Goal: Task Accomplishment & Management: Manage account settings

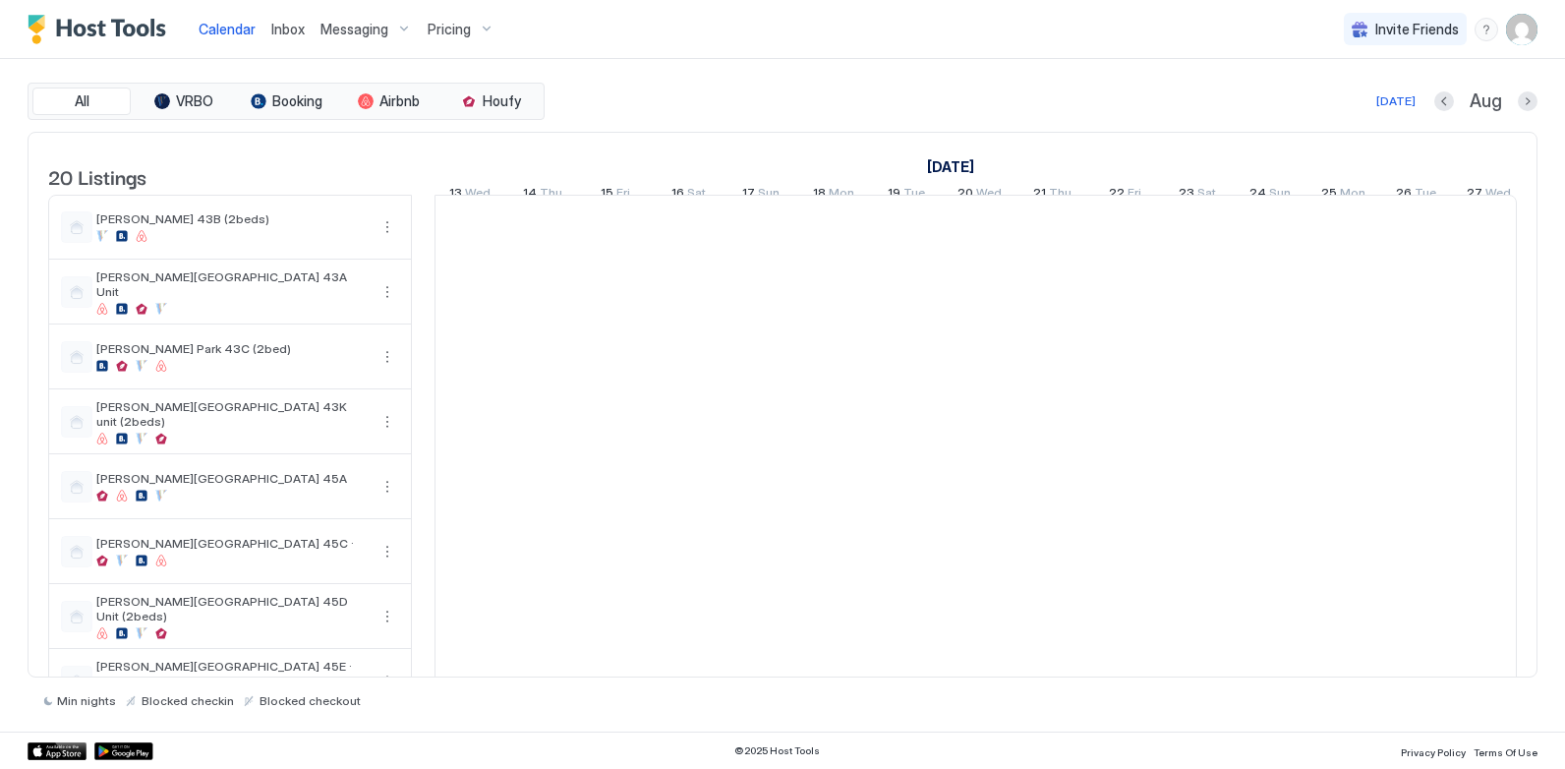
scroll to position [0, 1092]
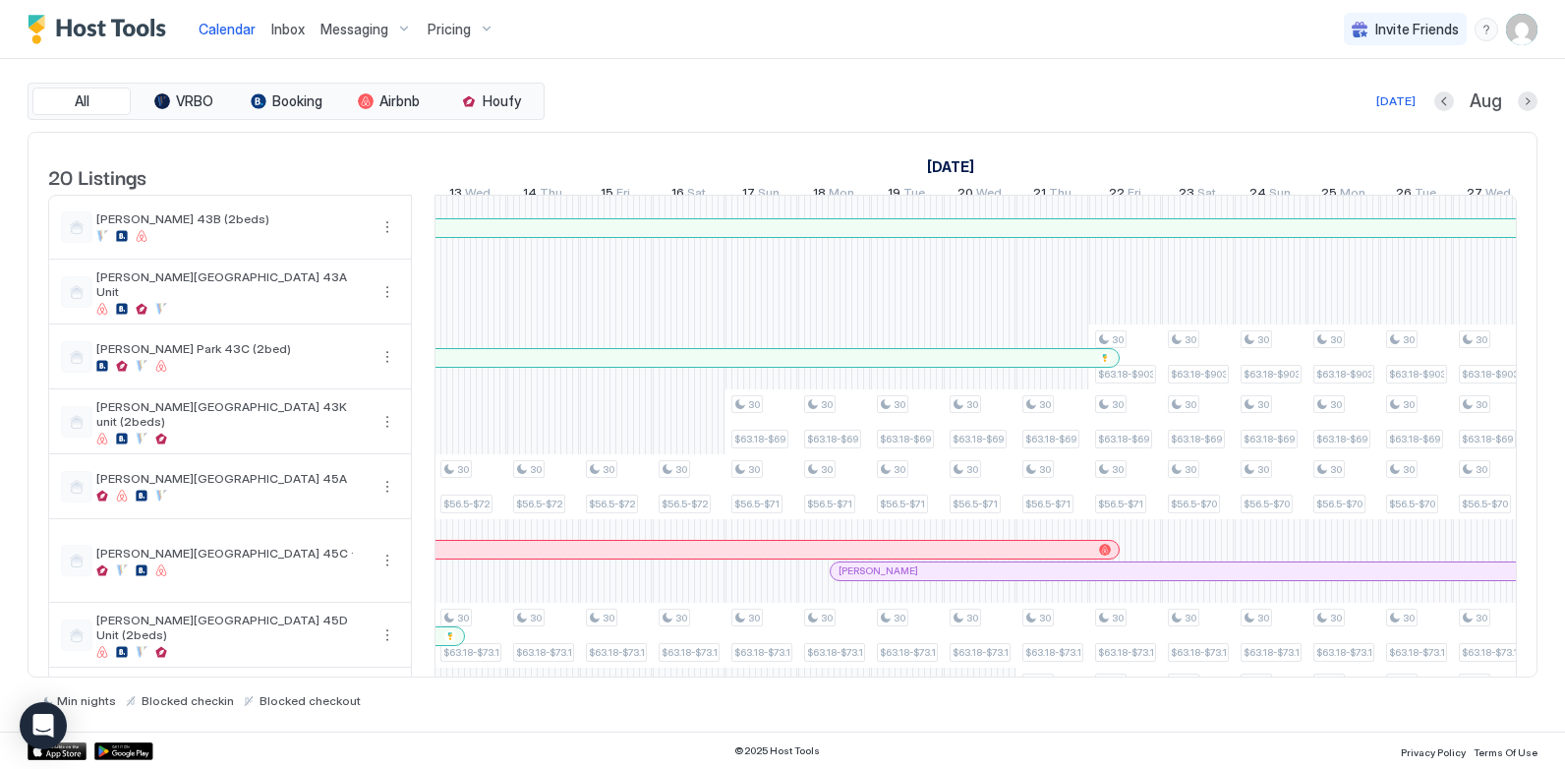
click at [683, 125] on div "All VRBO Booking Airbnb Houfy [DATE] [DATE] Listings [DATE] [DATE] [DATE] 29 Tu…" at bounding box center [783, 395] width 1510 height 625
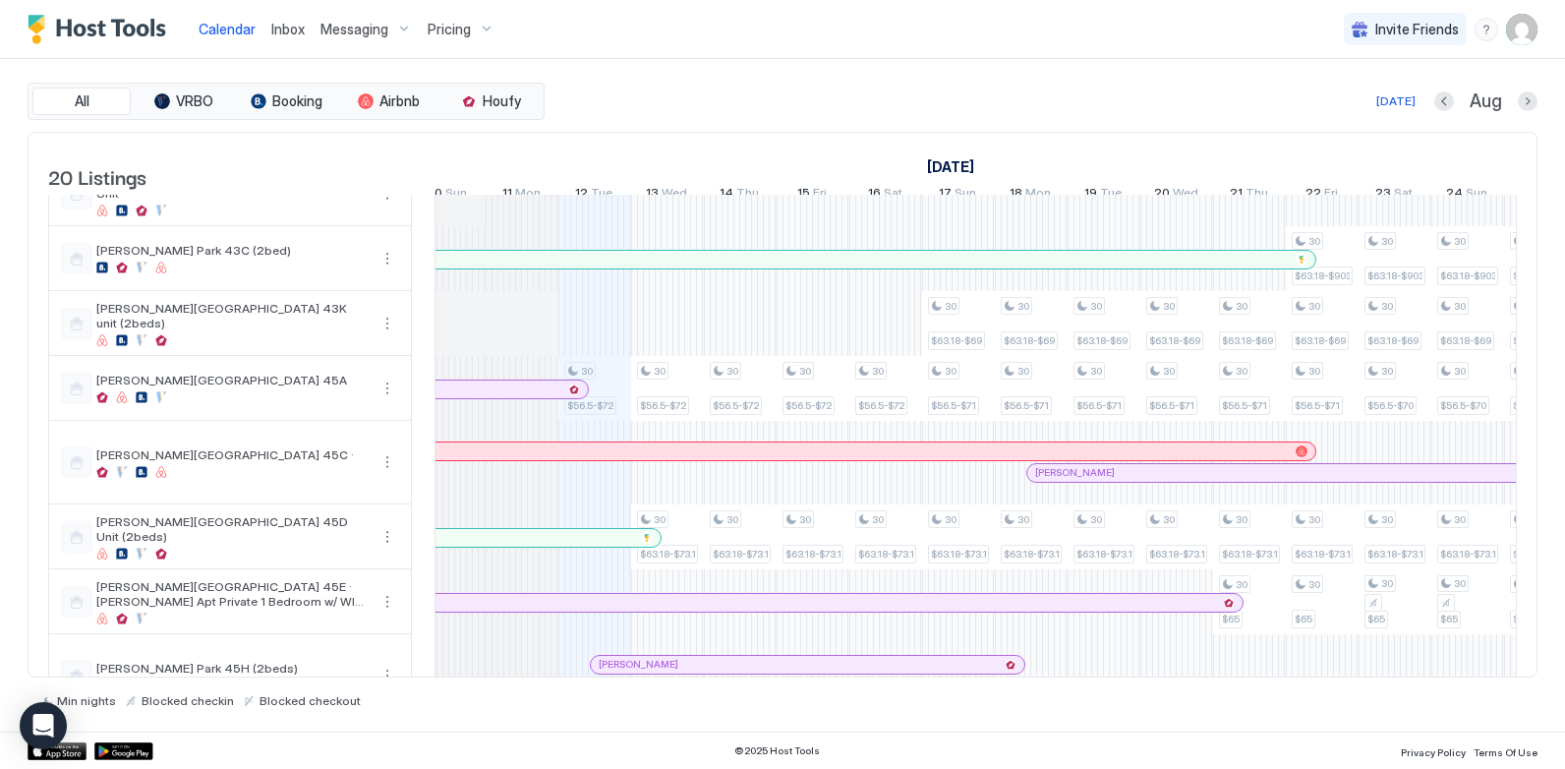
scroll to position [0, 0]
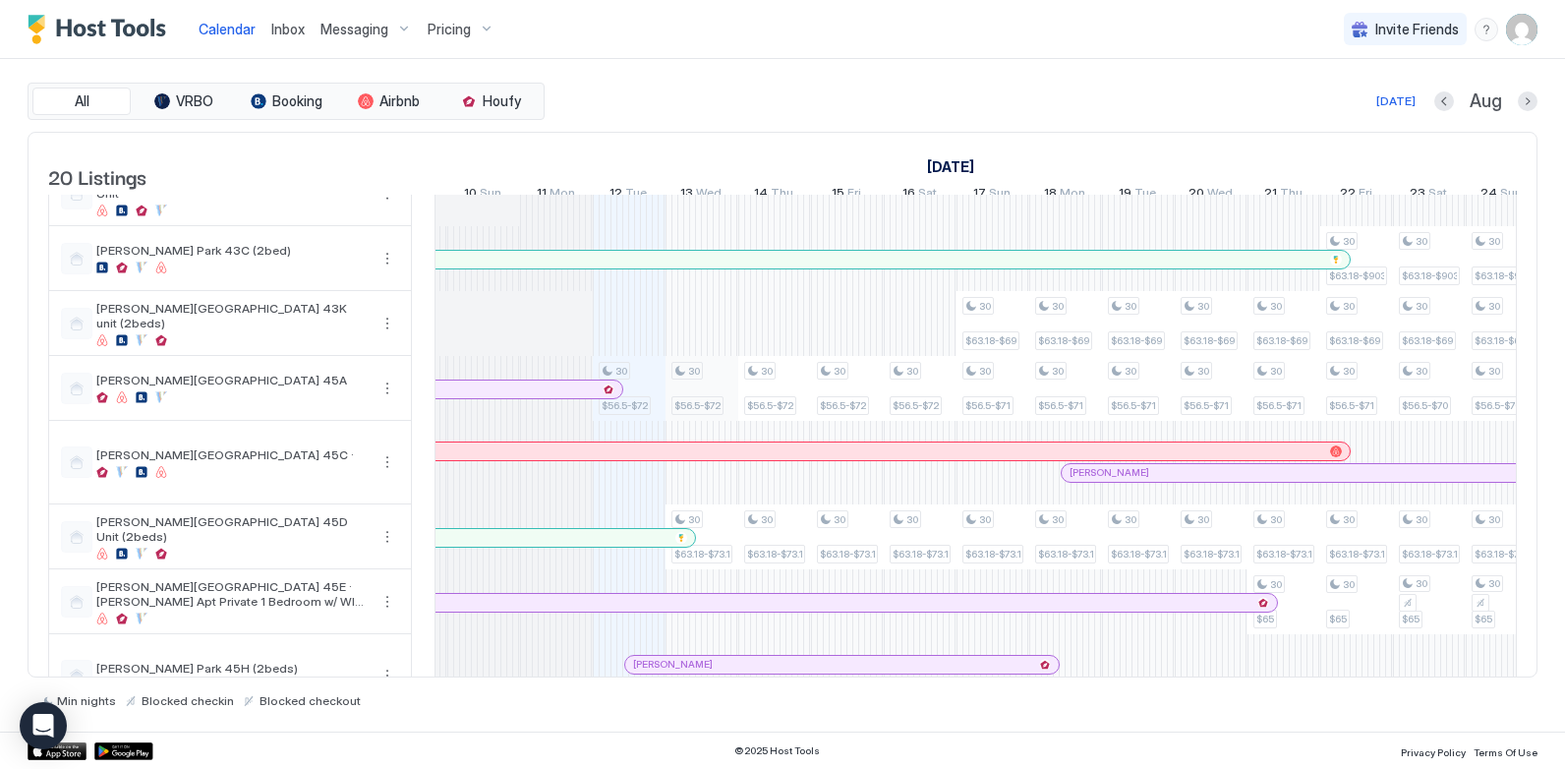
click at [713, 399] on div "30 $56.5-$72" at bounding box center [701, 388] width 61 height 53
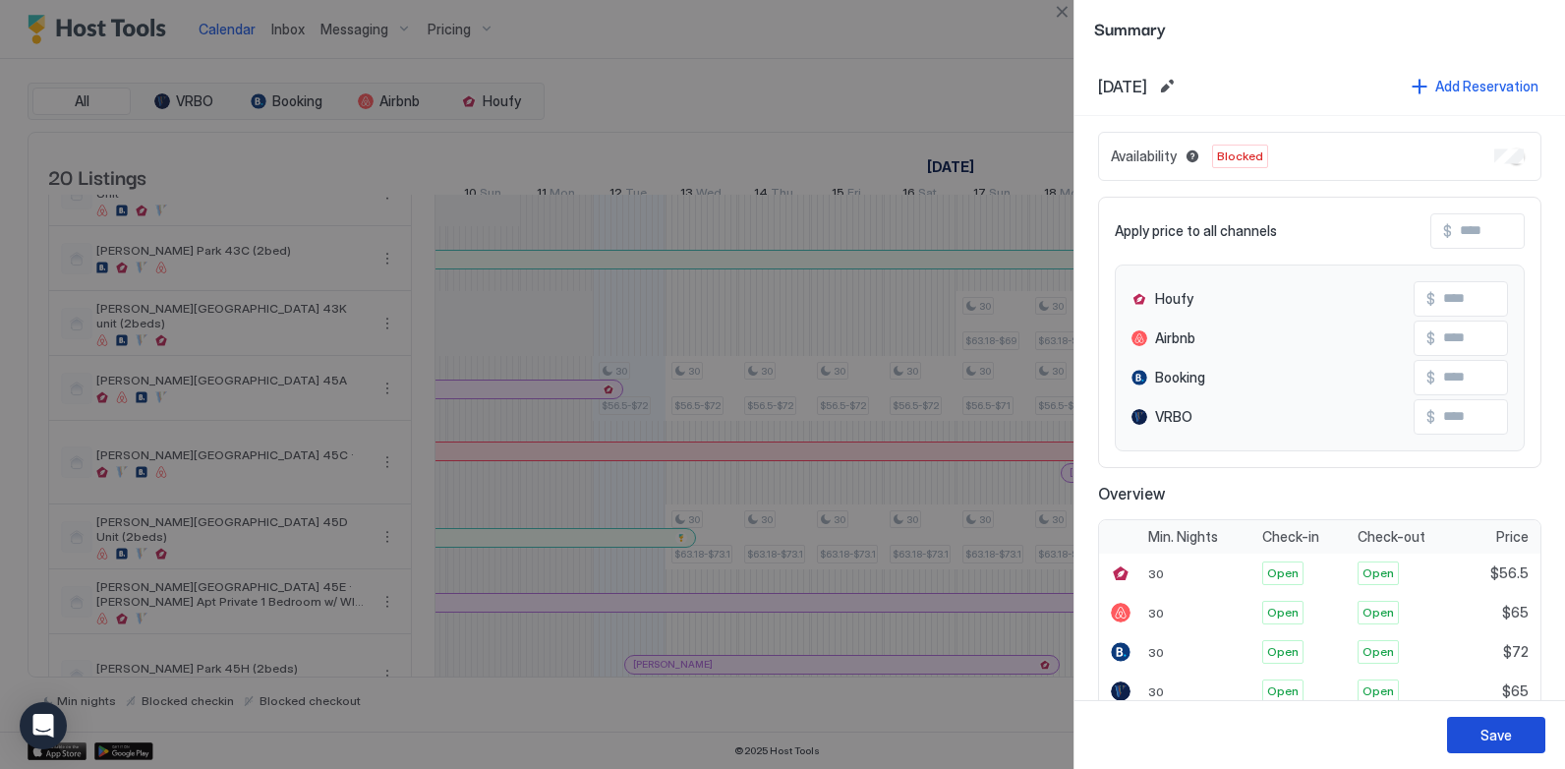
click at [1474, 730] on button "Save" at bounding box center [1496, 735] width 98 height 36
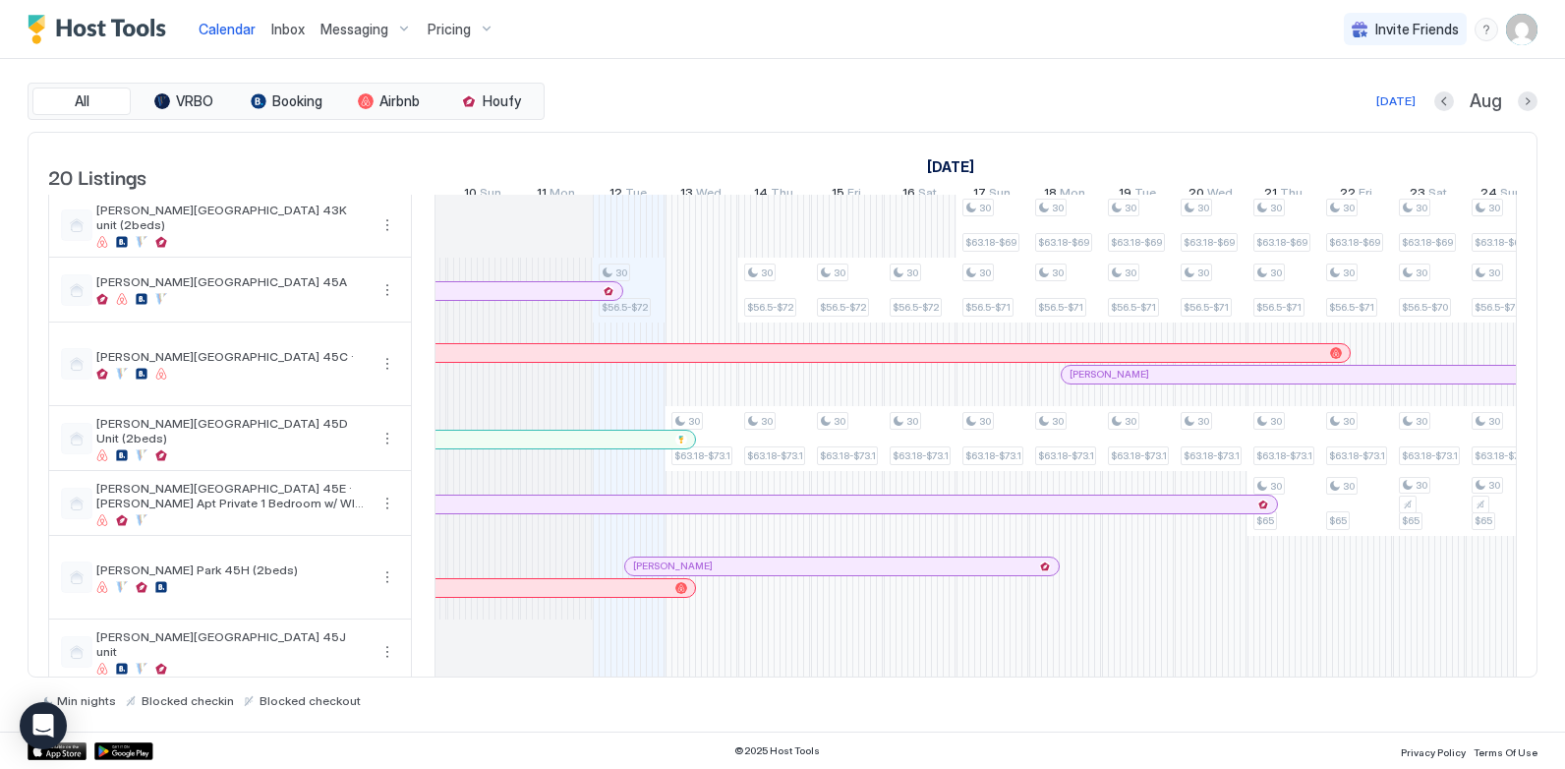
scroll to position [295, 0]
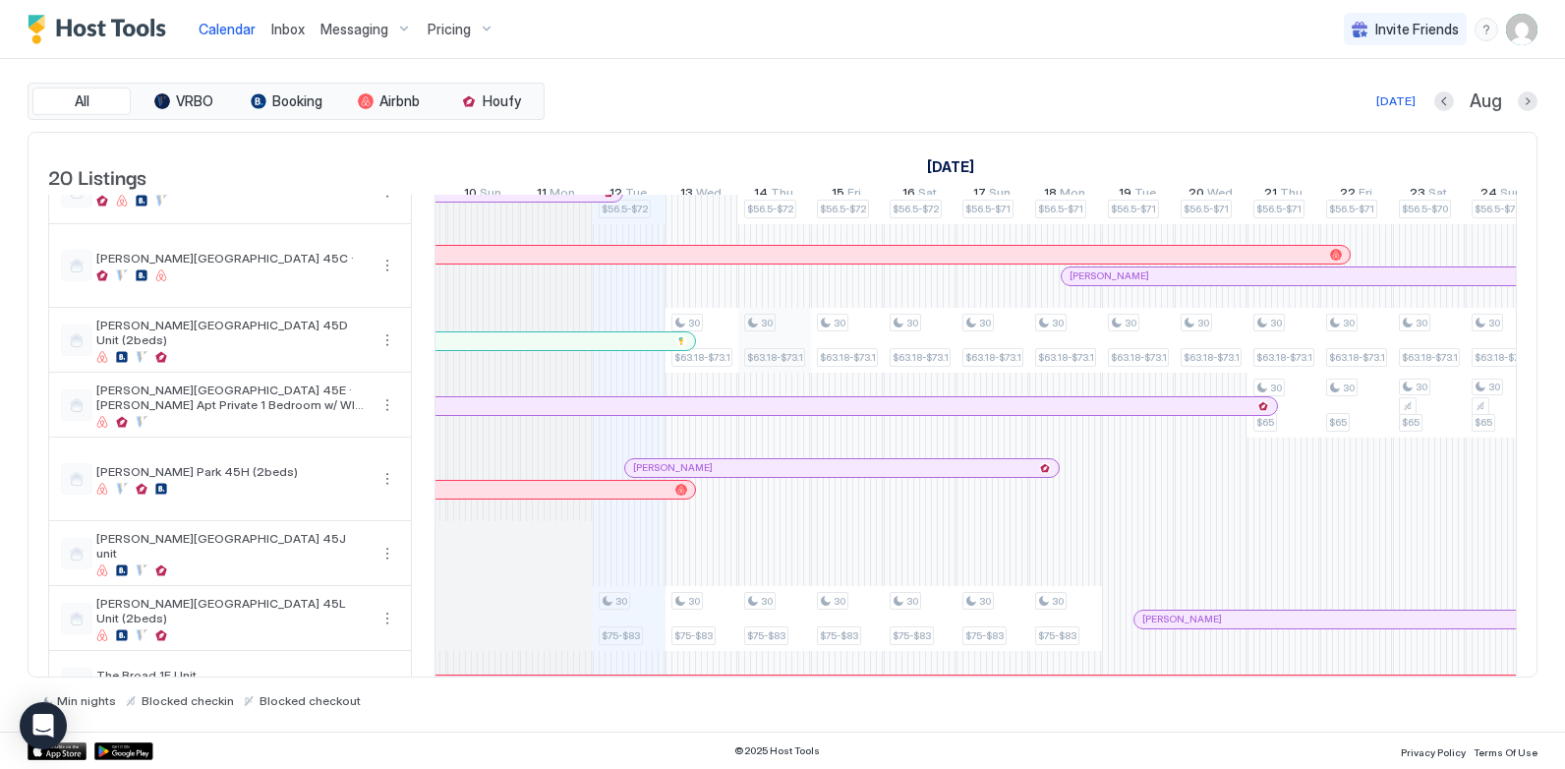
click at [765, 350] on div "30 $56.5-$72 30 $75-$83 30 $63.16-$73.16 30 $63.18-$73.18 30 $75-$83 30 $63.16-…" at bounding box center [1574, 599] width 4000 height 1396
click at [770, 353] on div "30 $63.18-$73.18" at bounding box center [774, 340] width 61 height 53
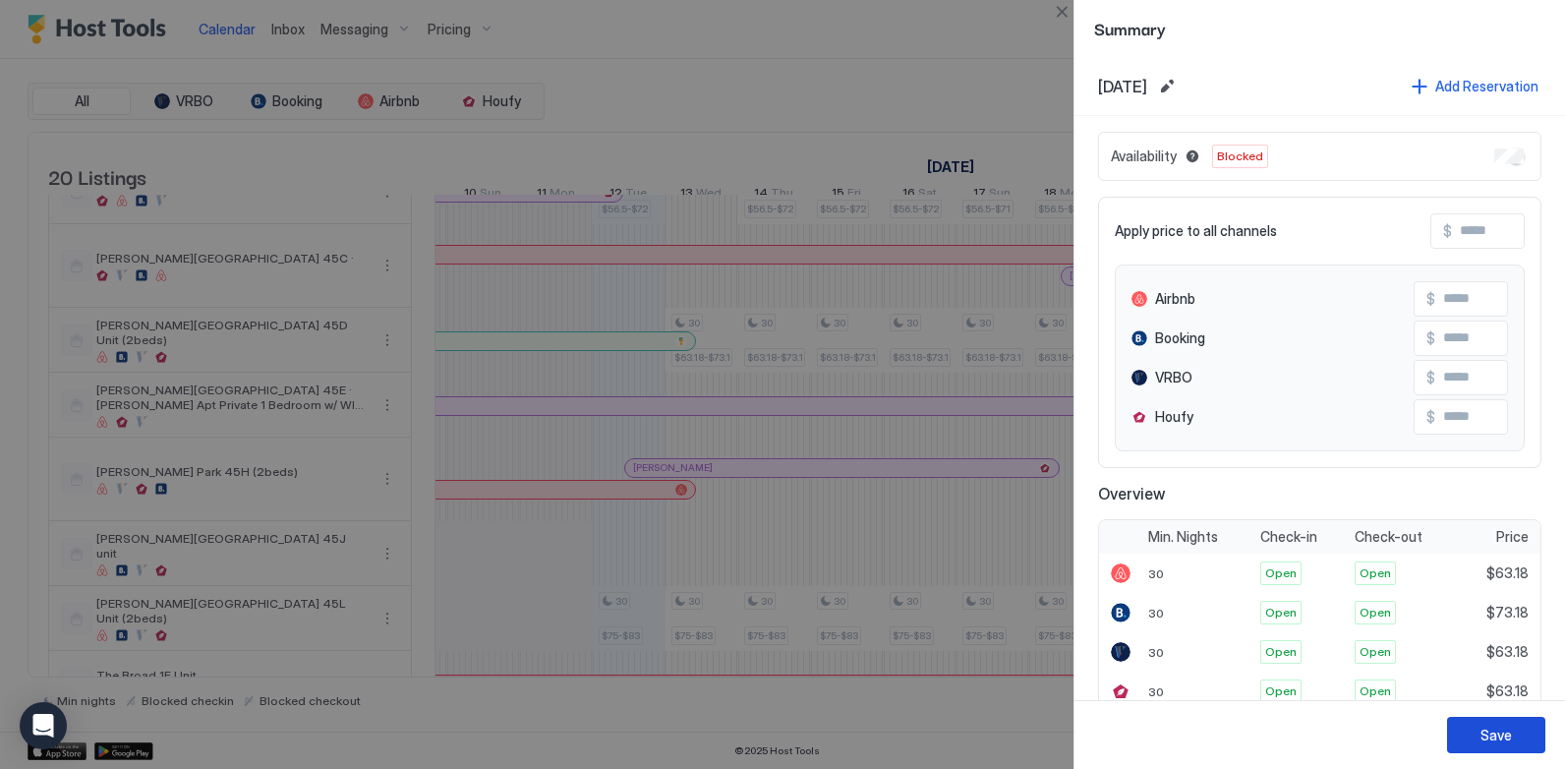
click at [1492, 739] on div "Save" at bounding box center [1495, 734] width 31 height 21
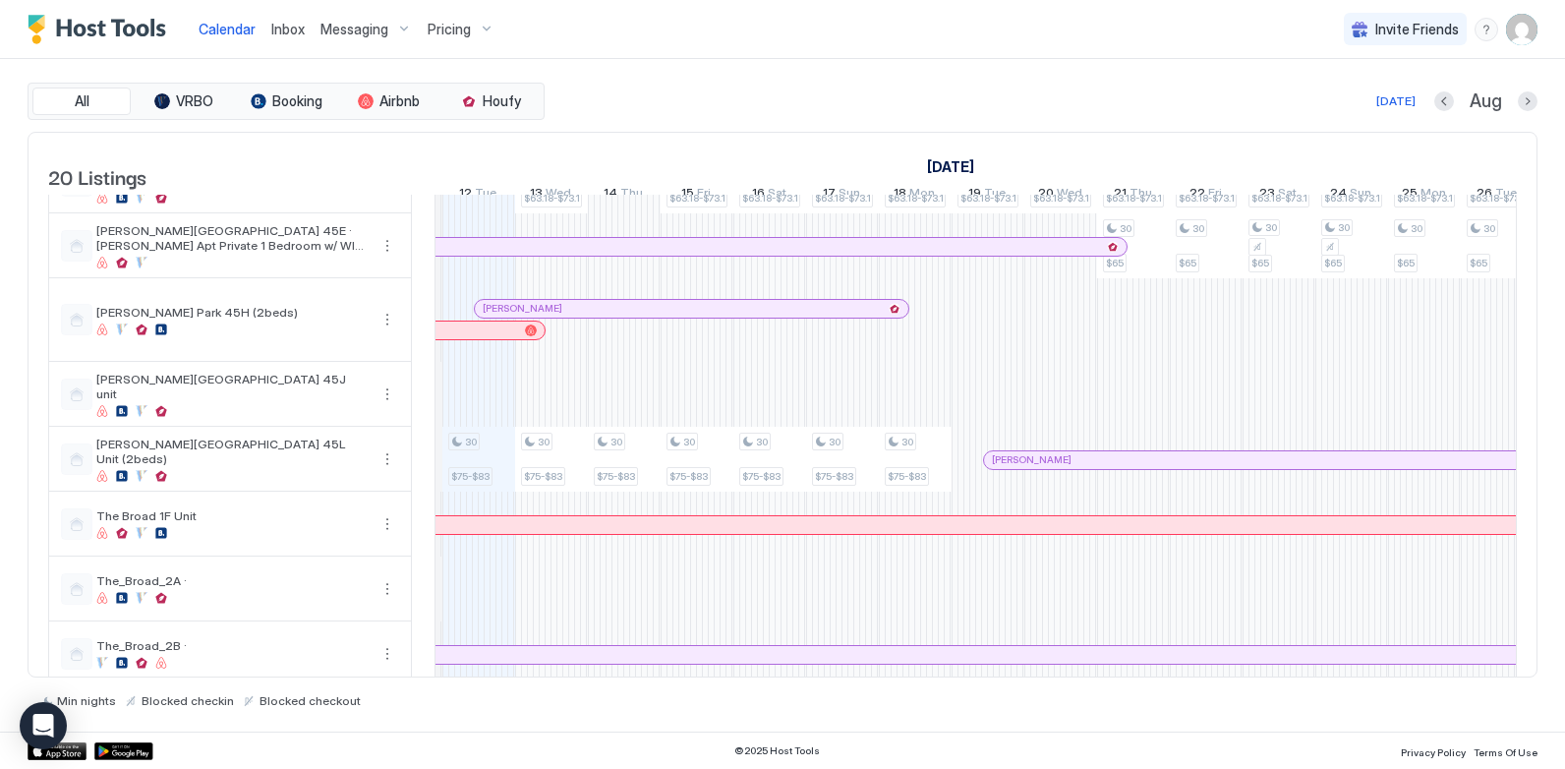
scroll to position [0, 1234]
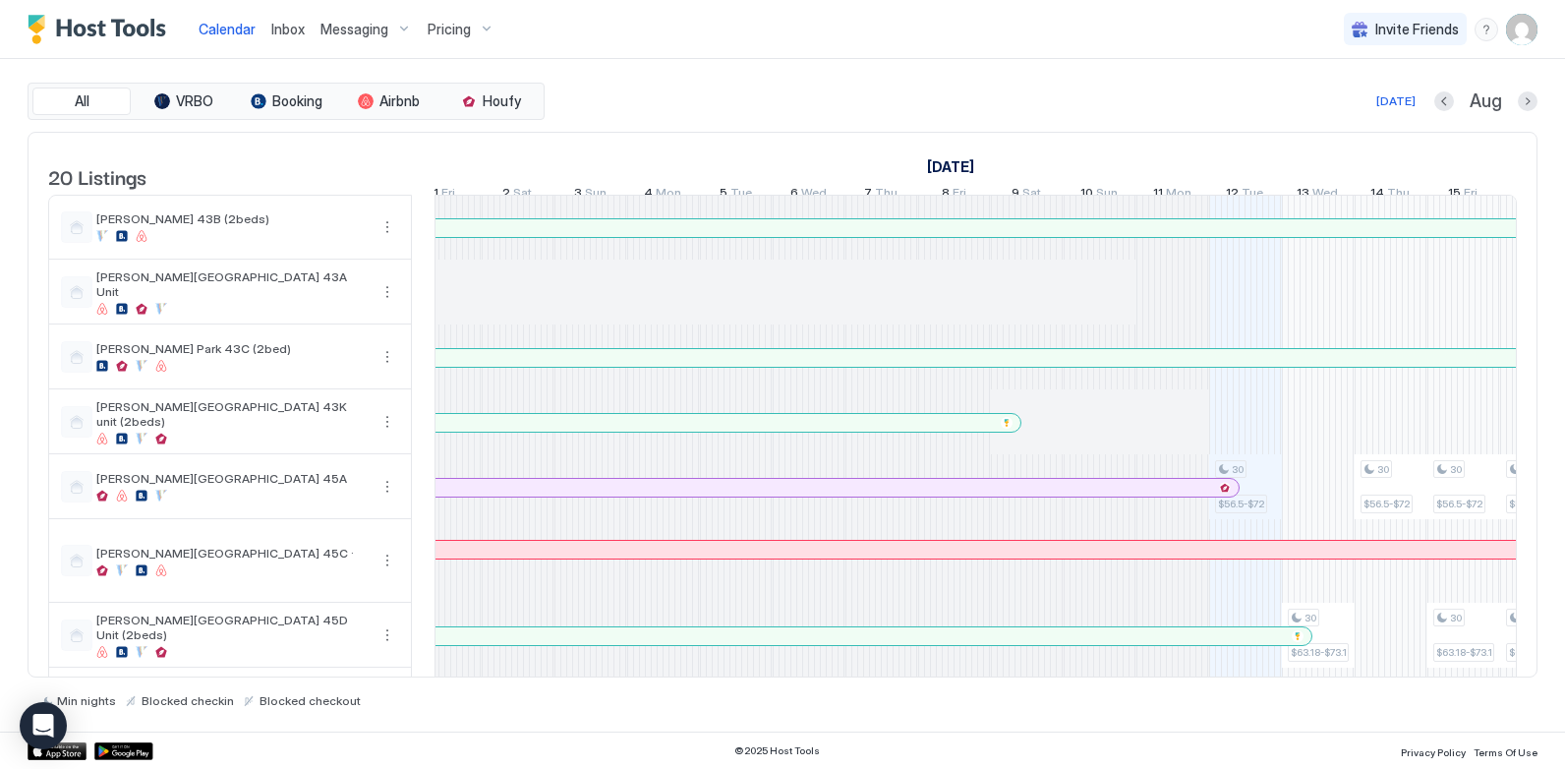
click at [1528, 36] on img "User profile" at bounding box center [1521, 29] width 31 height 31
click at [1376, 117] on div "Settings" at bounding box center [1412, 110] width 250 height 34
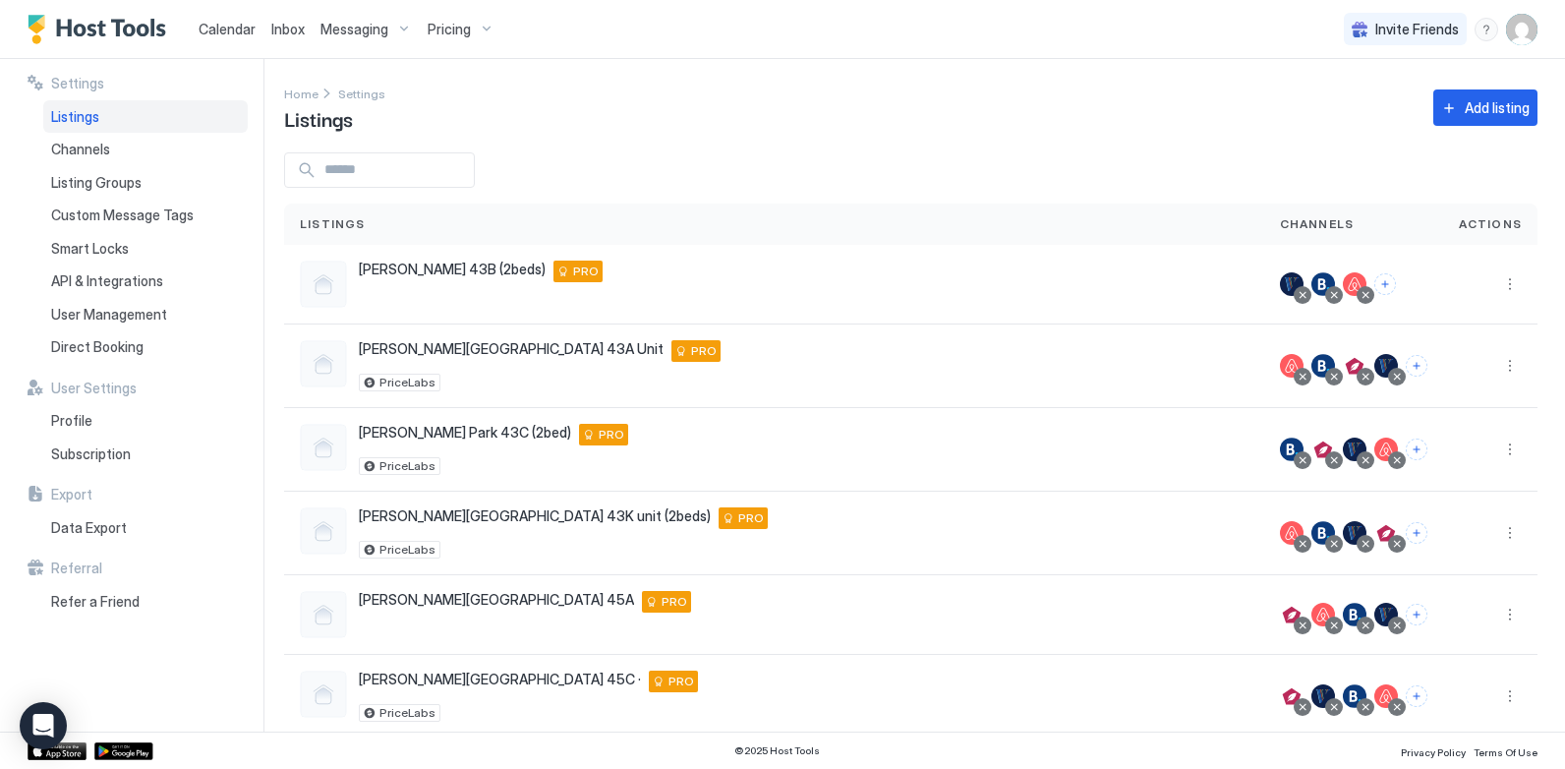
click at [475, 28] on div "Pricing" at bounding box center [461, 29] width 83 height 33
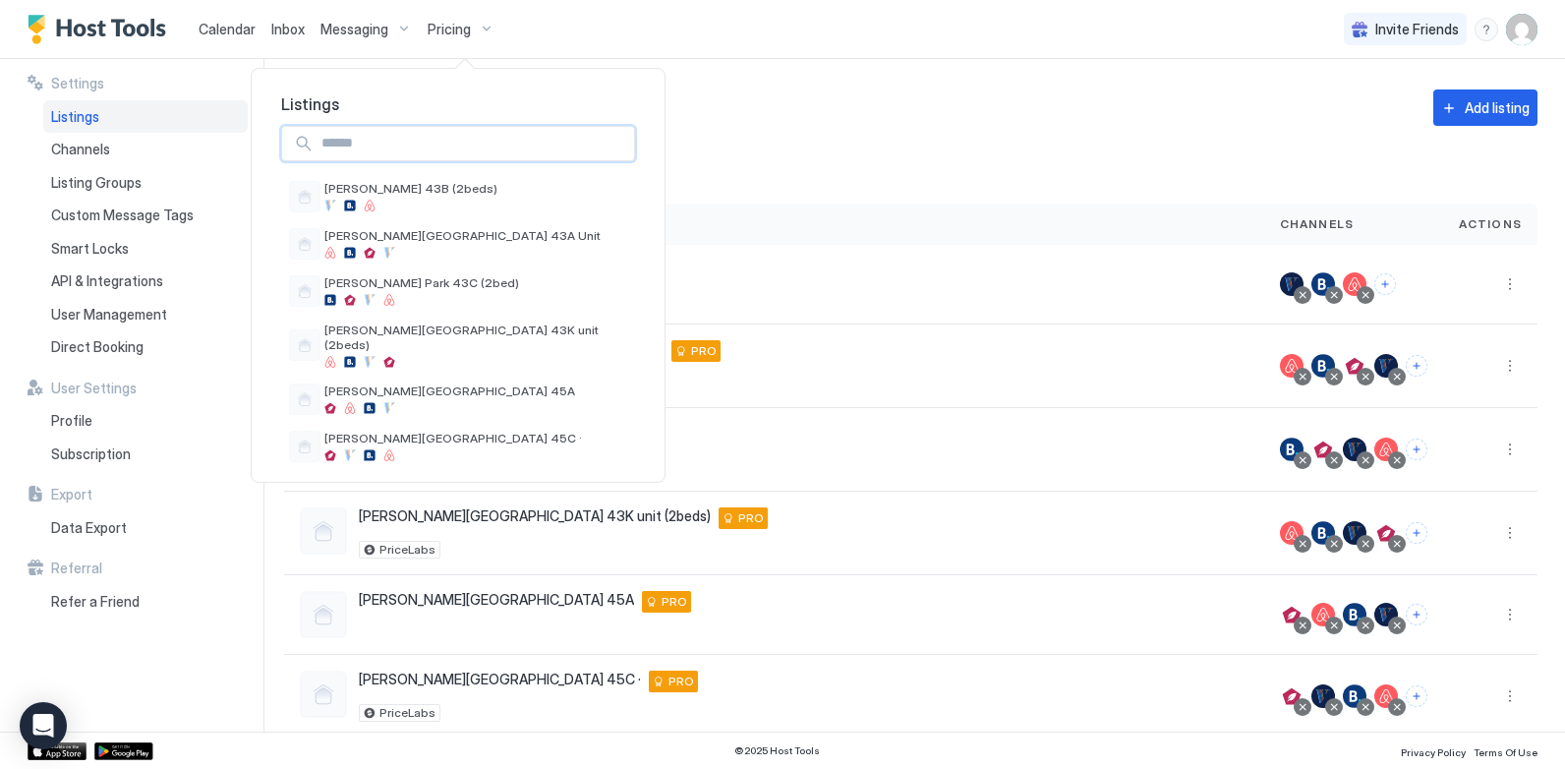
click at [408, 148] on input "Input Field" at bounding box center [474, 143] width 320 height 33
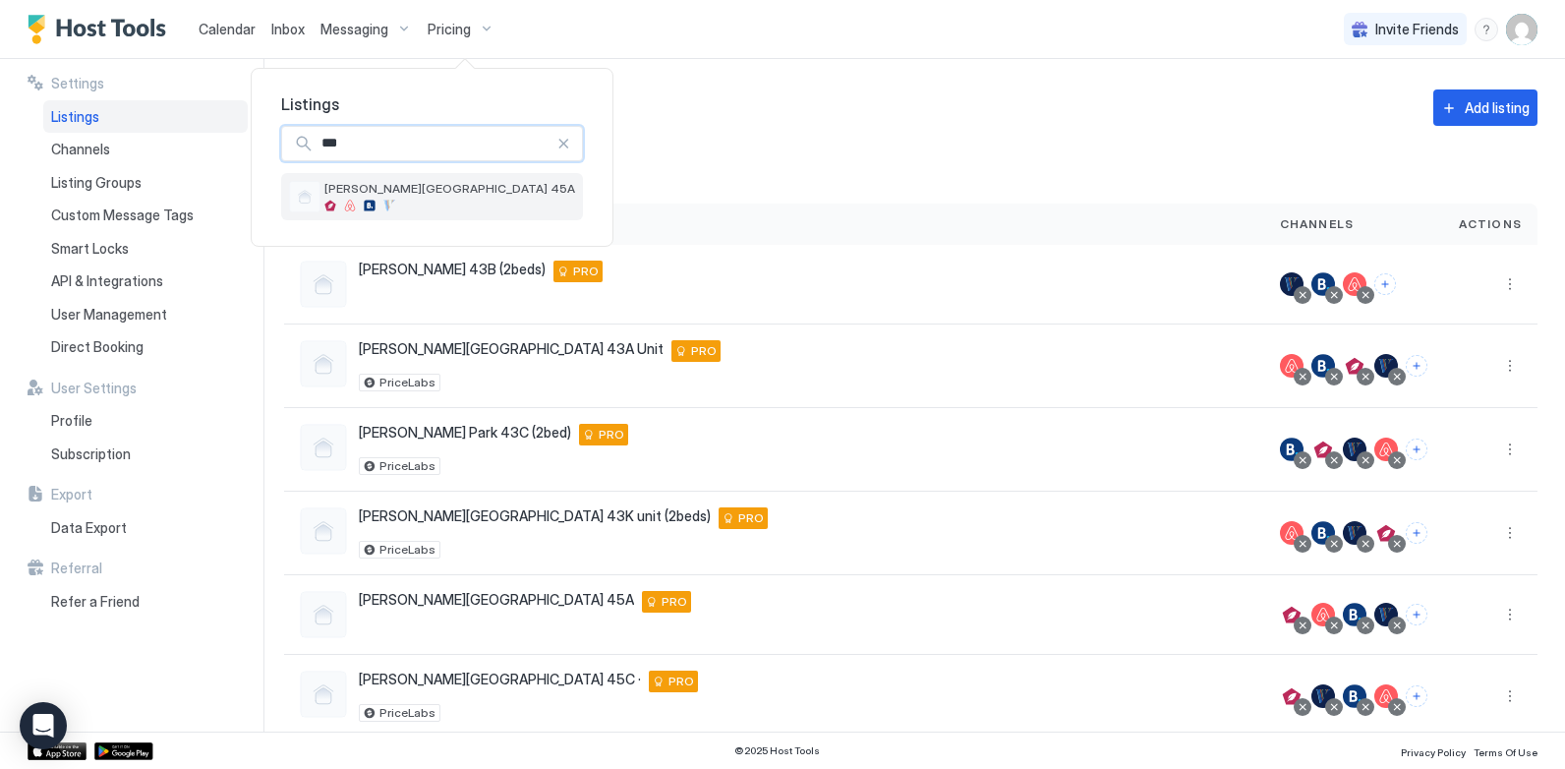
type input "***"
click at [399, 190] on span "[PERSON_NAME][GEOGRAPHIC_DATA] 45A" at bounding box center [449, 188] width 251 height 15
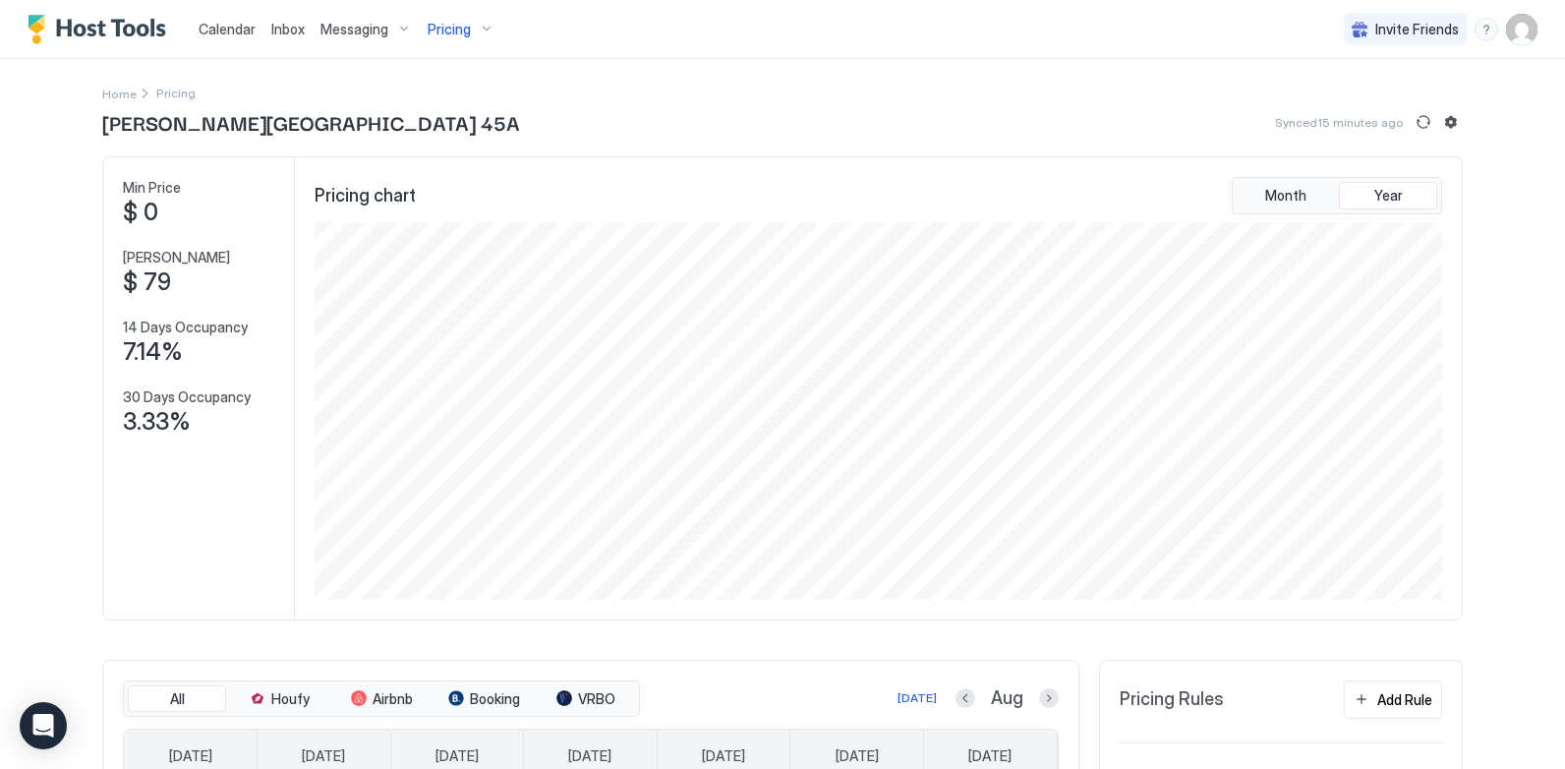
click at [1257, 210] on div "Month Year" at bounding box center [1337, 195] width 210 height 37
click at [1267, 202] on span "Month" at bounding box center [1285, 196] width 41 height 18
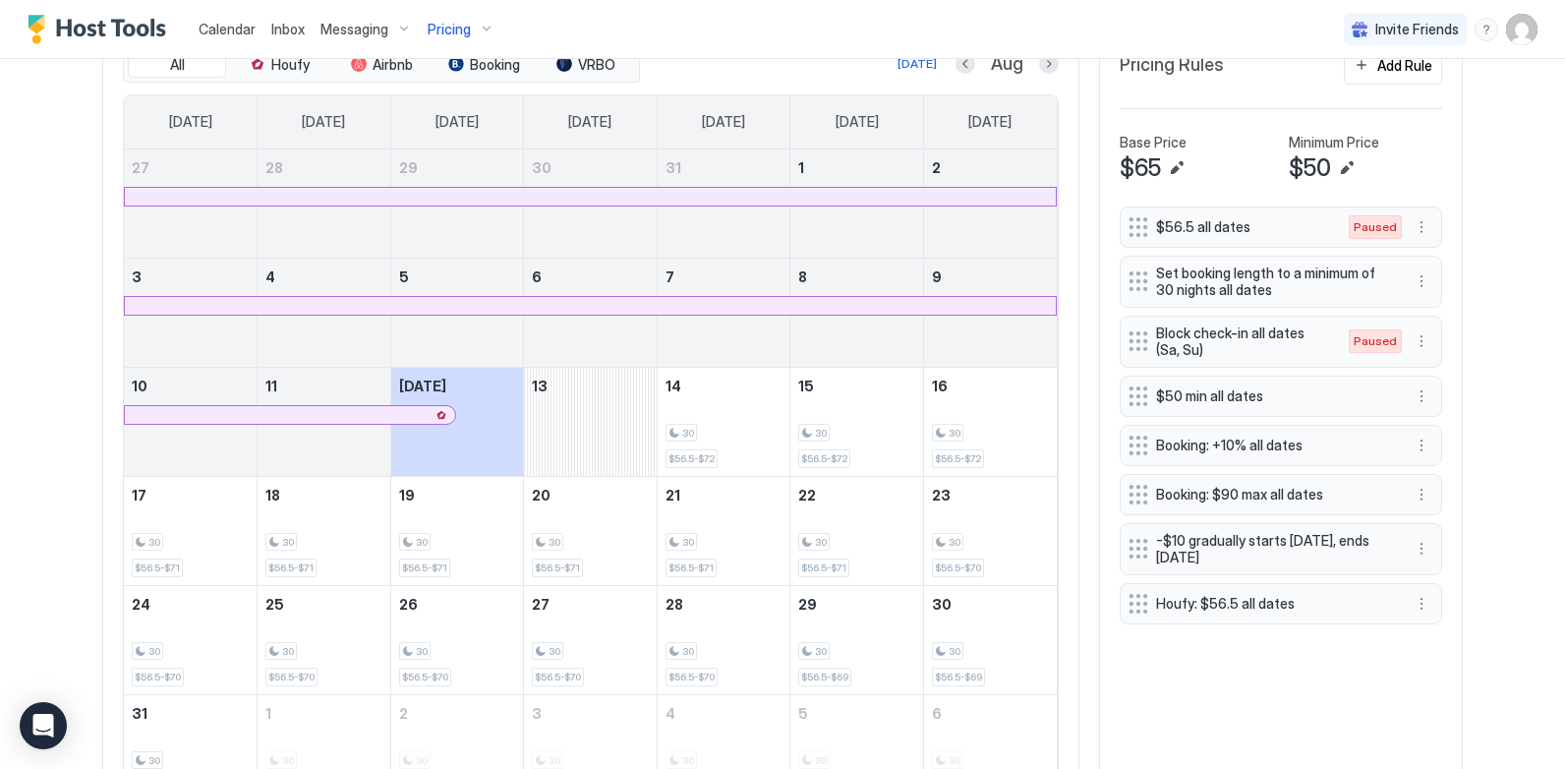
scroll to position [688, 0]
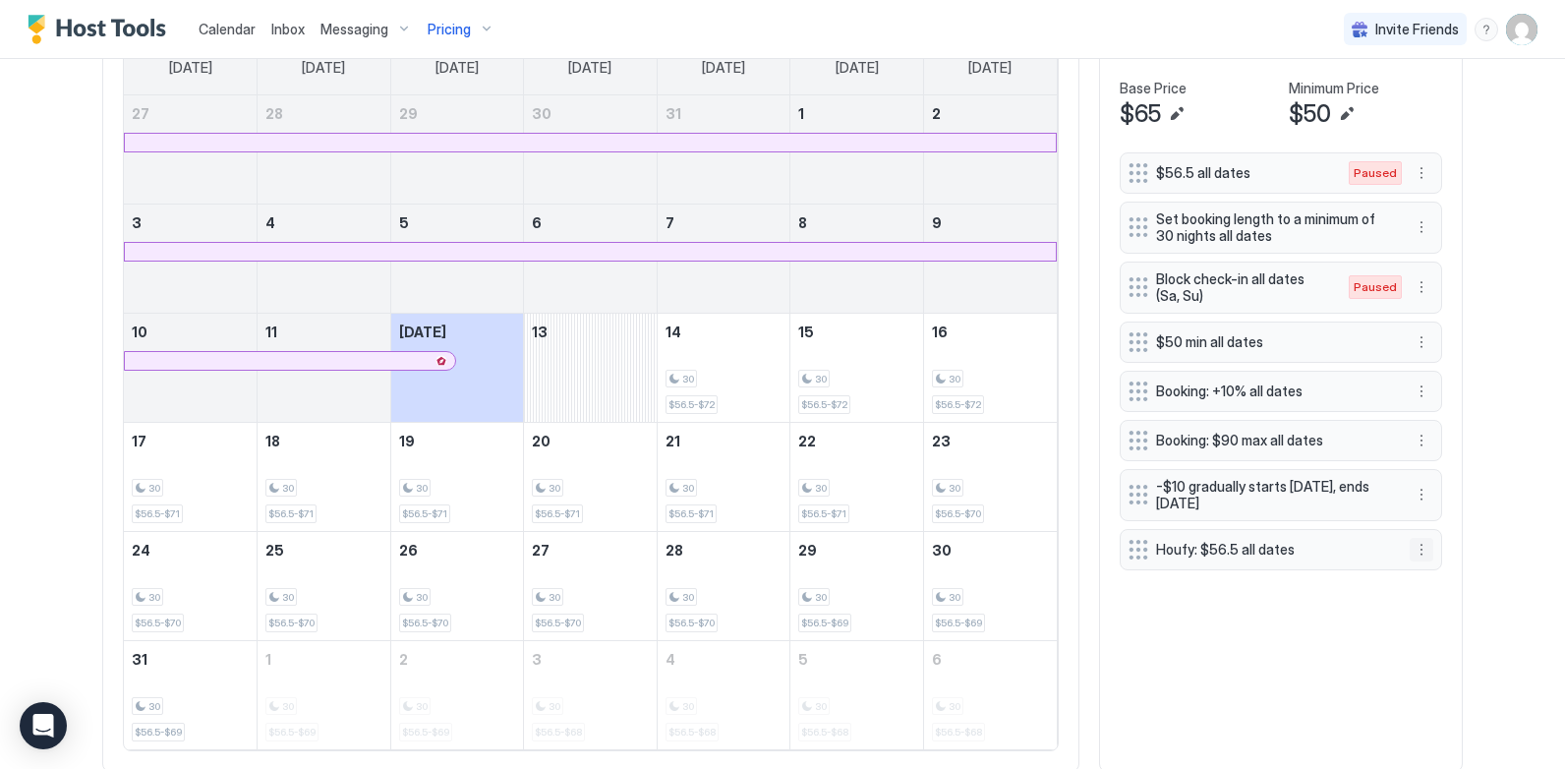
click at [1409, 550] on button "More options" at bounding box center [1421, 550] width 24 height 24
click at [1417, 608] on span "Pause" at bounding box center [1414, 608] width 35 height 15
click at [1416, 346] on button "More options" at bounding box center [1421, 342] width 24 height 24
click at [1416, 374] on span "Edit" at bounding box center [1408, 369] width 22 height 15
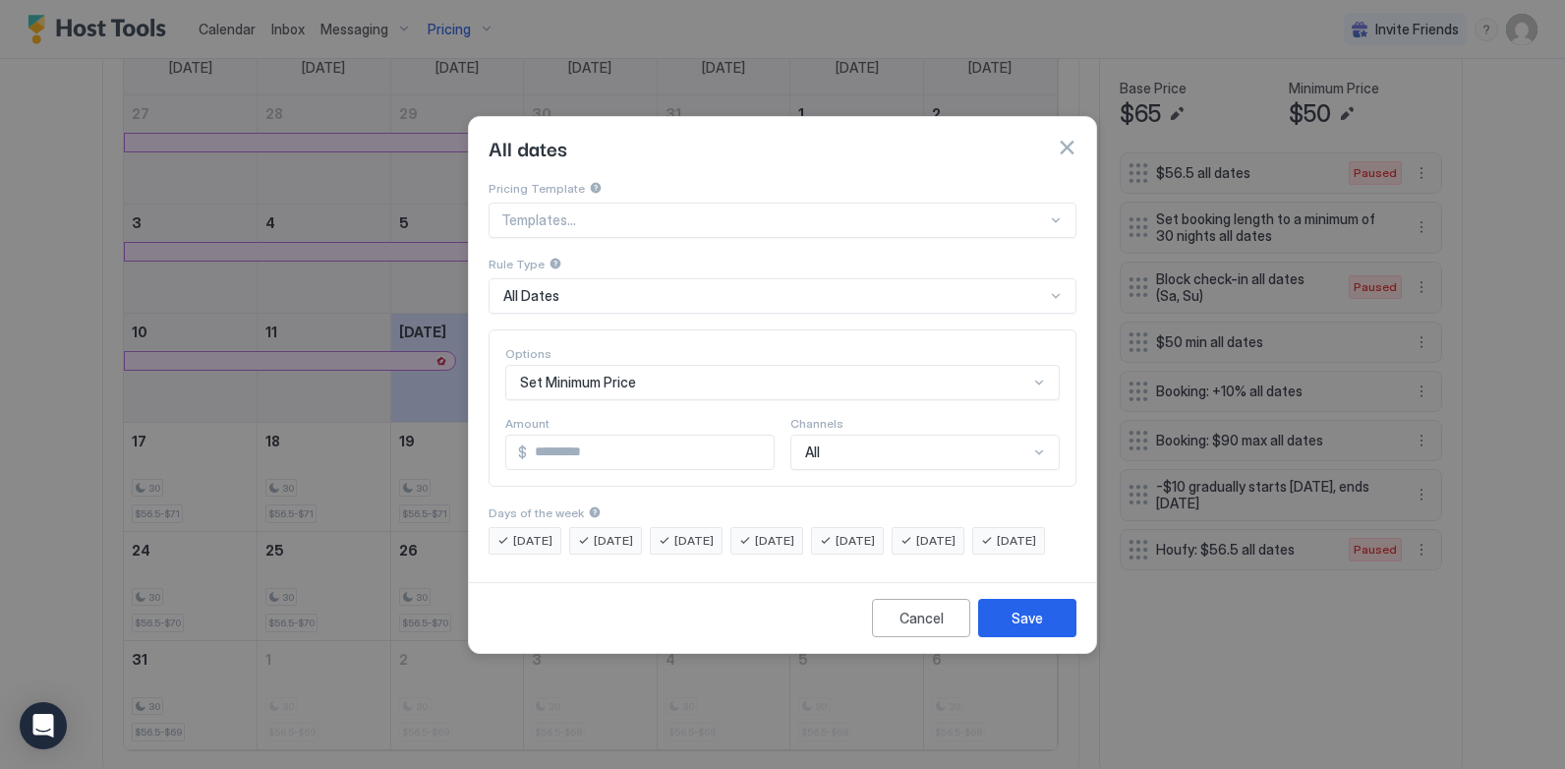
click at [629, 449] on input "**" at bounding box center [650, 451] width 247 height 33
click at [534, 441] on input "**" at bounding box center [650, 451] width 247 height 33
type input "**"
click at [1028, 628] on div "Save" at bounding box center [1026, 617] width 31 height 21
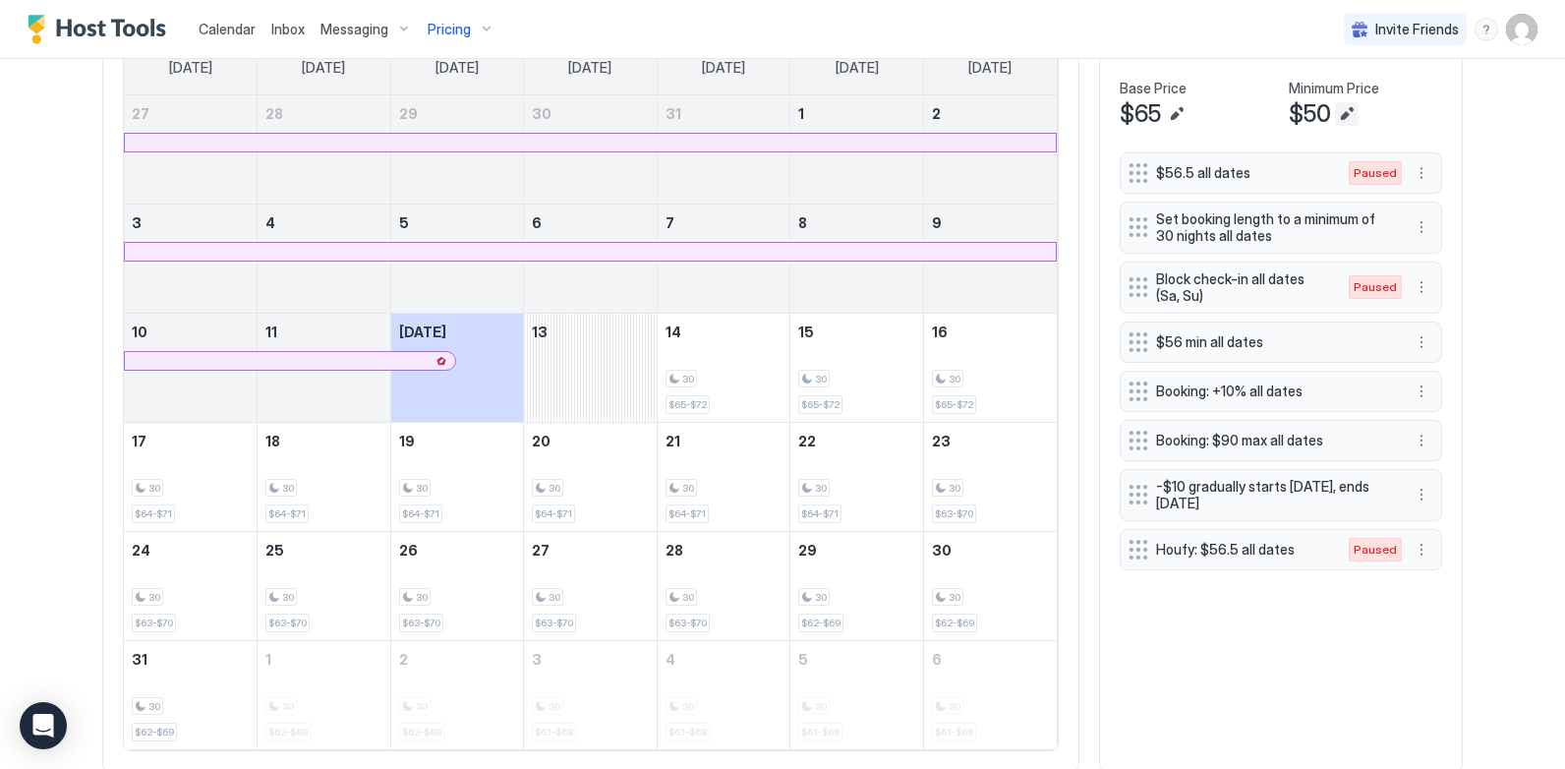
drag, startPoint x: 1350, startPoint y: 102, endPoint x: 1345, endPoint y: 138, distance: 35.9
click at [1350, 102] on div at bounding box center [1347, 114] width 24 height 24
click at [1345, 111] on button "Edit" at bounding box center [1347, 114] width 24 height 24
type input "**"
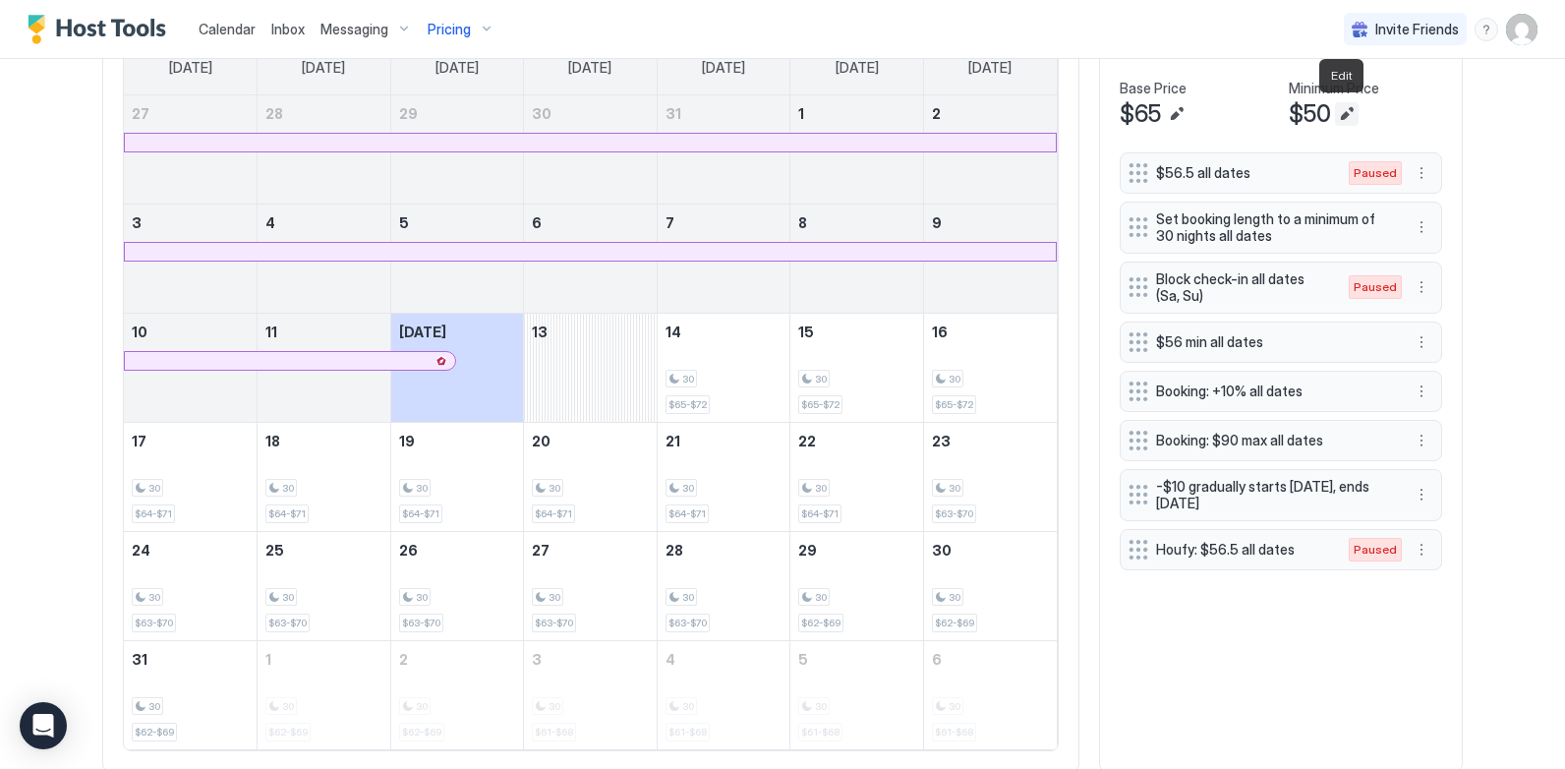
type input "**"
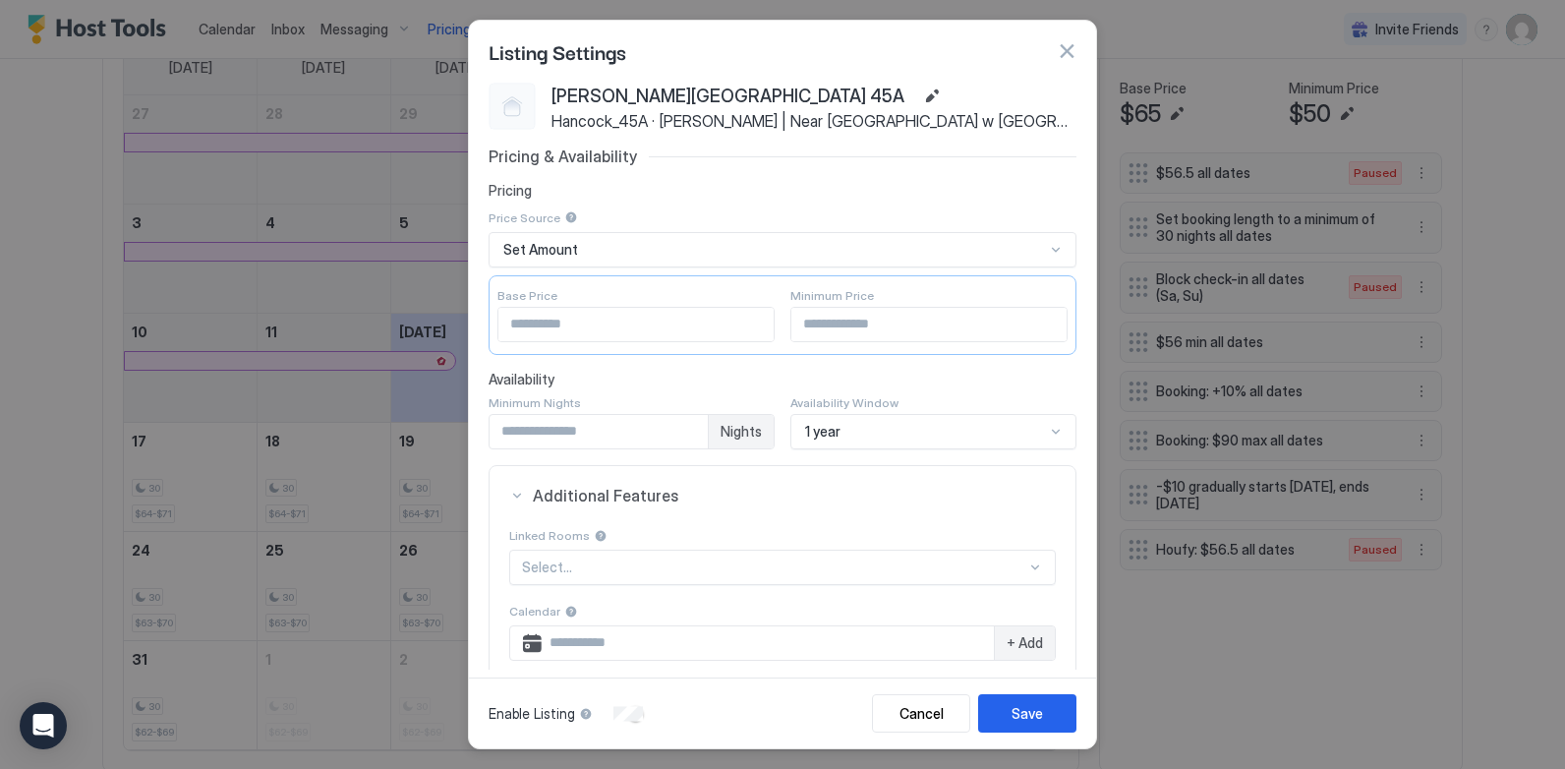
click at [890, 323] on input "**" at bounding box center [928, 324] width 275 height 33
type input "****"
click at [1041, 709] on div "Save" at bounding box center [1026, 713] width 31 height 21
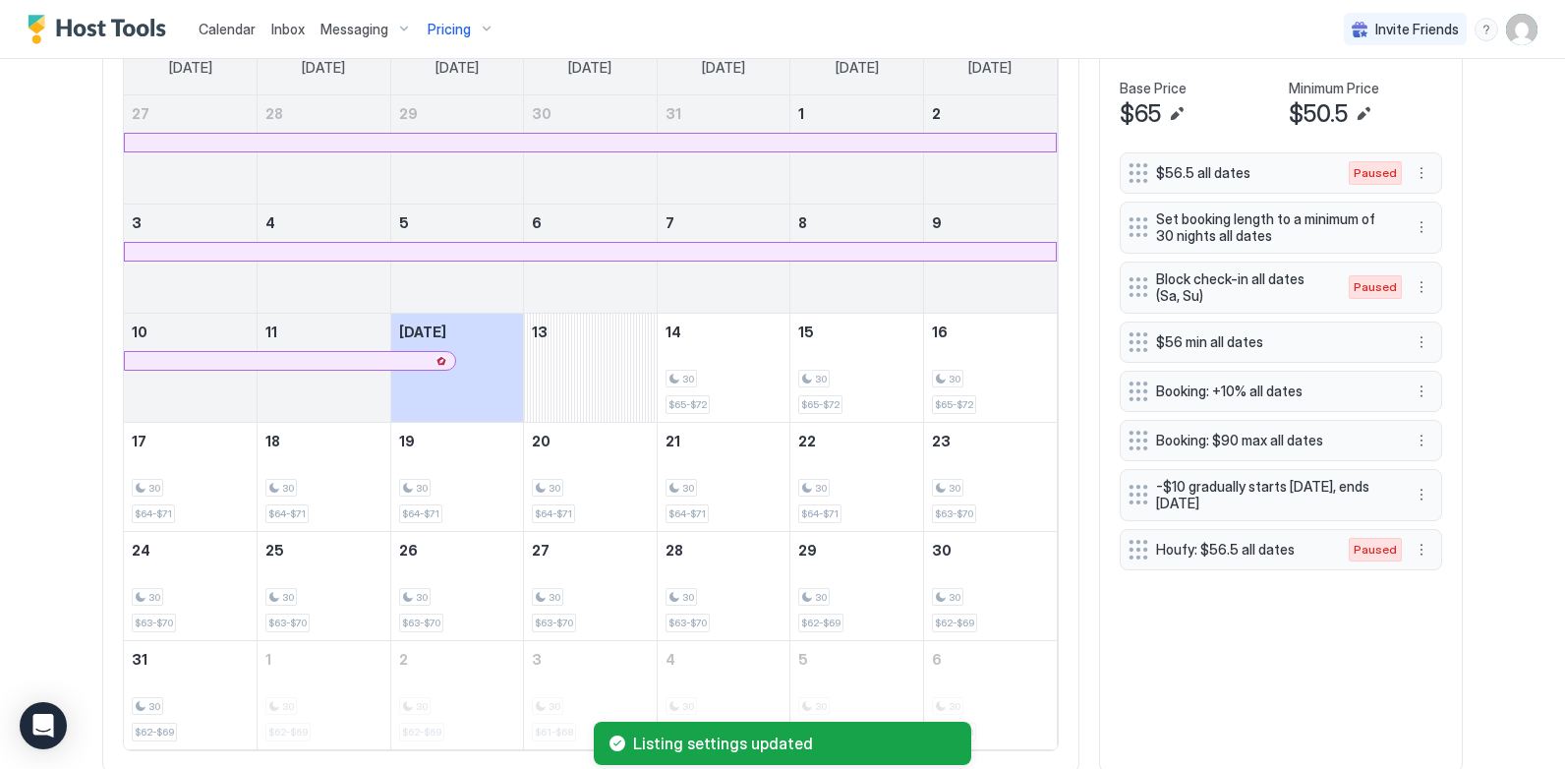
click at [1414, 338] on button "More options" at bounding box center [1421, 342] width 24 height 24
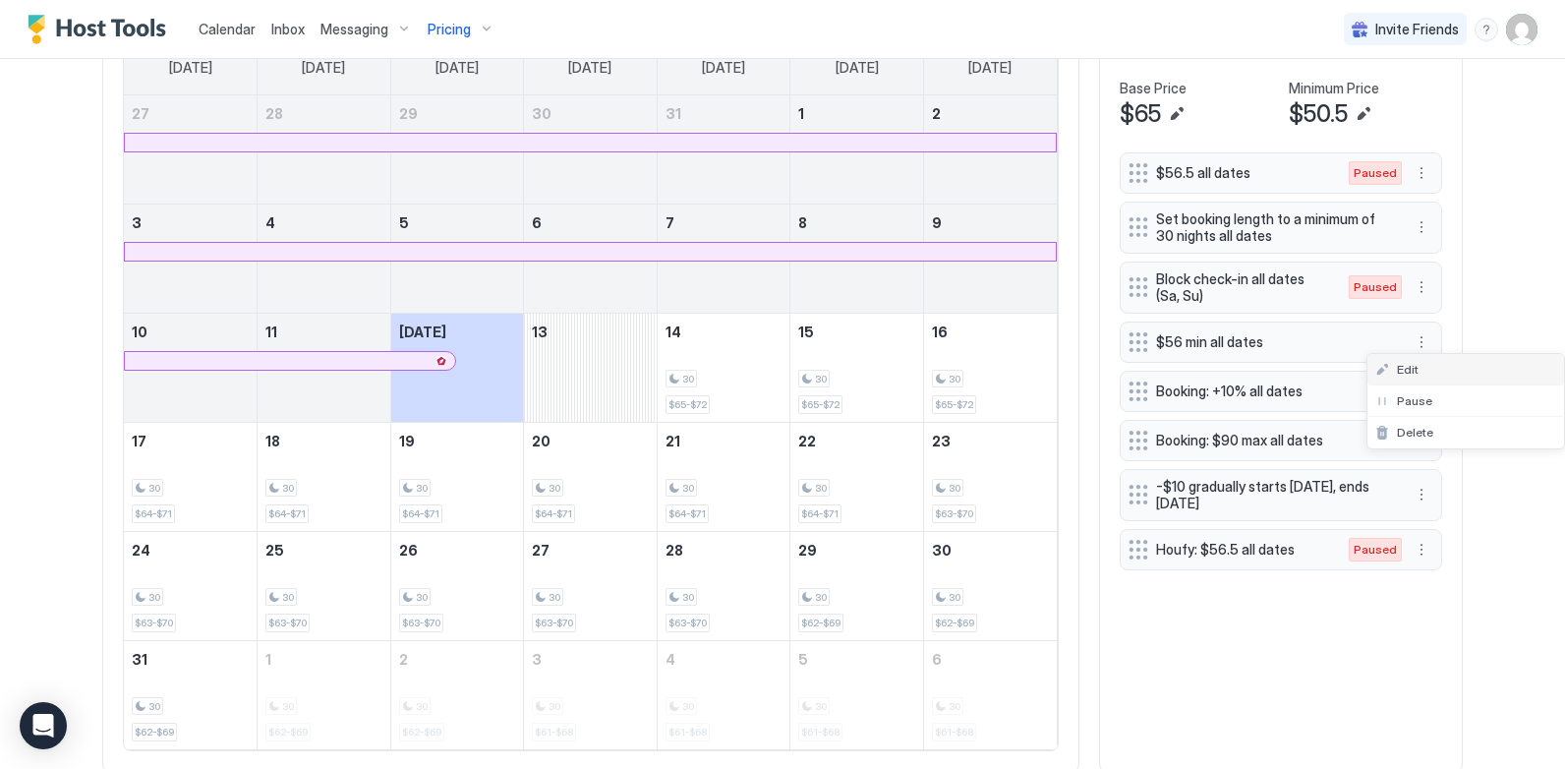
click at [1421, 373] on div "Edit" at bounding box center [1465, 369] width 197 height 31
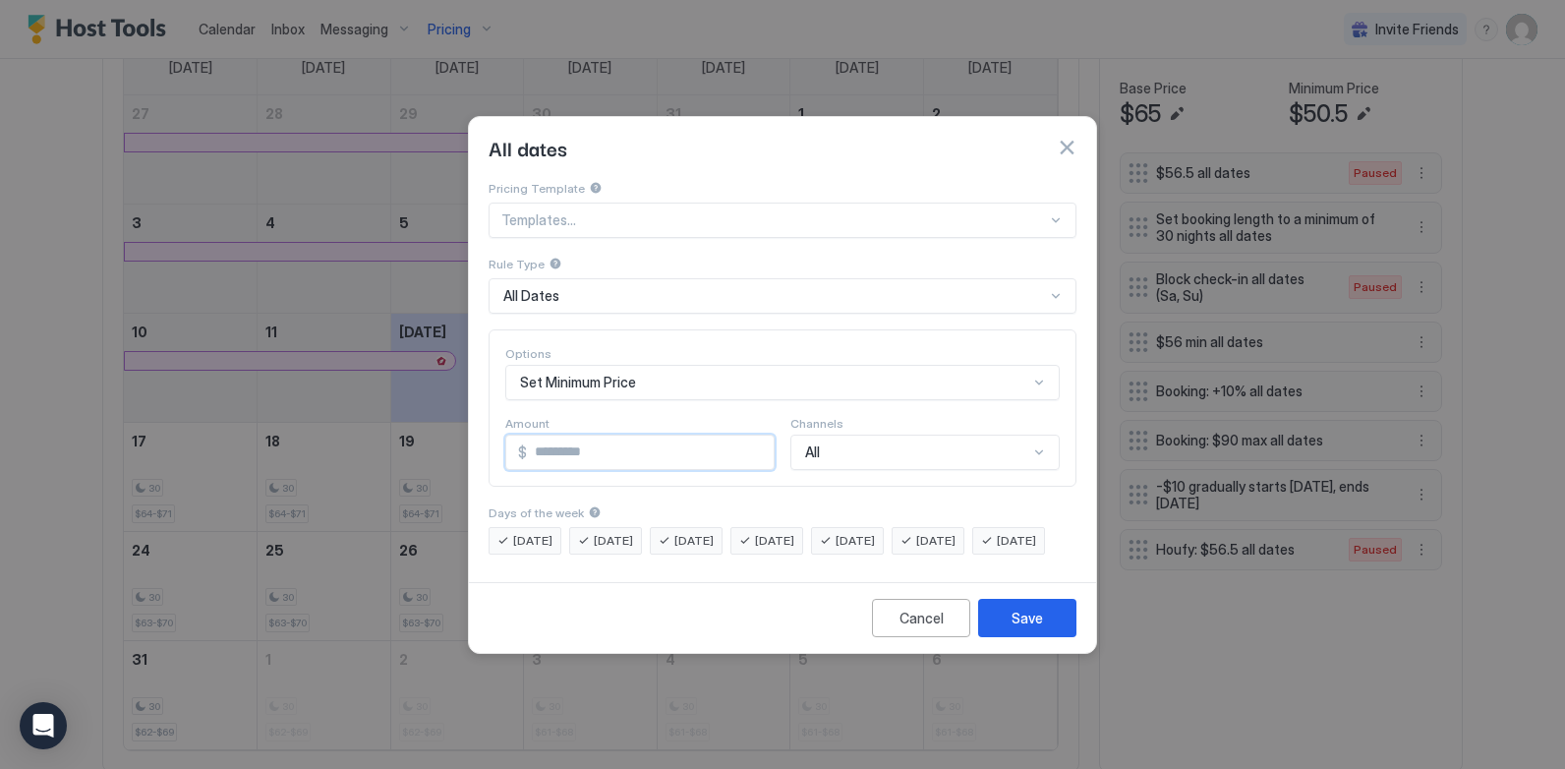
click at [592, 438] on input "**" at bounding box center [650, 451] width 247 height 33
type input "****"
click at [1014, 628] on div "Save" at bounding box center [1026, 617] width 31 height 21
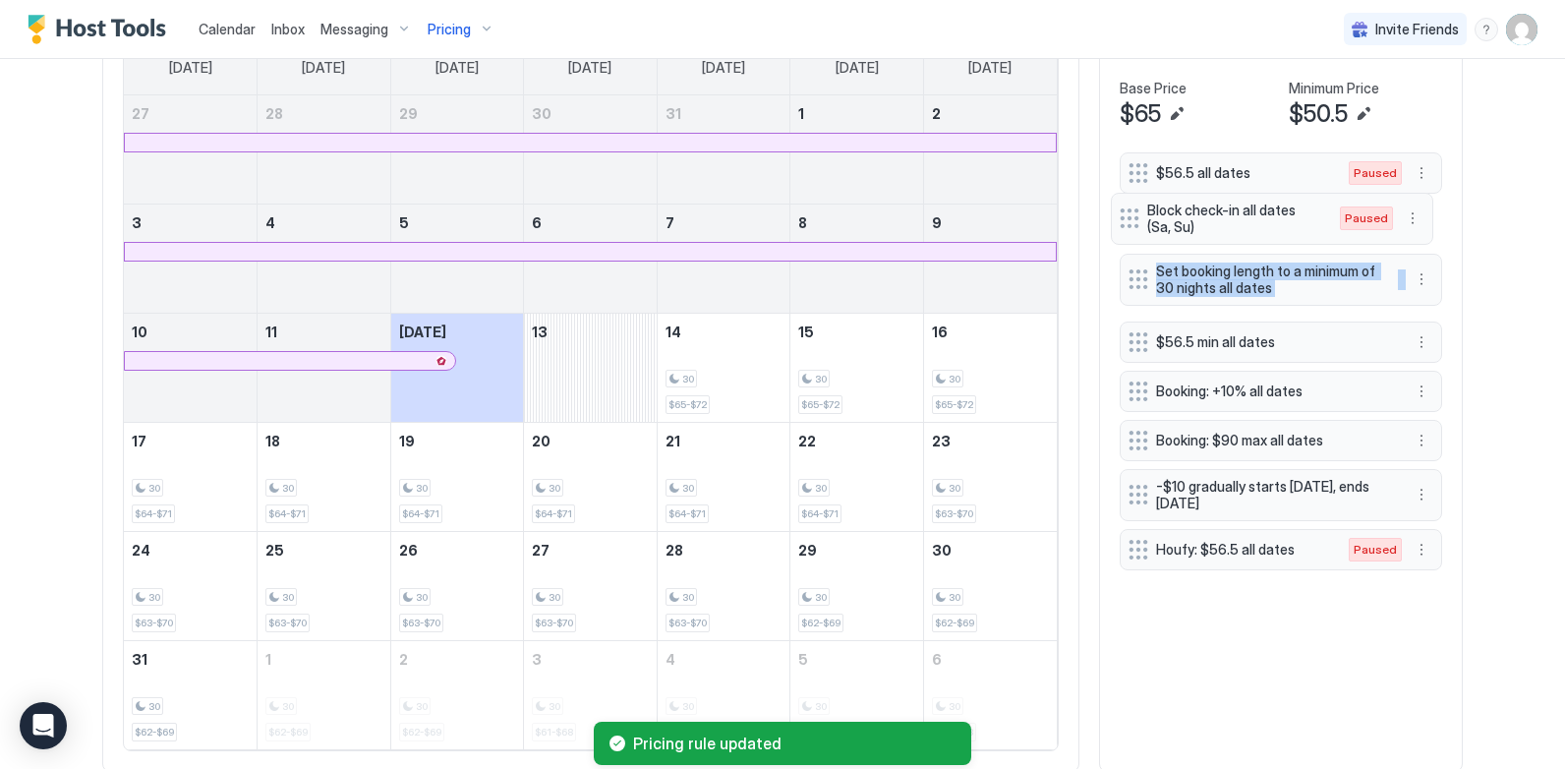
drag, startPoint x: 1132, startPoint y: 290, endPoint x: 1130, endPoint y: 221, distance: 68.8
click at [1130, 221] on div "$56.5 all dates Paused Set booking length to a minimum of 30 nights all dates B…" at bounding box center [1280, 361] width 322 height 418
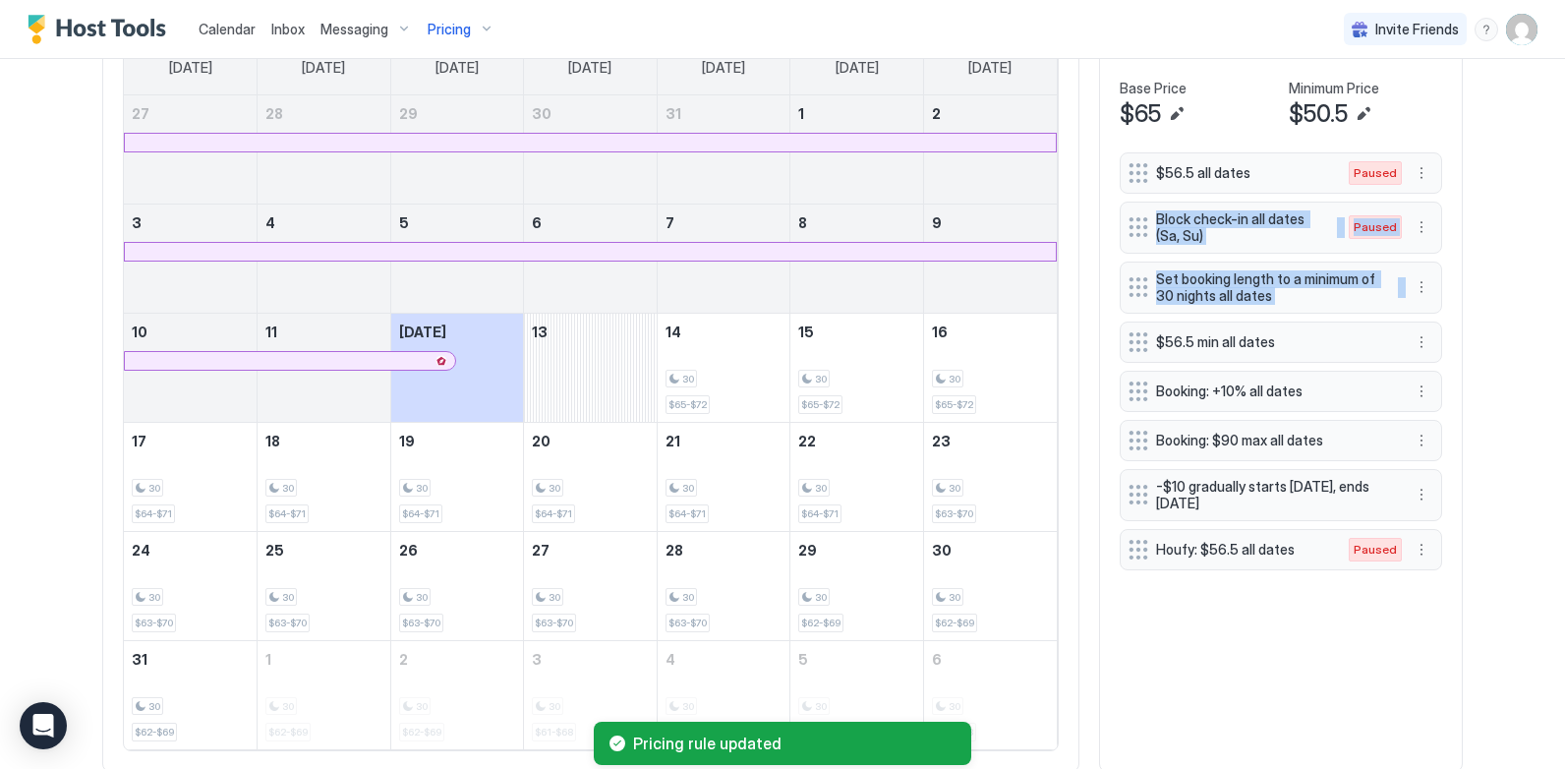
click at [1477, 270] on div "Home Pricing [PERSON_NAME][GEOGRAPHIC_DATA] 45A Synced less than 5 seconds ago …" at bounding box center [782, 81] width 1415 height 1420
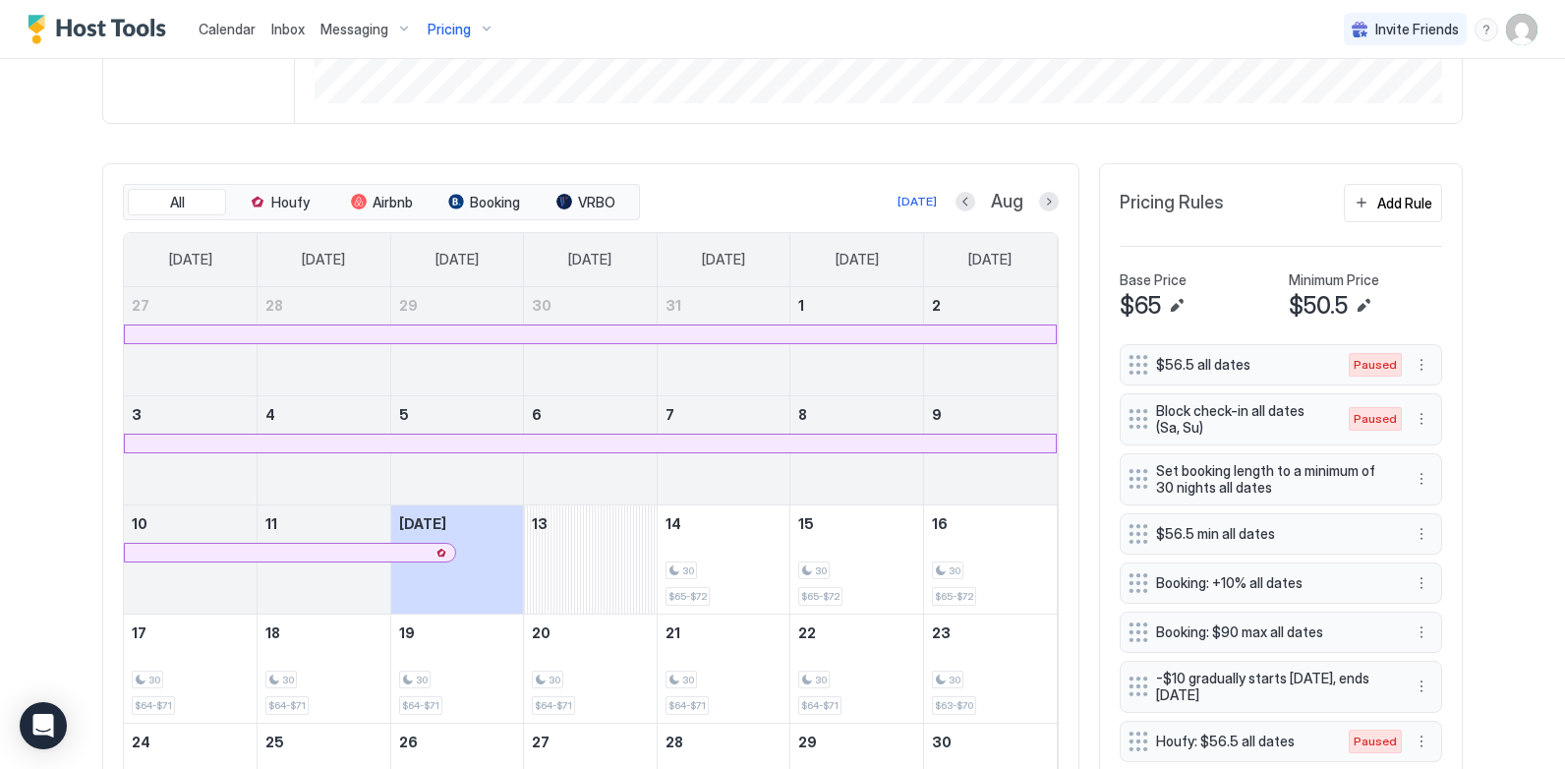
scroll to position [491, 0]
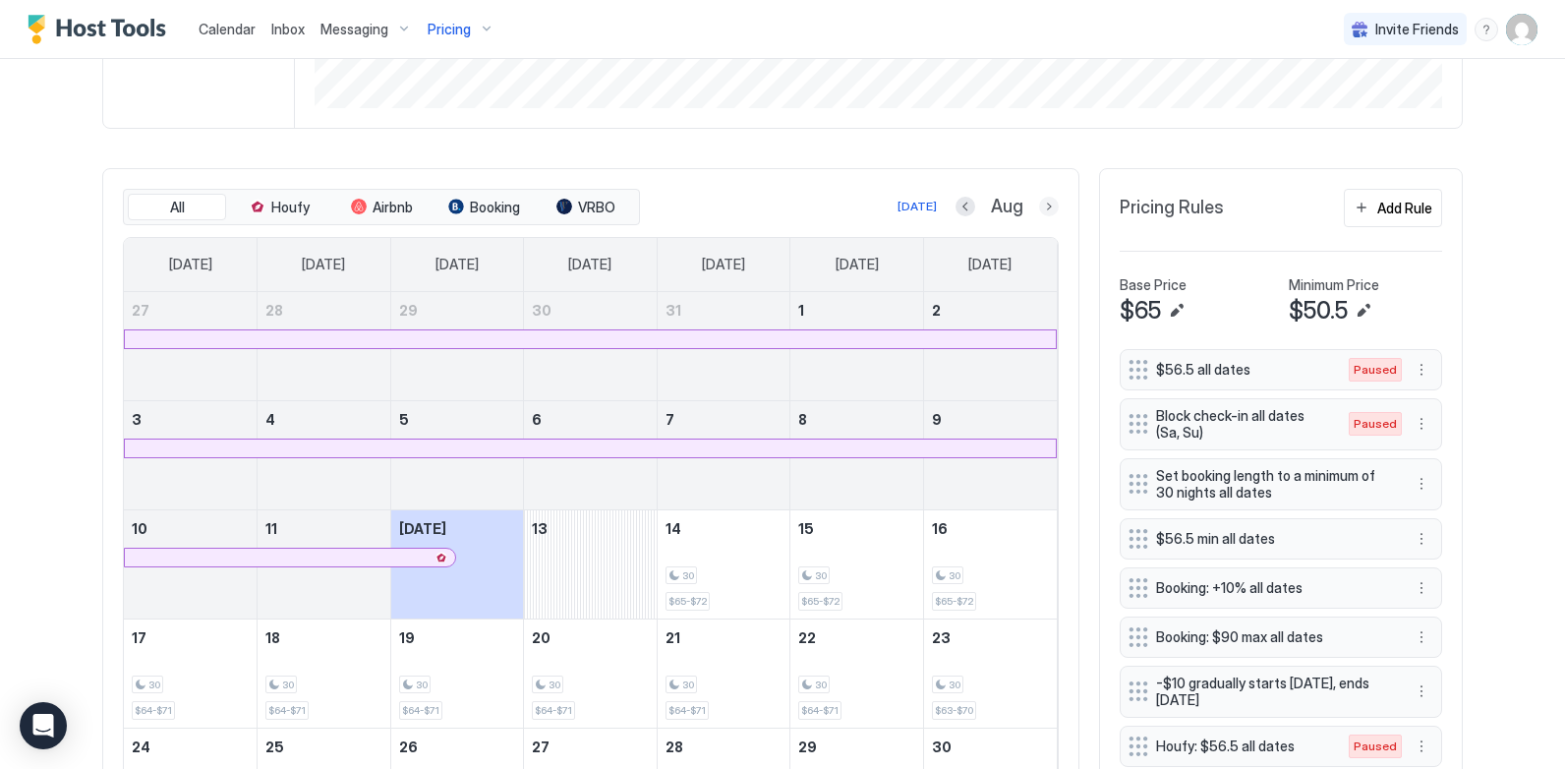
click at [1039, 210] on button "Next month" at bounding box center [1049, 207] width 20 height 20
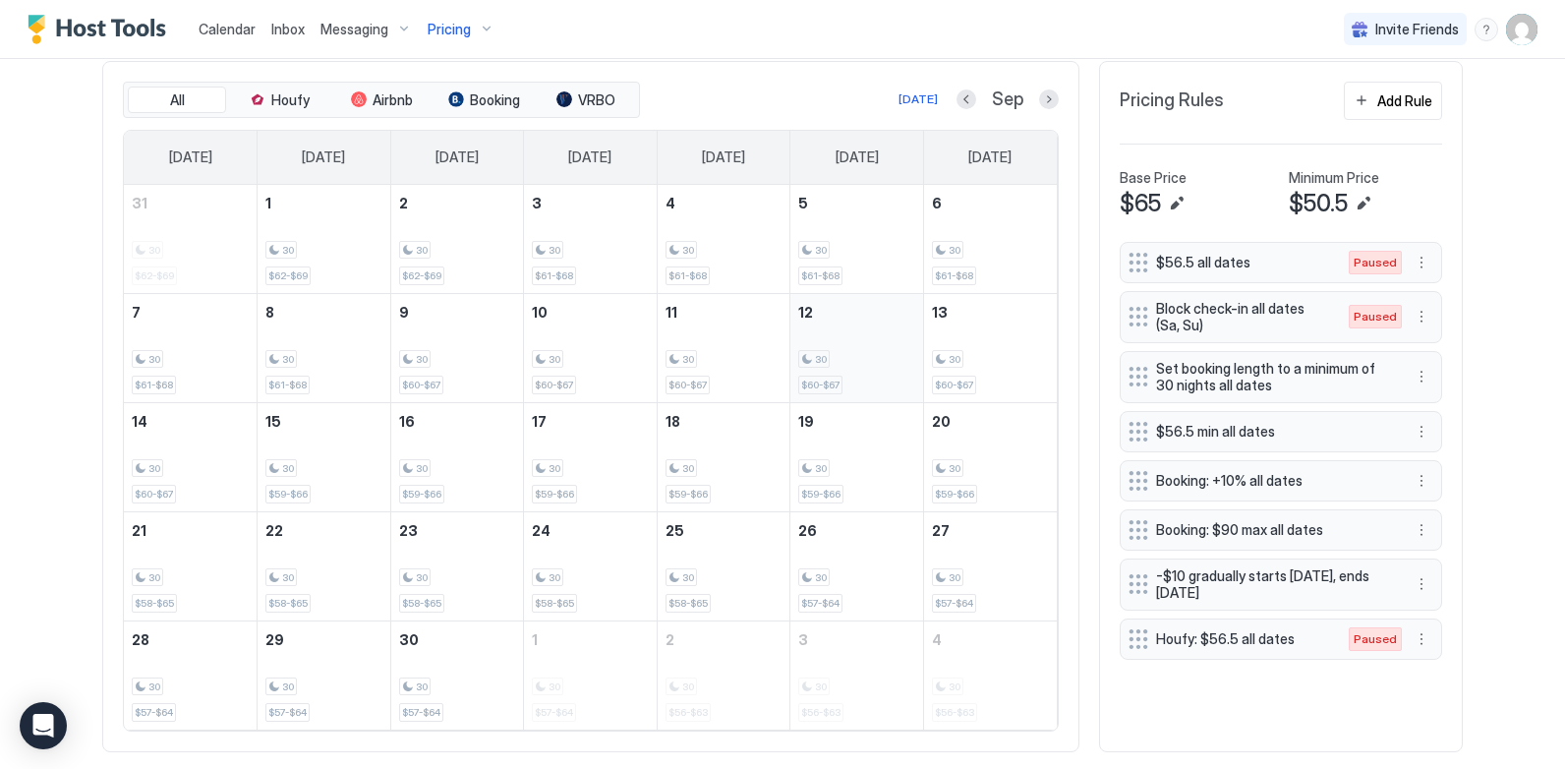
scroll to position [637, 0]
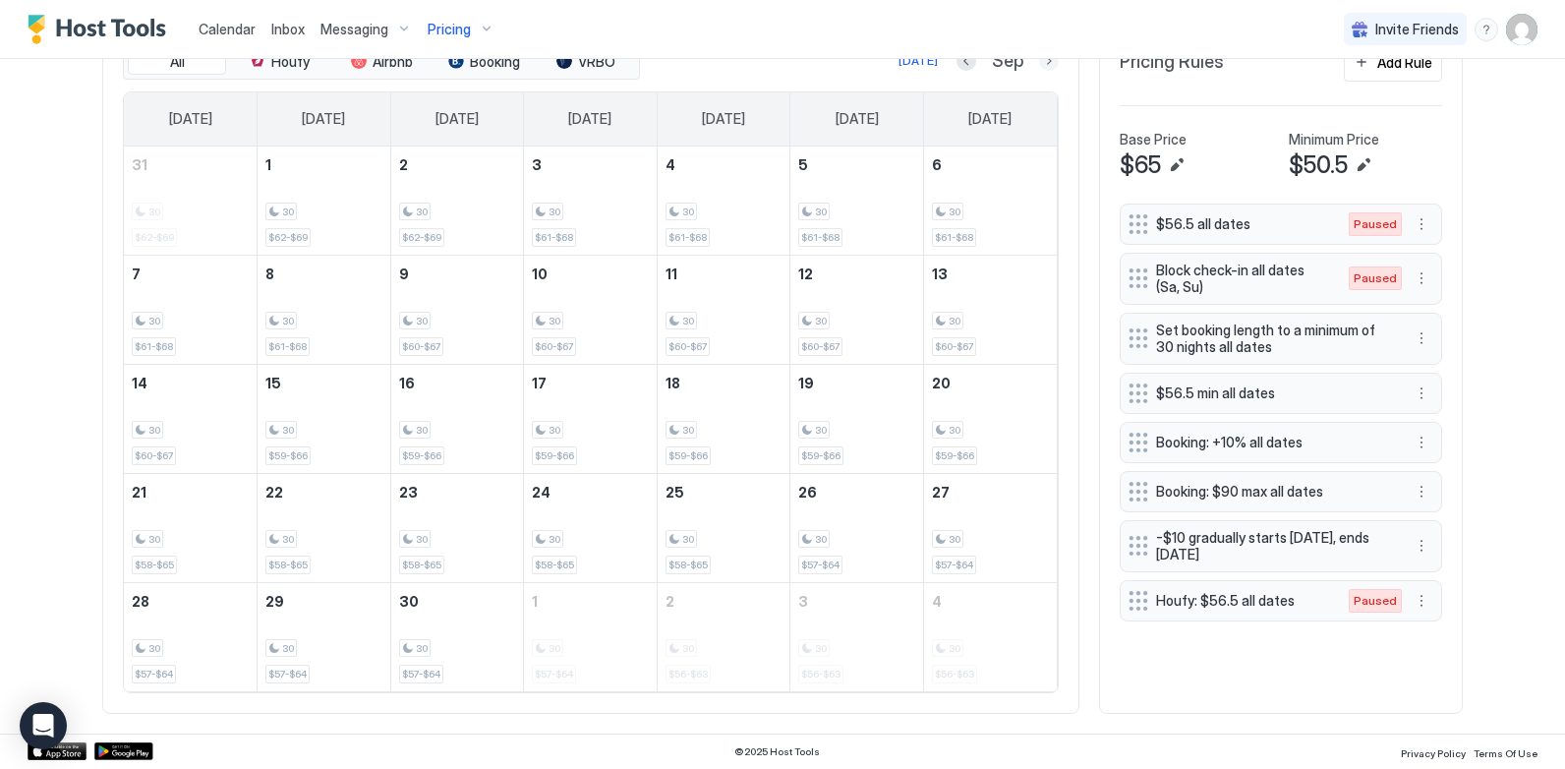
click at [1039, 68] on button "Next month" at bounding box center [1049, 61] width 20 height 20
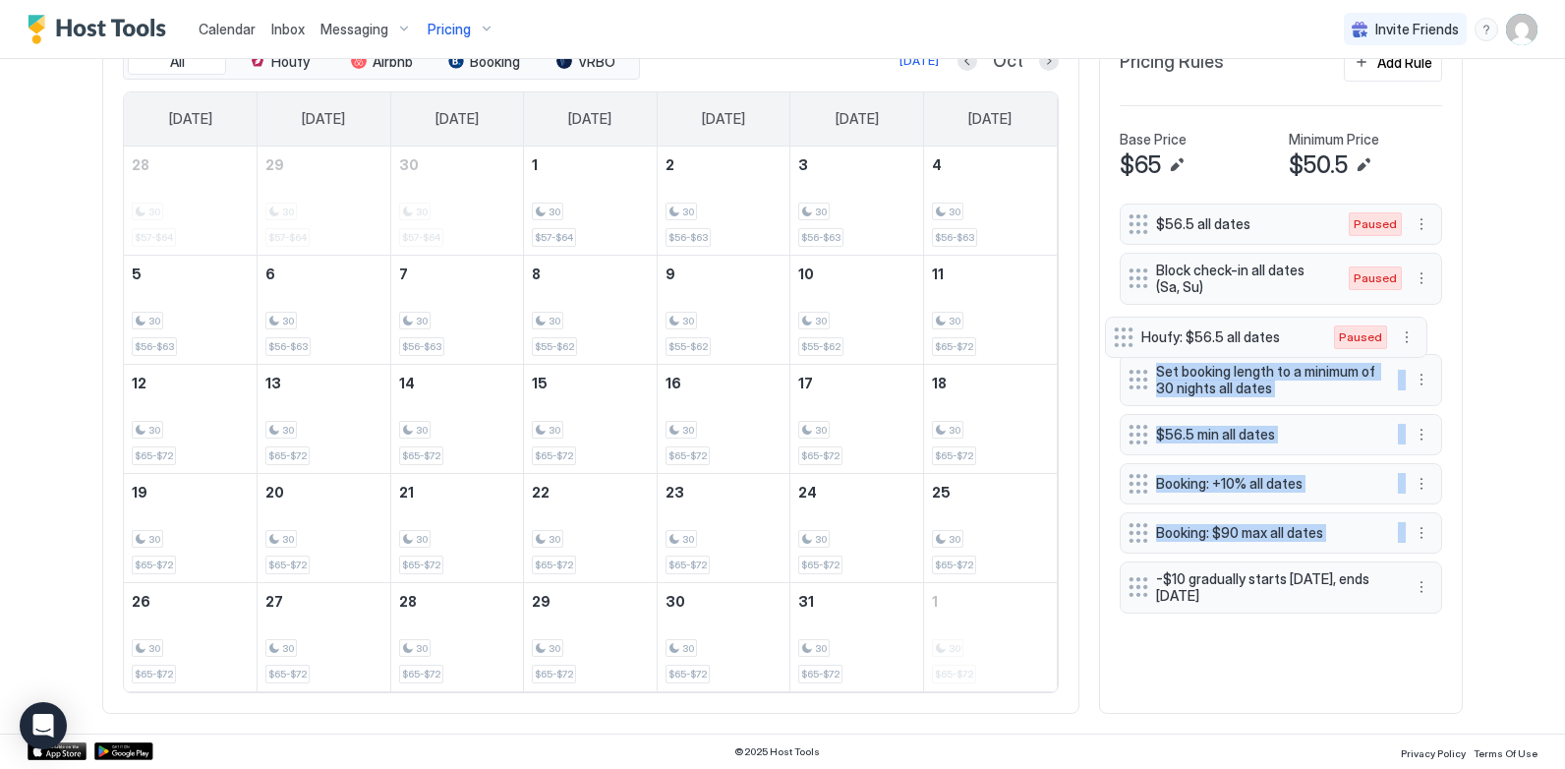
drag, startPoint x: 1120, startPoint y: 602, endPoint x: 1113, endPoint y: 339, distance: 263.5
click at [1119, 339] on div "$56.5 all dates Paused Block check-in all dates (Sa, Su) Paused Set booking len…" at bounding box center [1280, 412] width 322 height 418
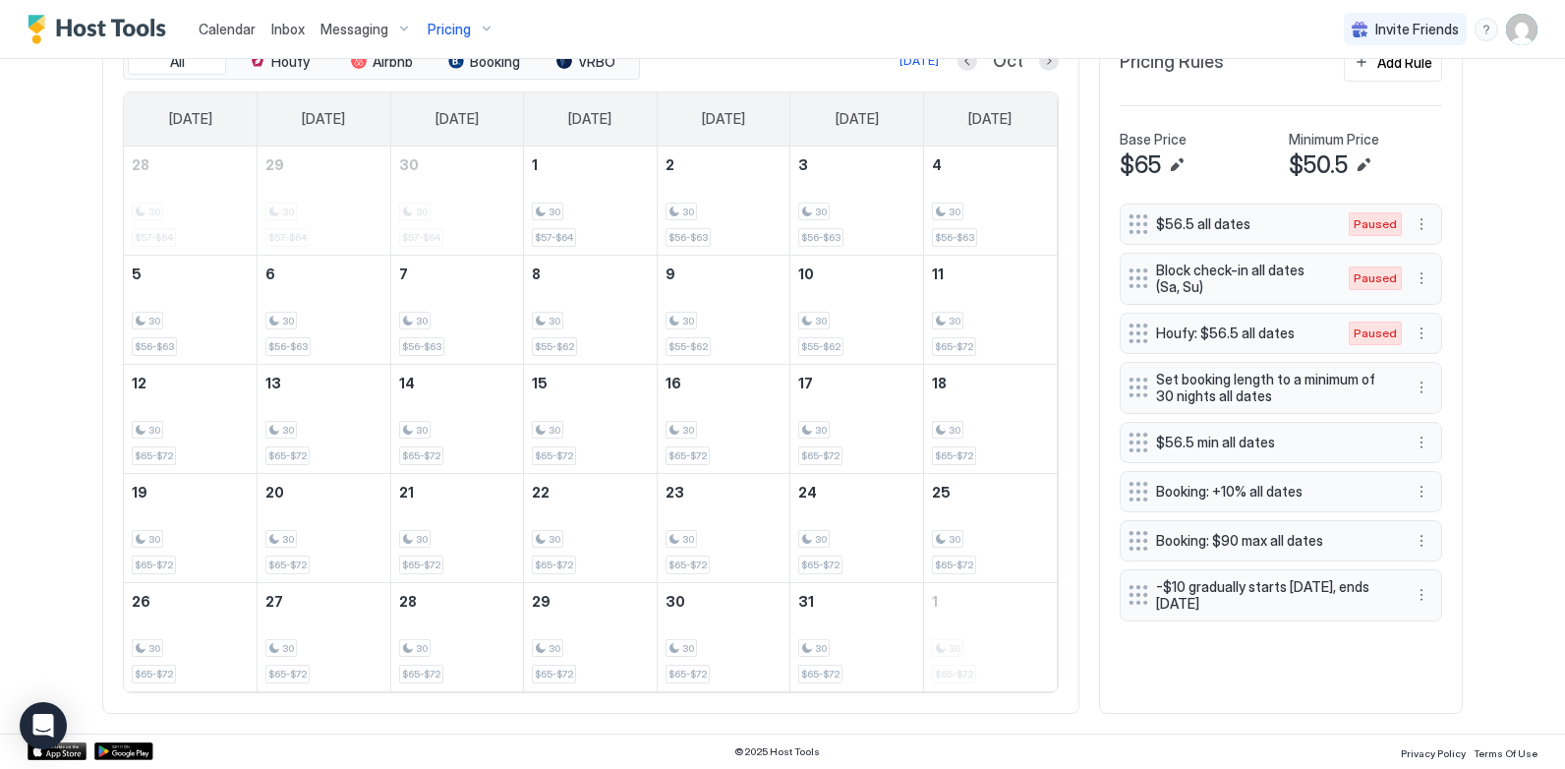
click at [1487, 423] on div "Calendar Inbox Messaging Pricing Invite Friends CL Home Pricing [PERSON_NAME][G…" at bounding box center [782, 384] width 1565 height 769
click at [267, 71] on button "Houfy" at bounding box center [279, 62] width 98 height 28
click at [192, 71] on button "All" at bounding box center [177, 62] width 98 height 28
click at [370, 71] on button "Airbnb" at bounding box center [381, 62] width 98 height 28
click at [473, 73] on button "Booking" at bounding box center [483, 62] width 98 height 28
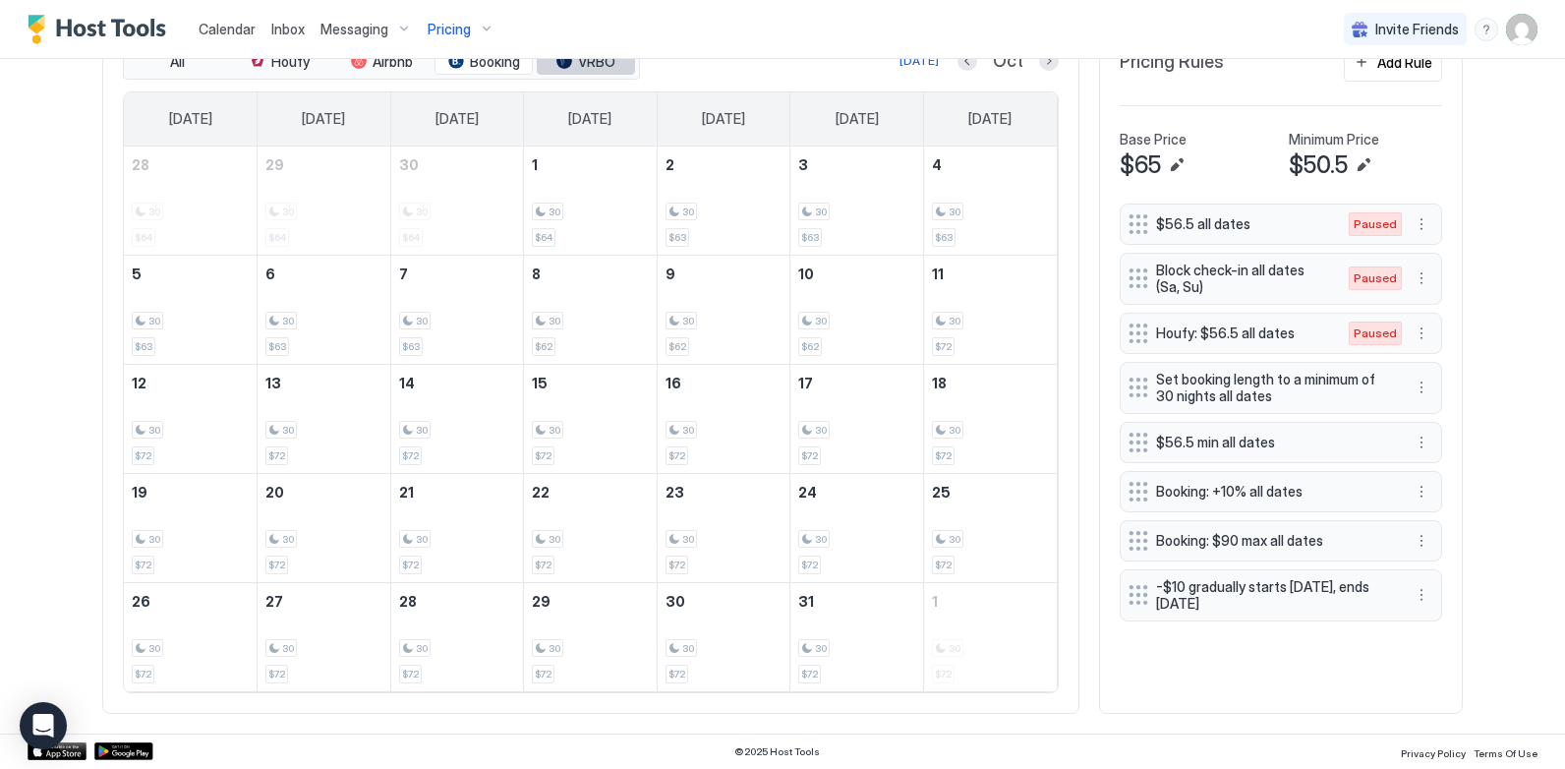
click at [539, 62] on button "VRBO" at bounding box center [586, 62] width 98 height 28
click at [171, 70] on button "All" at bounding box center [177, 62] width 98 height 28
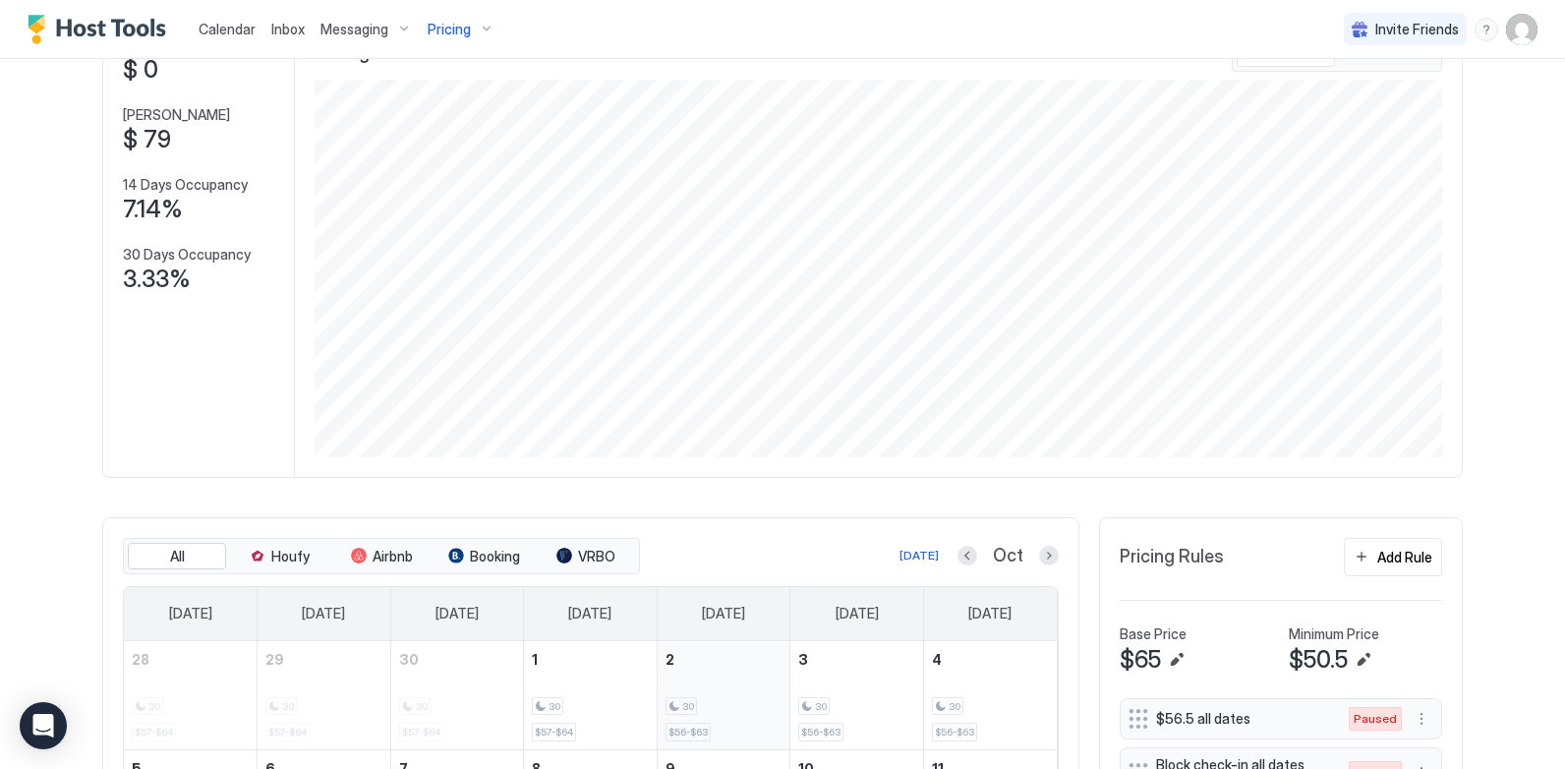
scroll to position [0, 0]
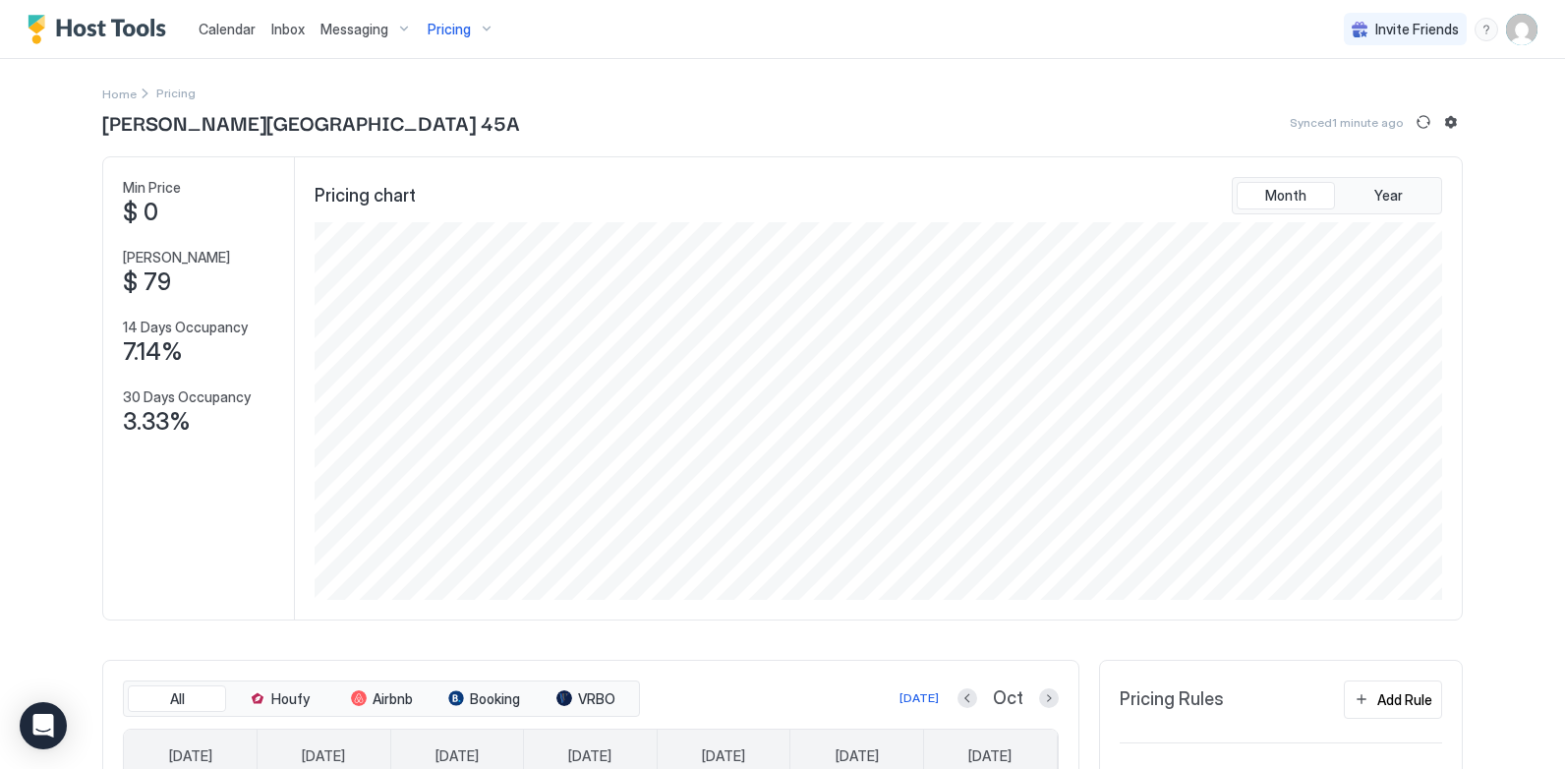
click at [477, 29] on div "Pricing" at bounding box center [461, 29] width 83 height 33
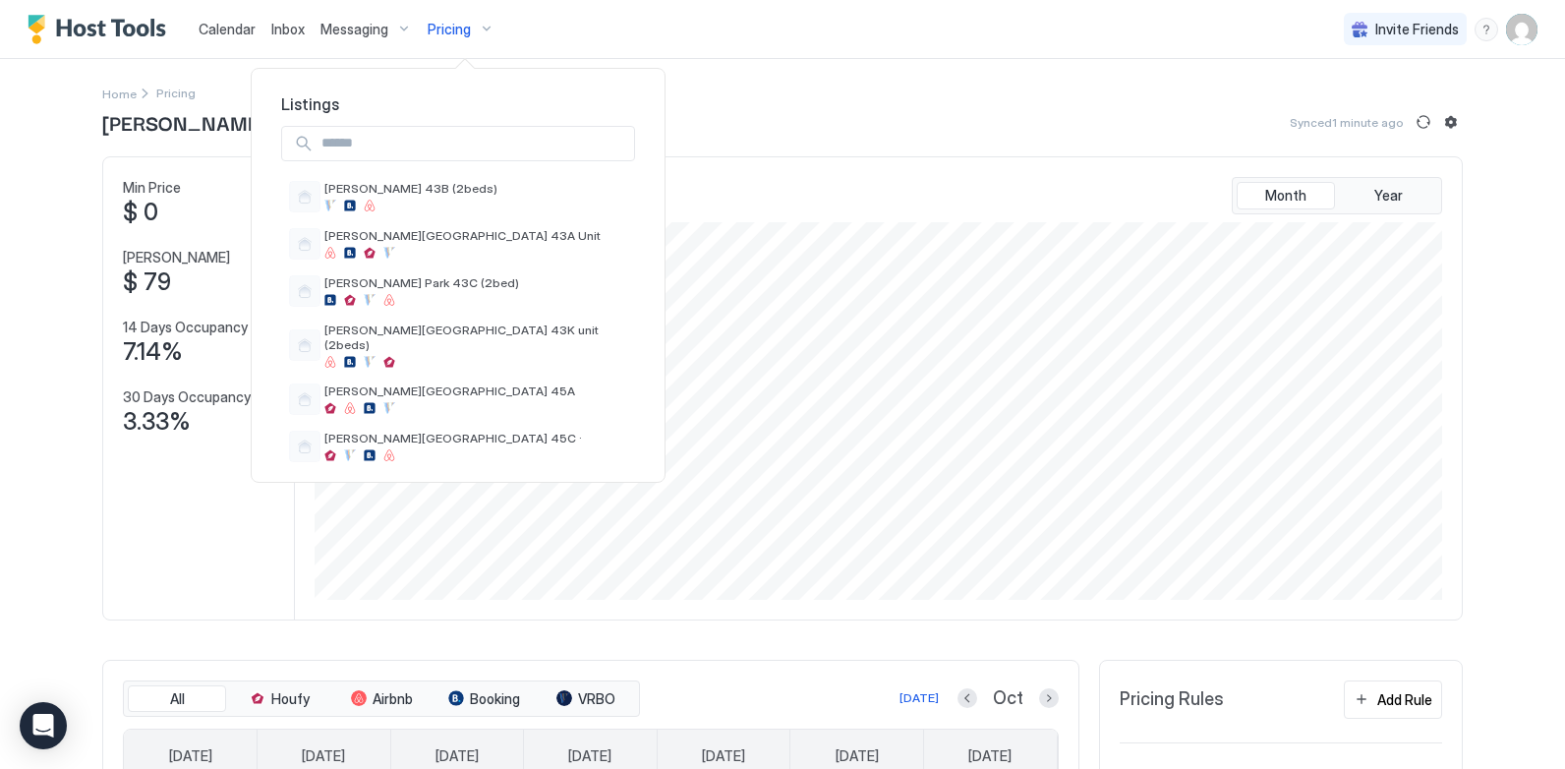
click at [421, 149] on input "Input Field" at bounding box center [474, 143] width 320 height 33
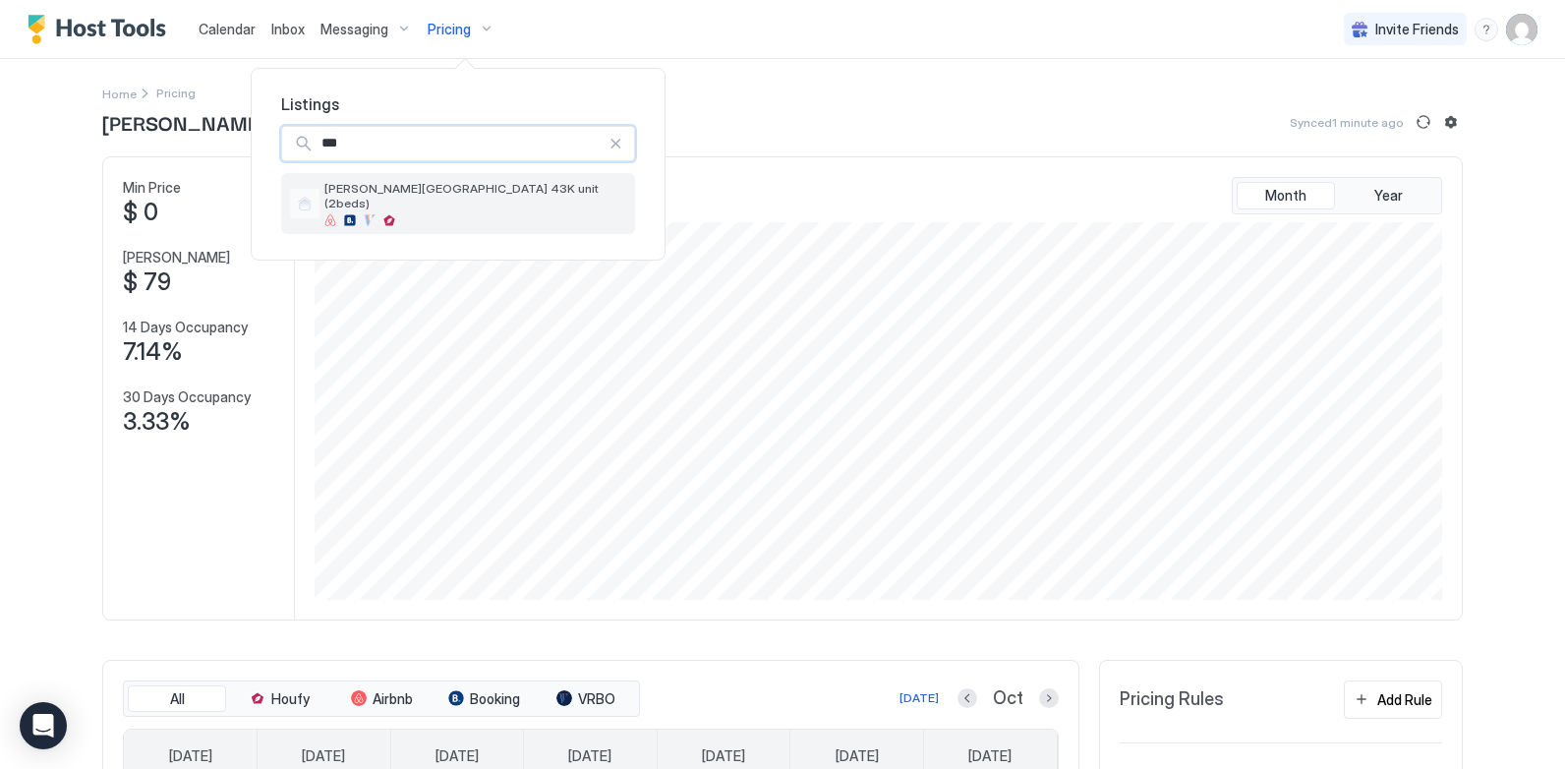
type input "***"
click at [422, 217] on div "[PERSON_NAME][GEOGRAPHIC_DATA] 43K unit (2beds)" at bounding box center [458, 203] width 354 height 61
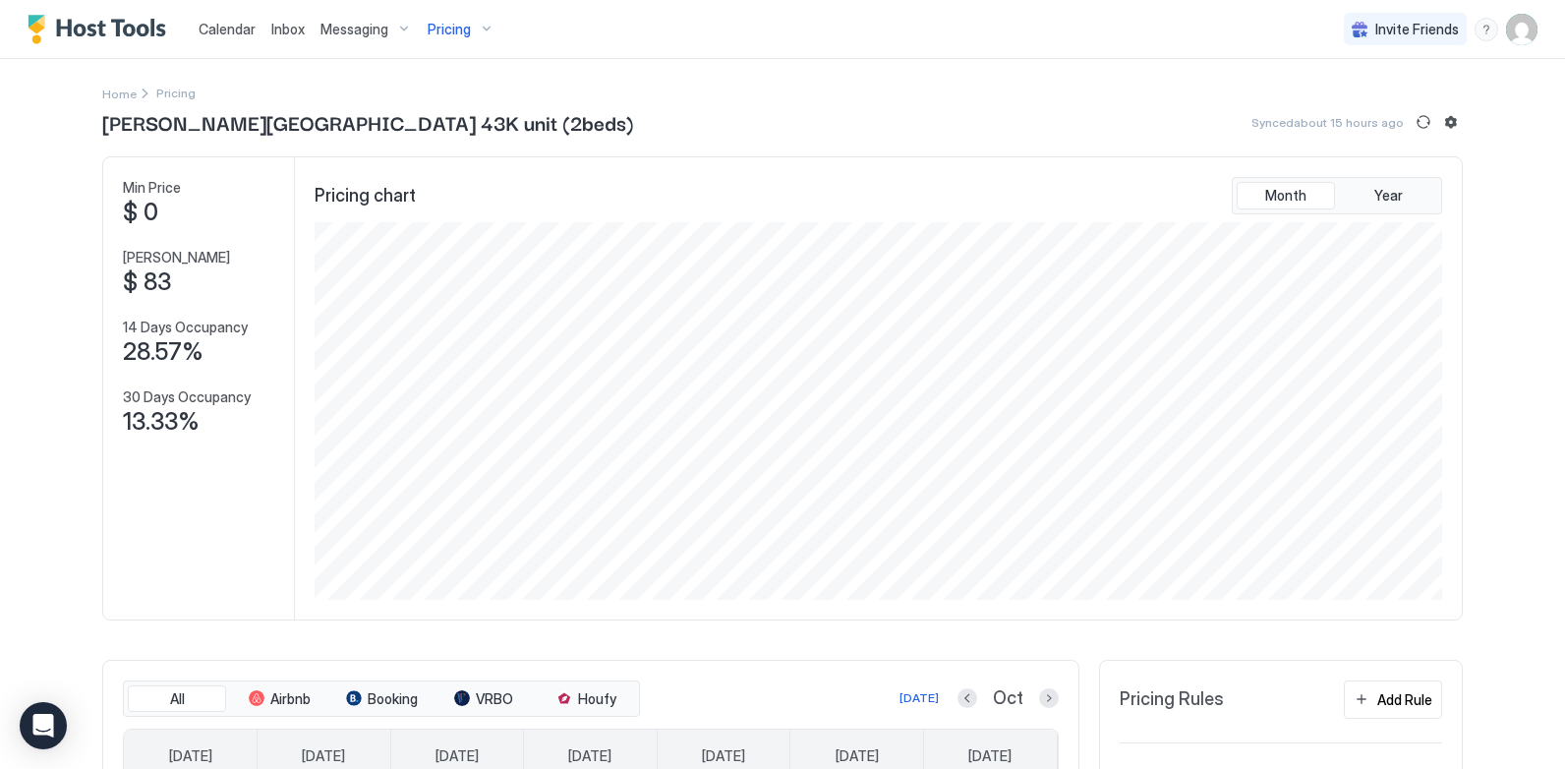
click at [1144, 106] on div "Home Pricing [PERSON_NAME][GEOGRAPHIC_DATA] 43K unit (2beds) Synced about 15 ho…" at bounding box center [782, 714] width 1360 height 1311
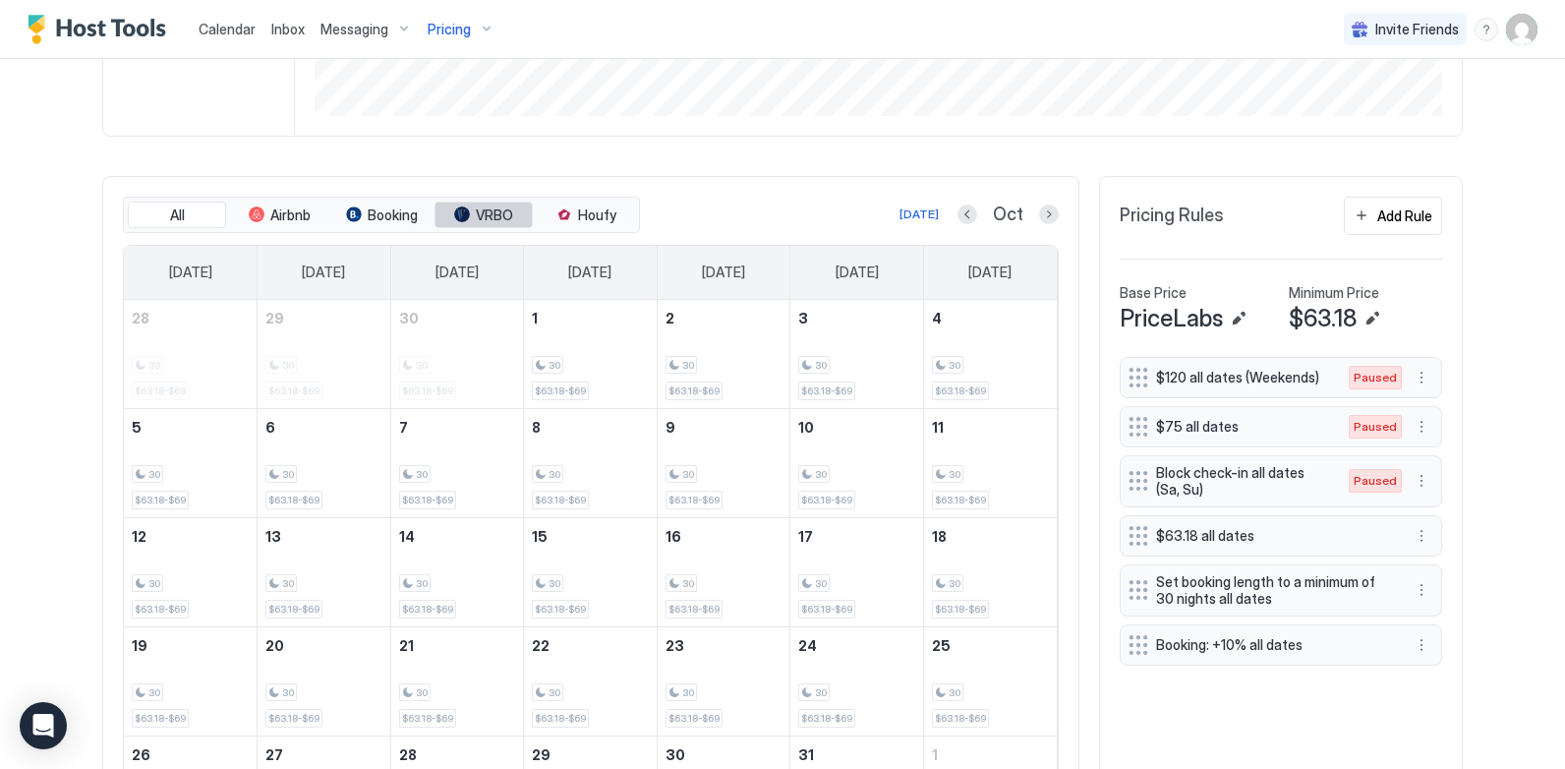
scroll to position [491, 0]
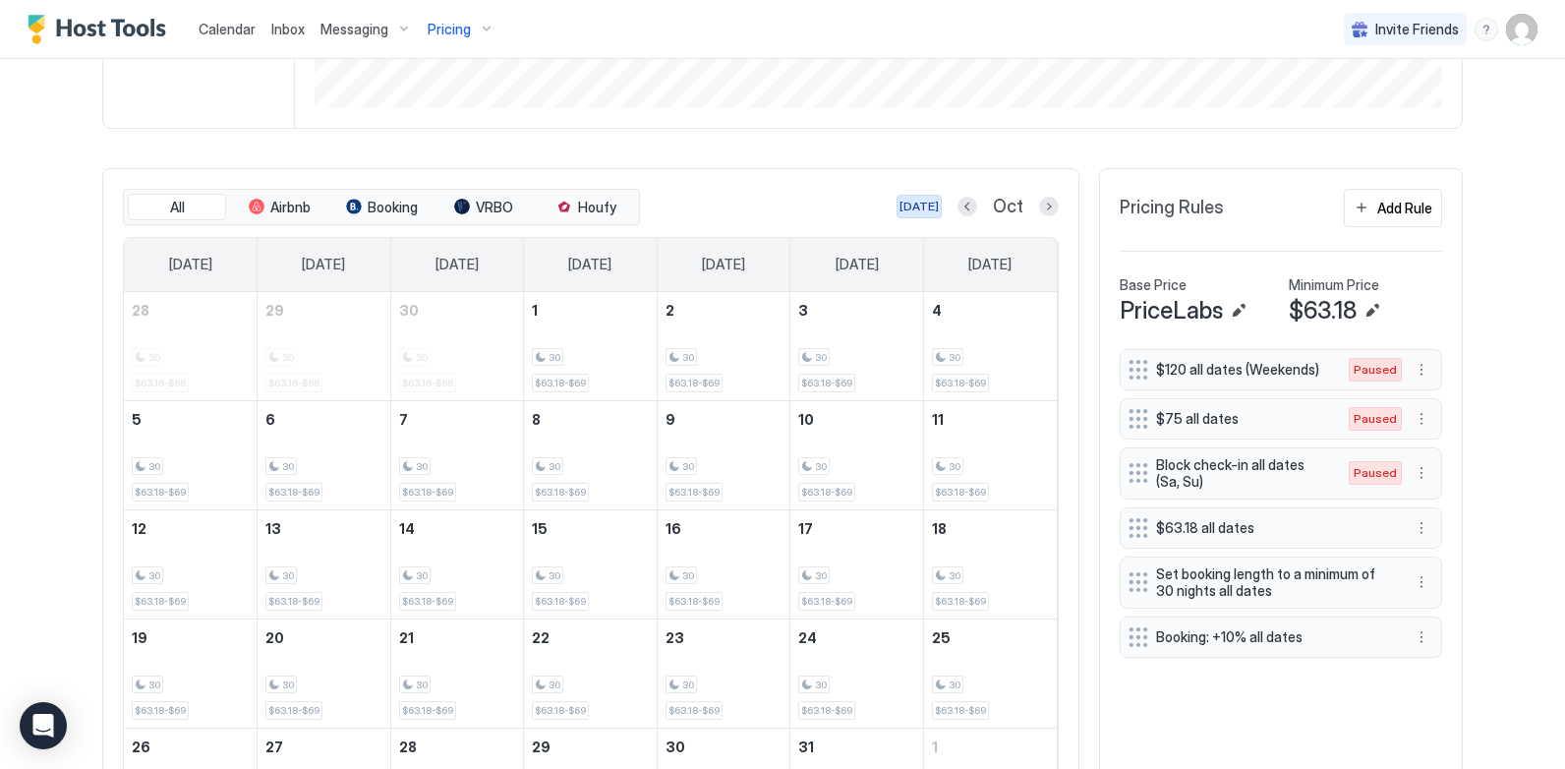
click at [909, 197] on button "[DATE]" at bounding box center [918, 207] width 45 height 24
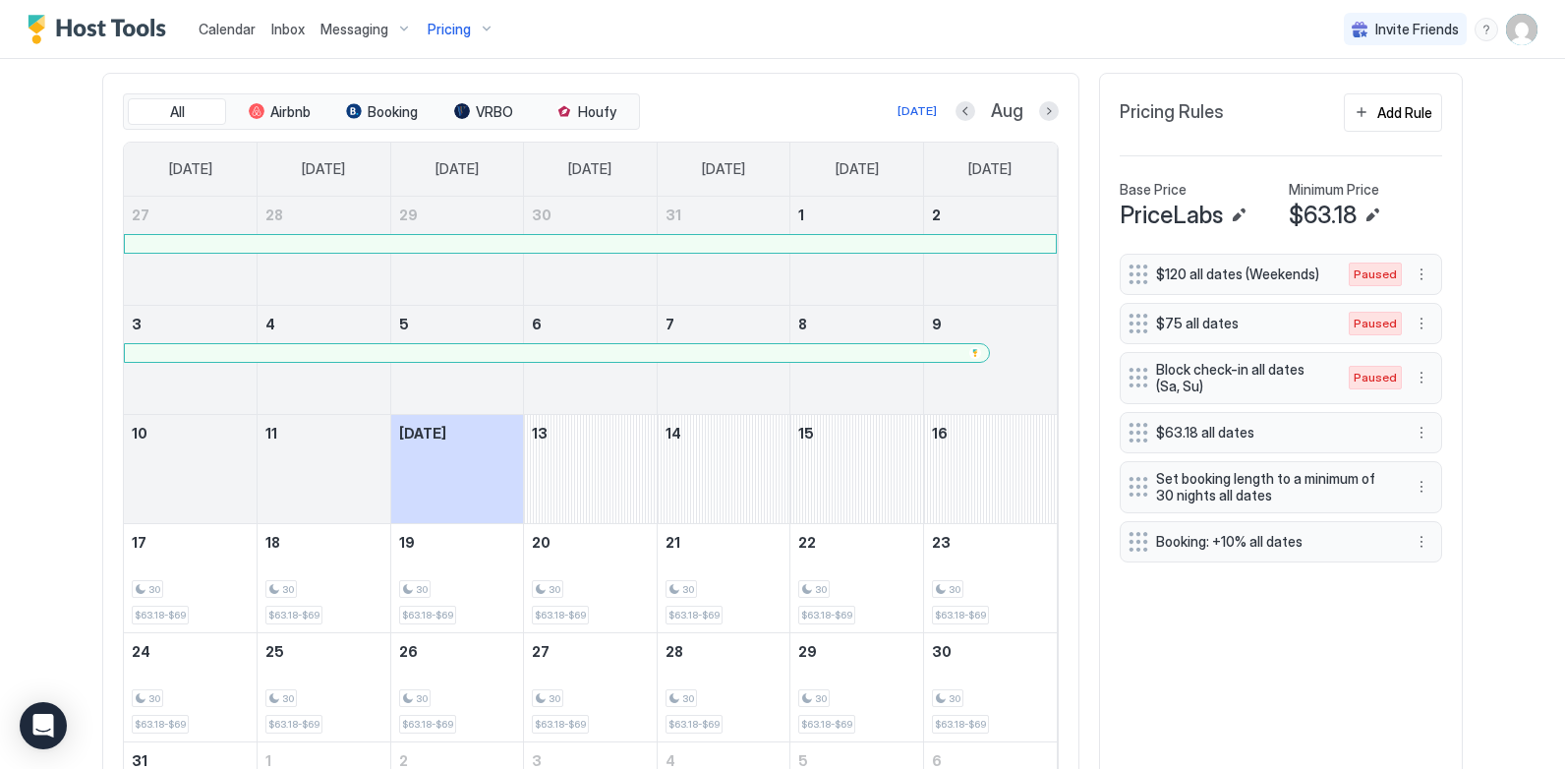
scroll to position [590, 0]
click at [1361, 211] on button "Edit" at bounding box center [1372, 213] width 24 height 24
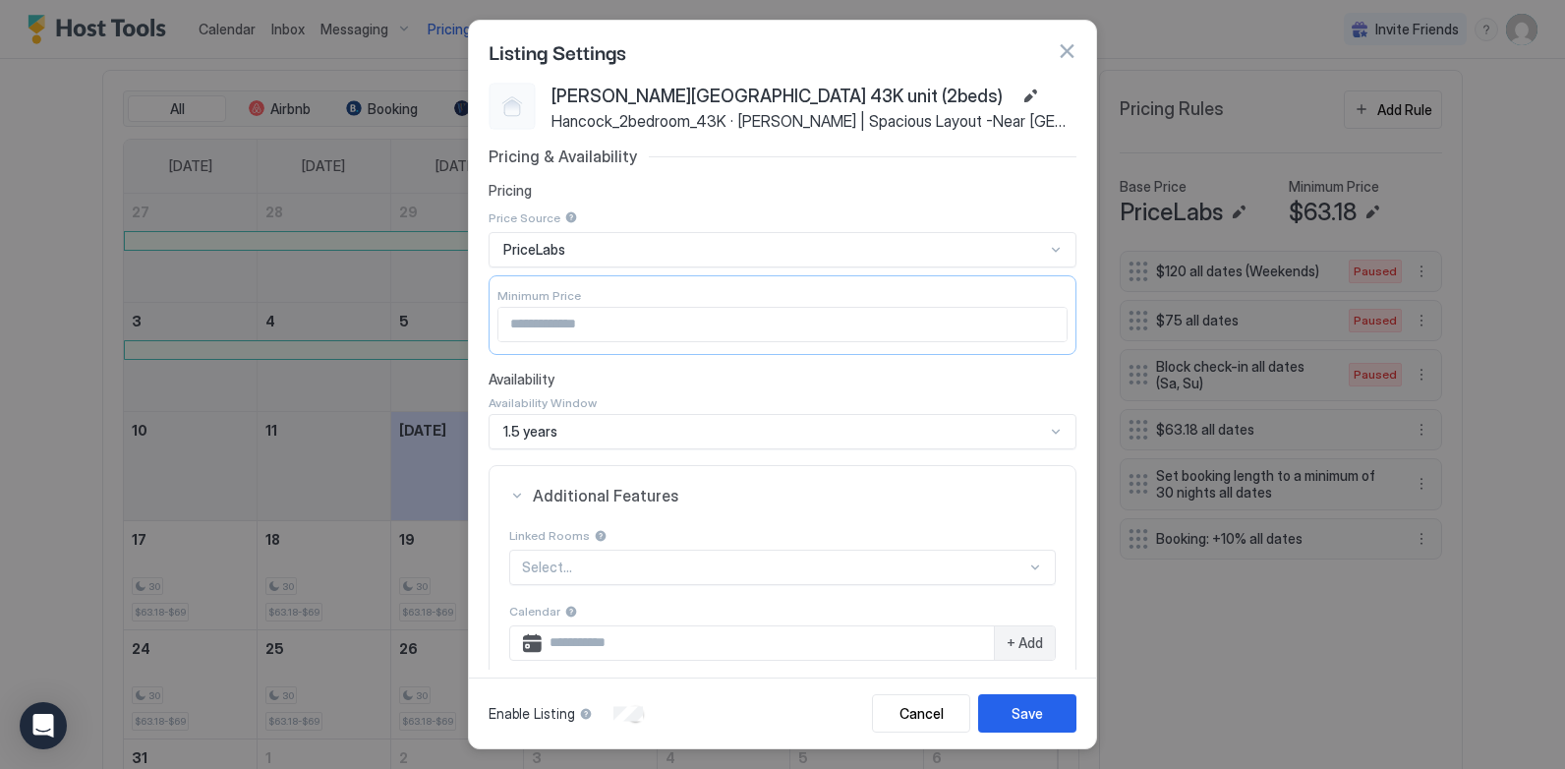
click at [1066, 56] on button "button" at bounding box center [1067, 51] width 20 height 20
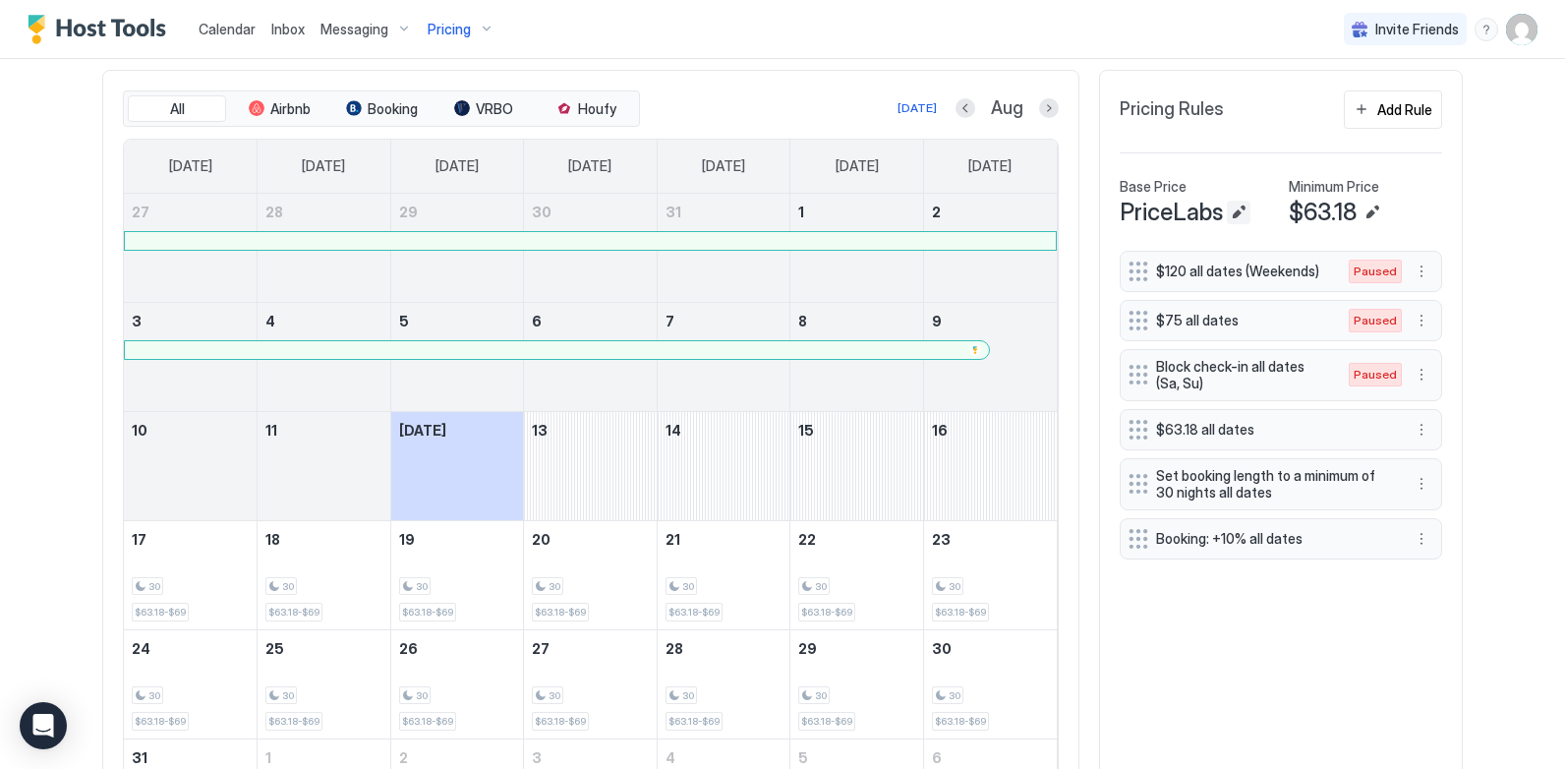
click at [1234, 217] on button "Edit" at bounding box center [1239, 213] width 24 height 24
type input "*****"
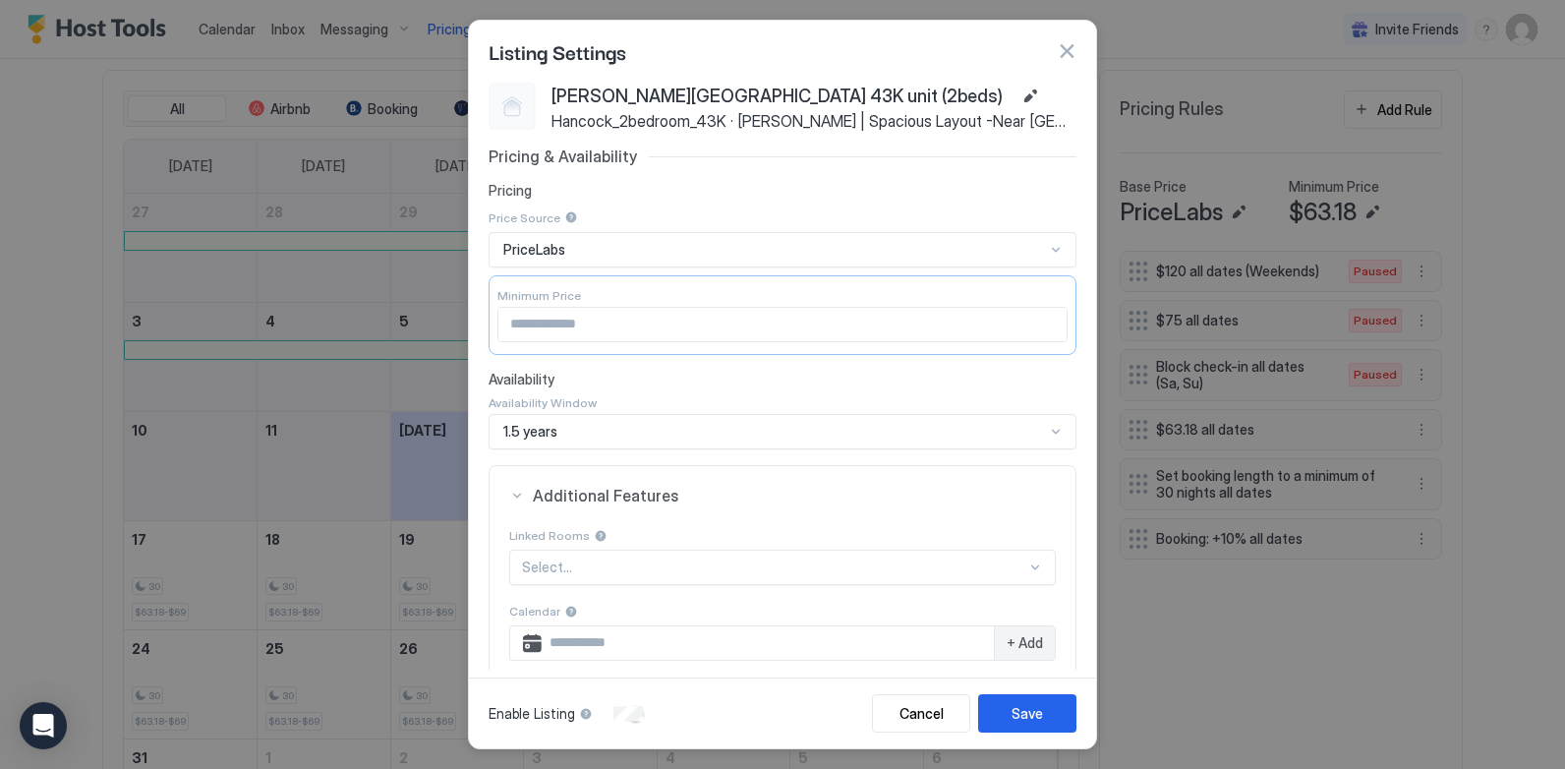
click at [1048, 251] on div at bounding box center [1056, 250] width 16 height 16
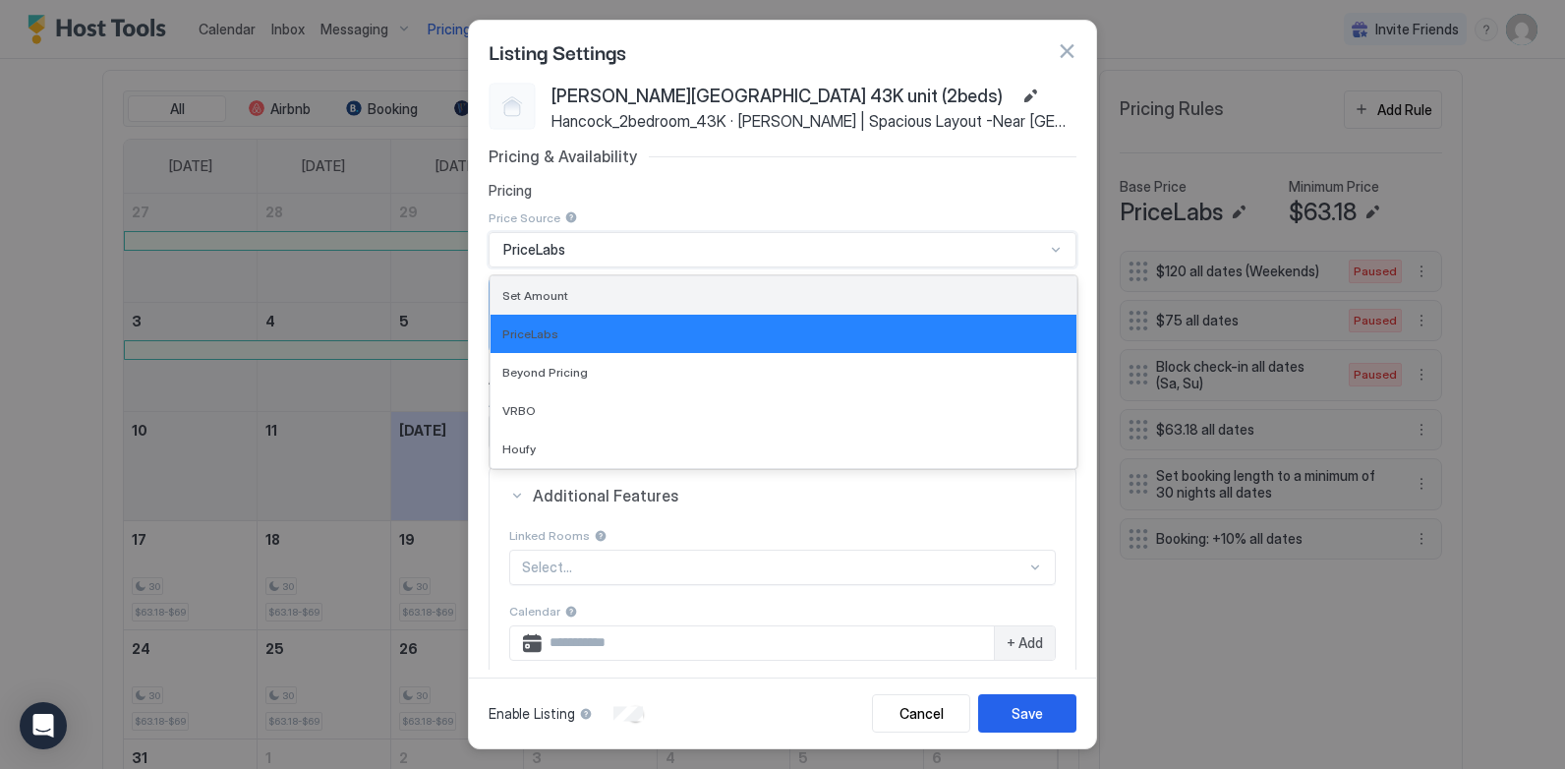
click at [949, 301] on div "Set Amount" at bounding box center [783, 295] width 562 height 15
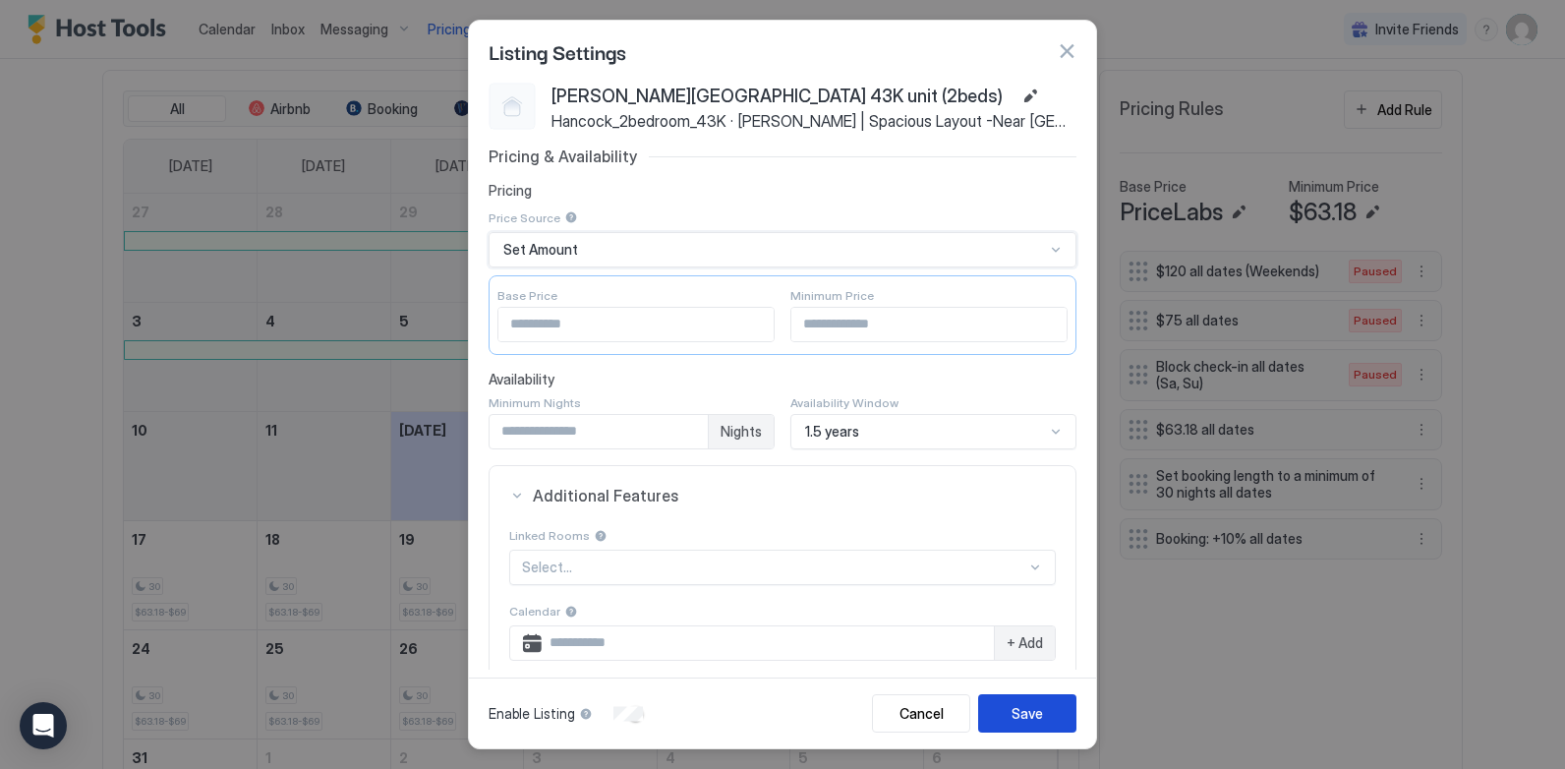
click at [1061, 712] on button "Save" at bounding box center [1027, 713] width 98 height 38
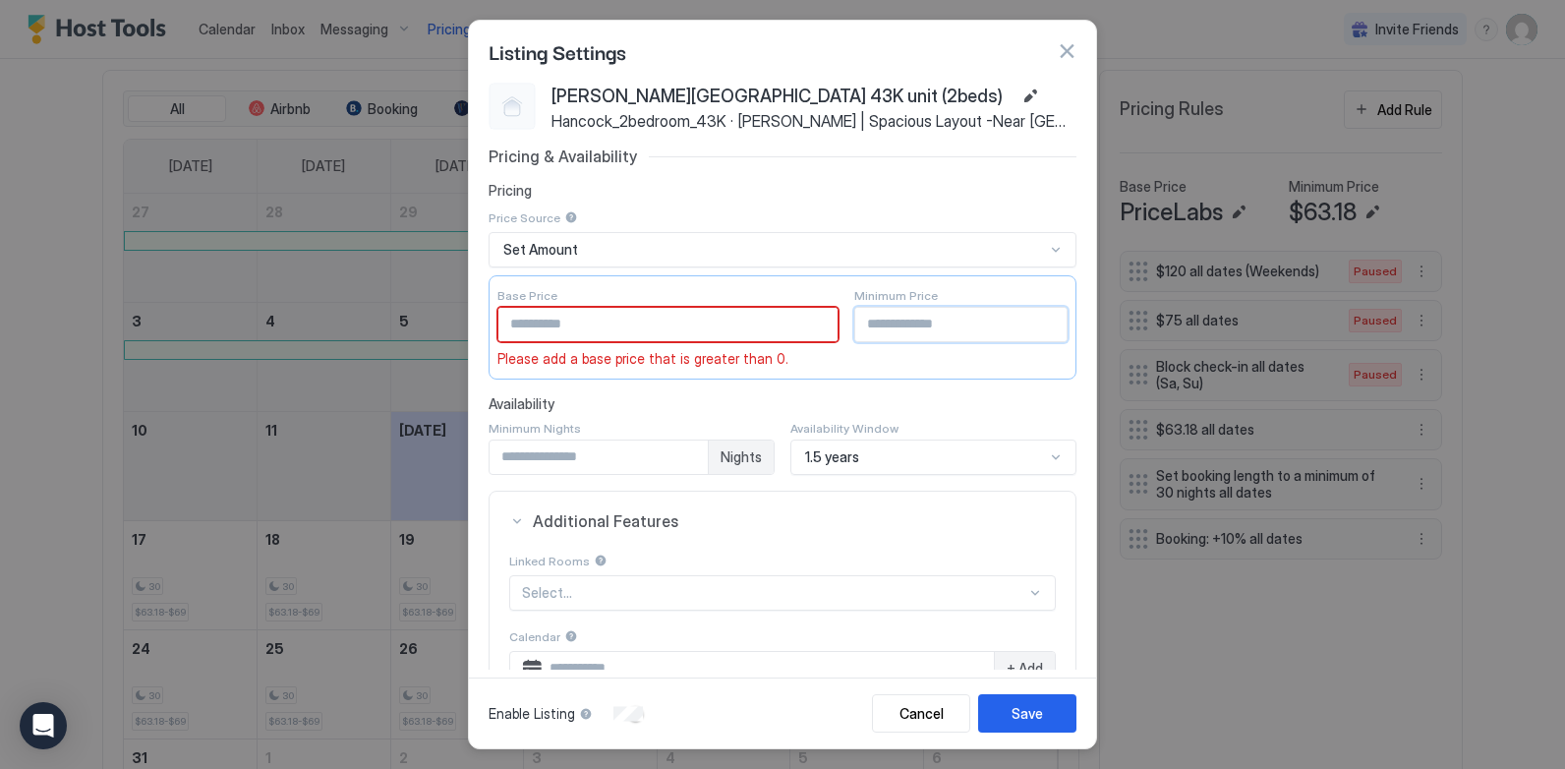
click at [881, 330] on input "*****" at bounding box center [960, 324] width 211 height 33
drag, startPoint x: 888, startPoint y: 330, endPoint x: 801, endPoint y: 329, distance: 86.5
click at [801, 329] on div "Base Price * Please add a base price that is greater than 0. Minimum Price *****" at bounding box center [782, 327] width 588 height 105
click at [589, 321] on input "*" at bounding box center [667, 324] width 339 height 33
paste input "Input Field"
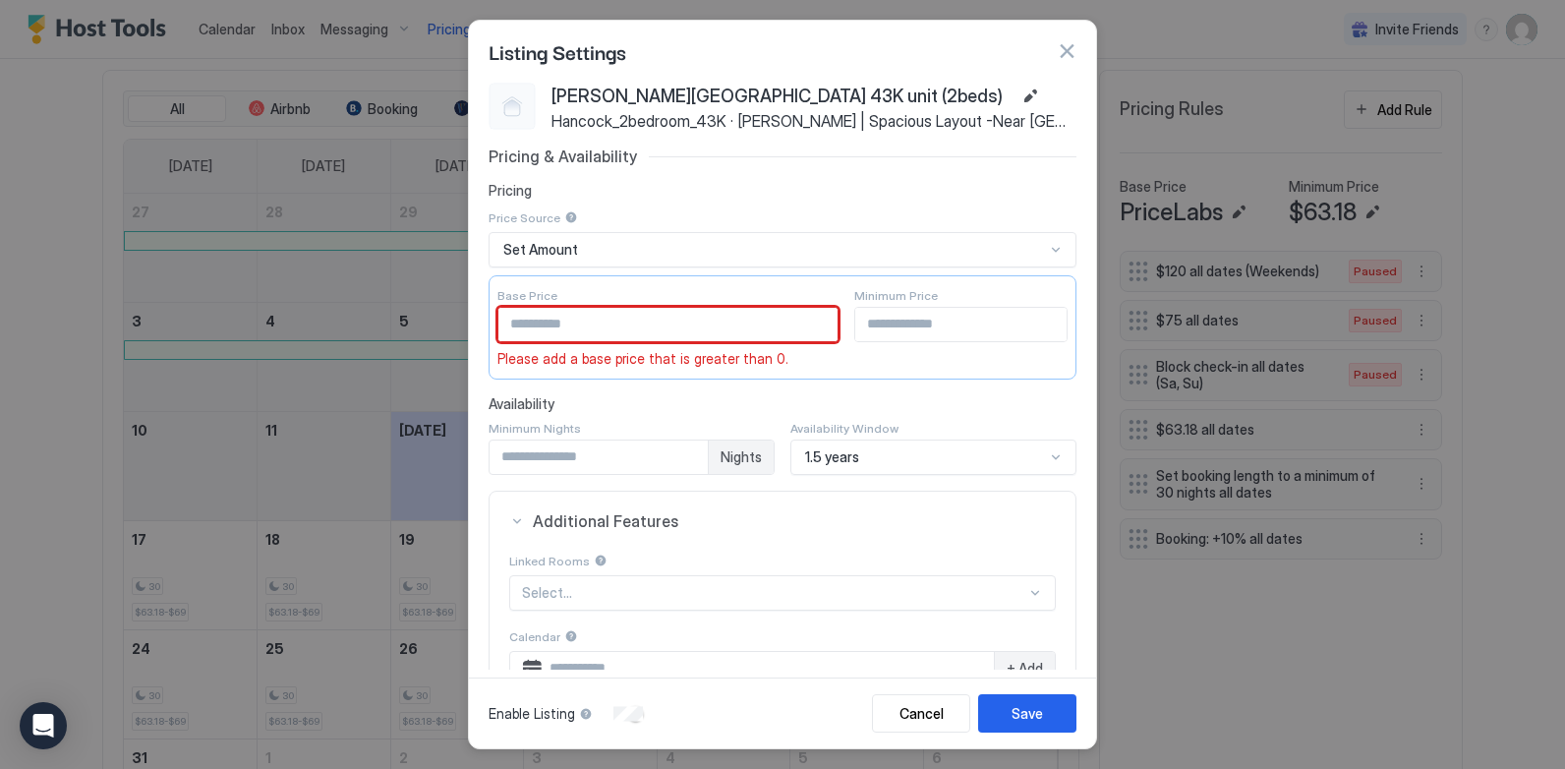
type input "*****"
click at [1031, 710] on div "Save" at bounding box center [1026, 713] width 31 height 21
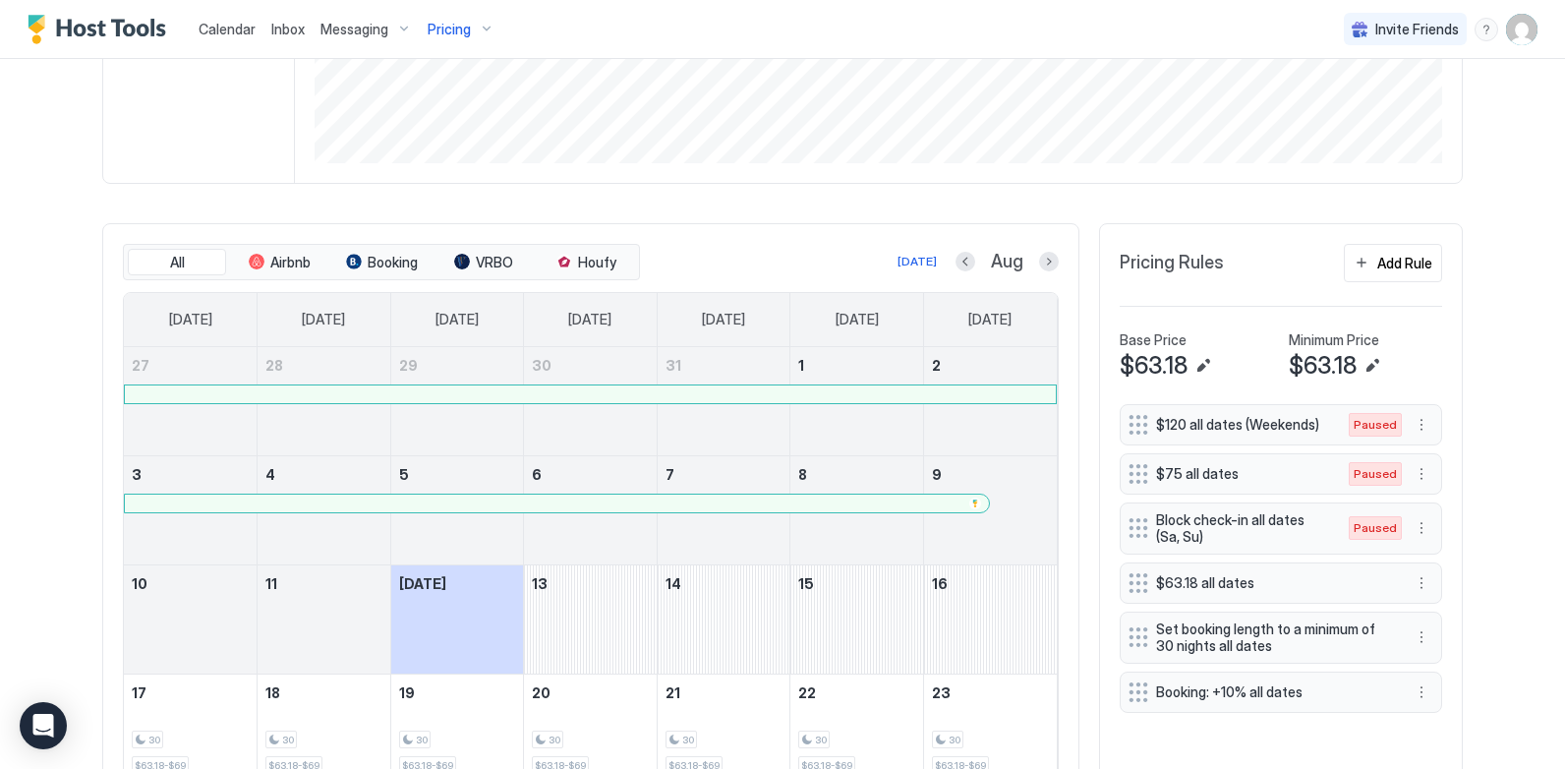
scroll to position [353, 0]
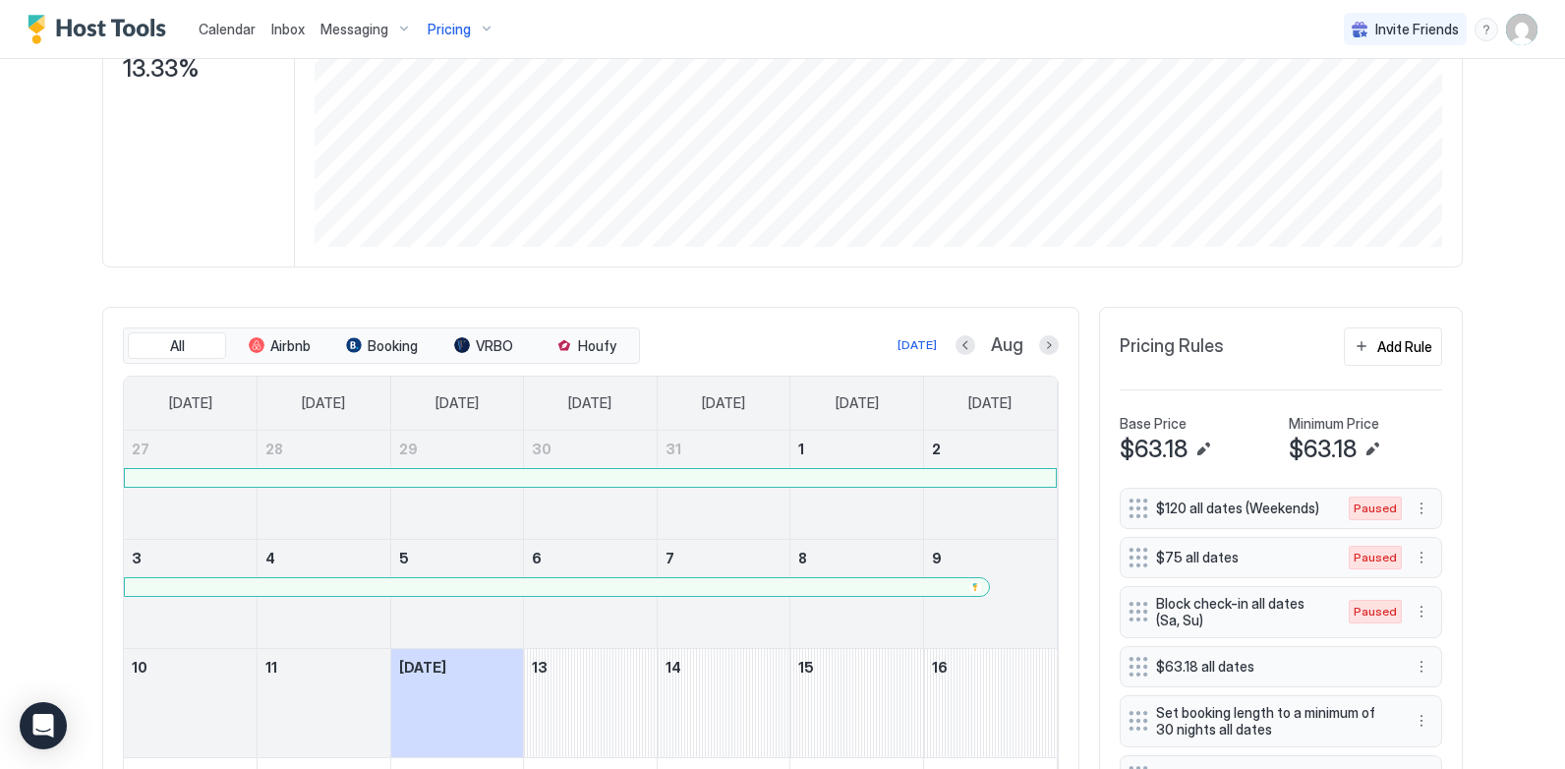
click at [991, 348] on span "Aug" at bounding box center [1007, 345] width 32 height 23
click at [904, 344] on div "[DATE]" at bounding box center [916, 345] width 39 height 18
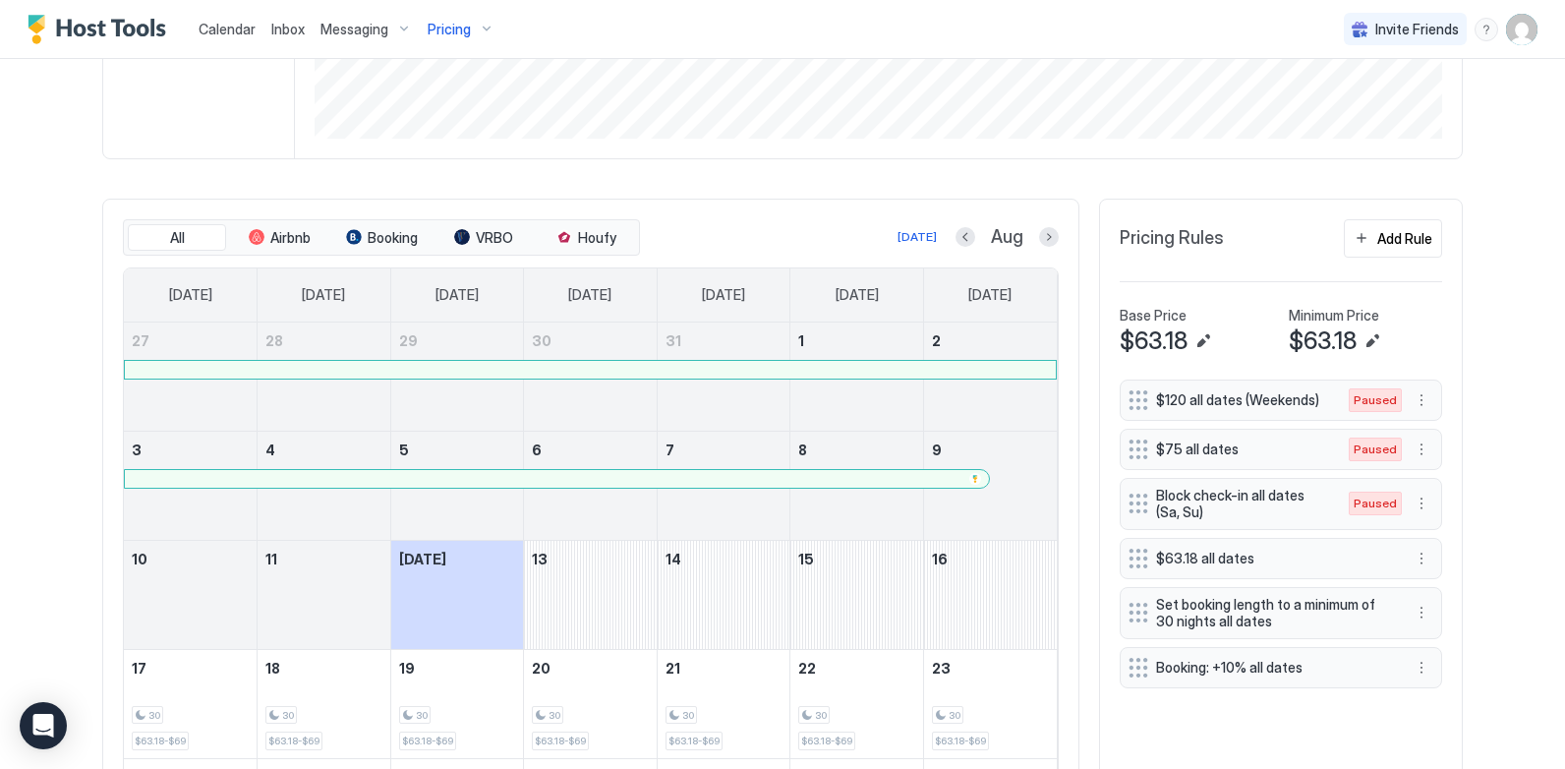
scroll to position [451, 0]
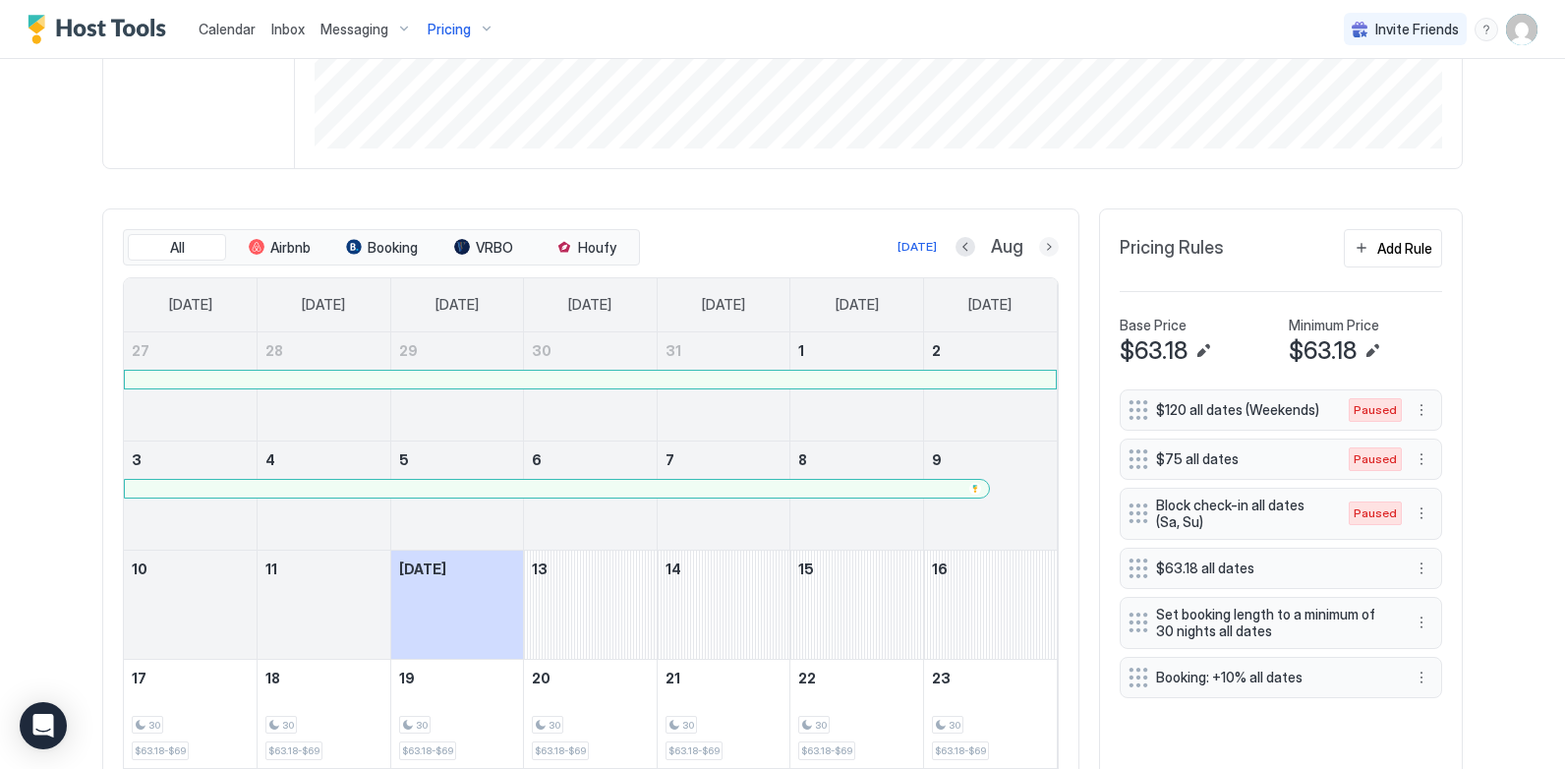
click at [1042, 242] on button "Next month" at bounding box center [1049, 247] width 20 height 20
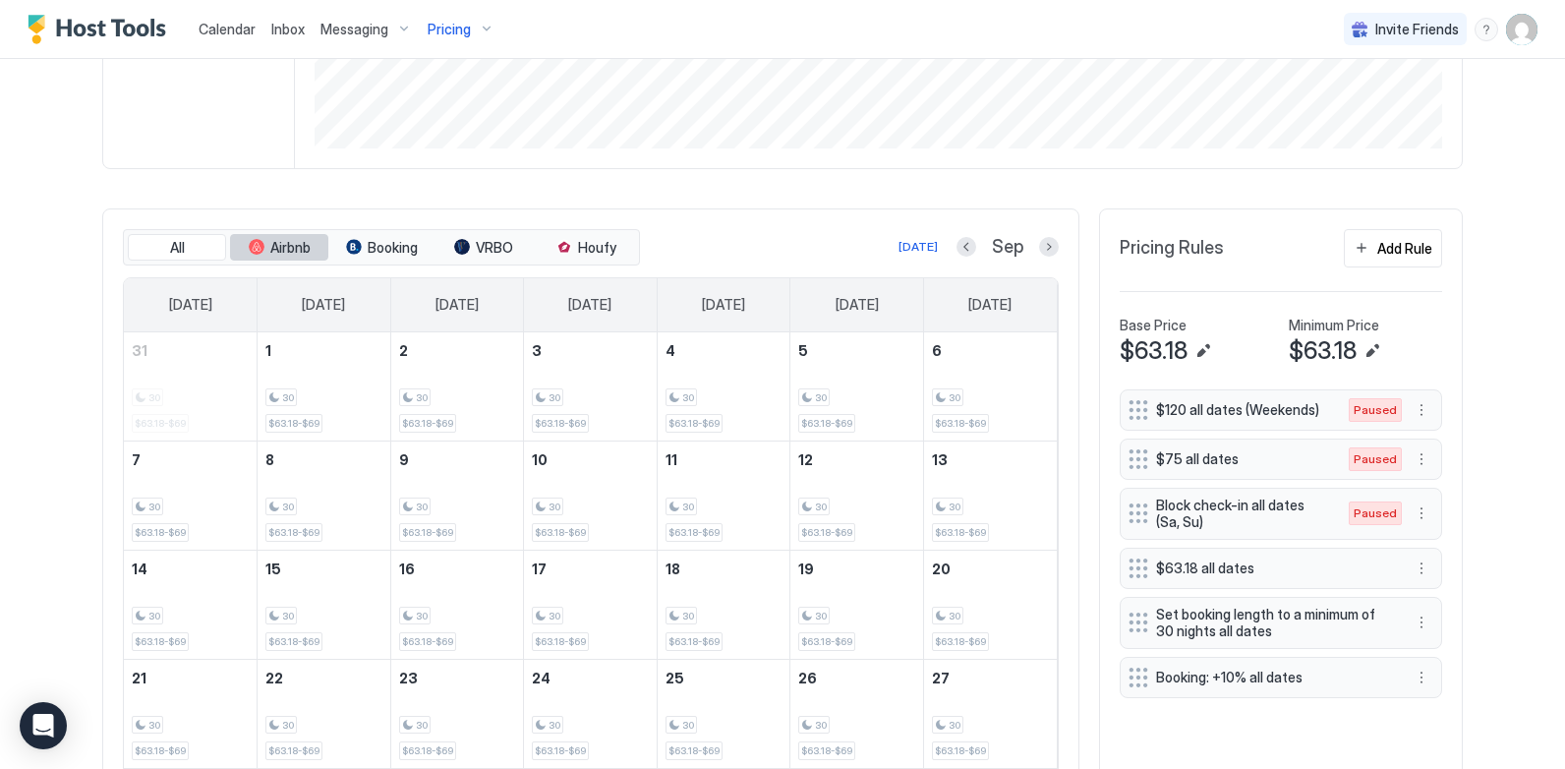
click at [293, 237] on button "Airbnb" at bounding box center [279, 248] width 98 height 28
click at [368, 246] on span "Booking" at bounding box center [393, 248] width 50 height 18
click at [483, 255] on span "VRBO" at bounding box center [494, 248] width 37 height 18
click at [578, 253] on span "Houfy" at bounding box center [597, 248] width 38 height 18
click at [299, 246] on span "Airbnb" at bounding box center [290, 248] width 40 height 18
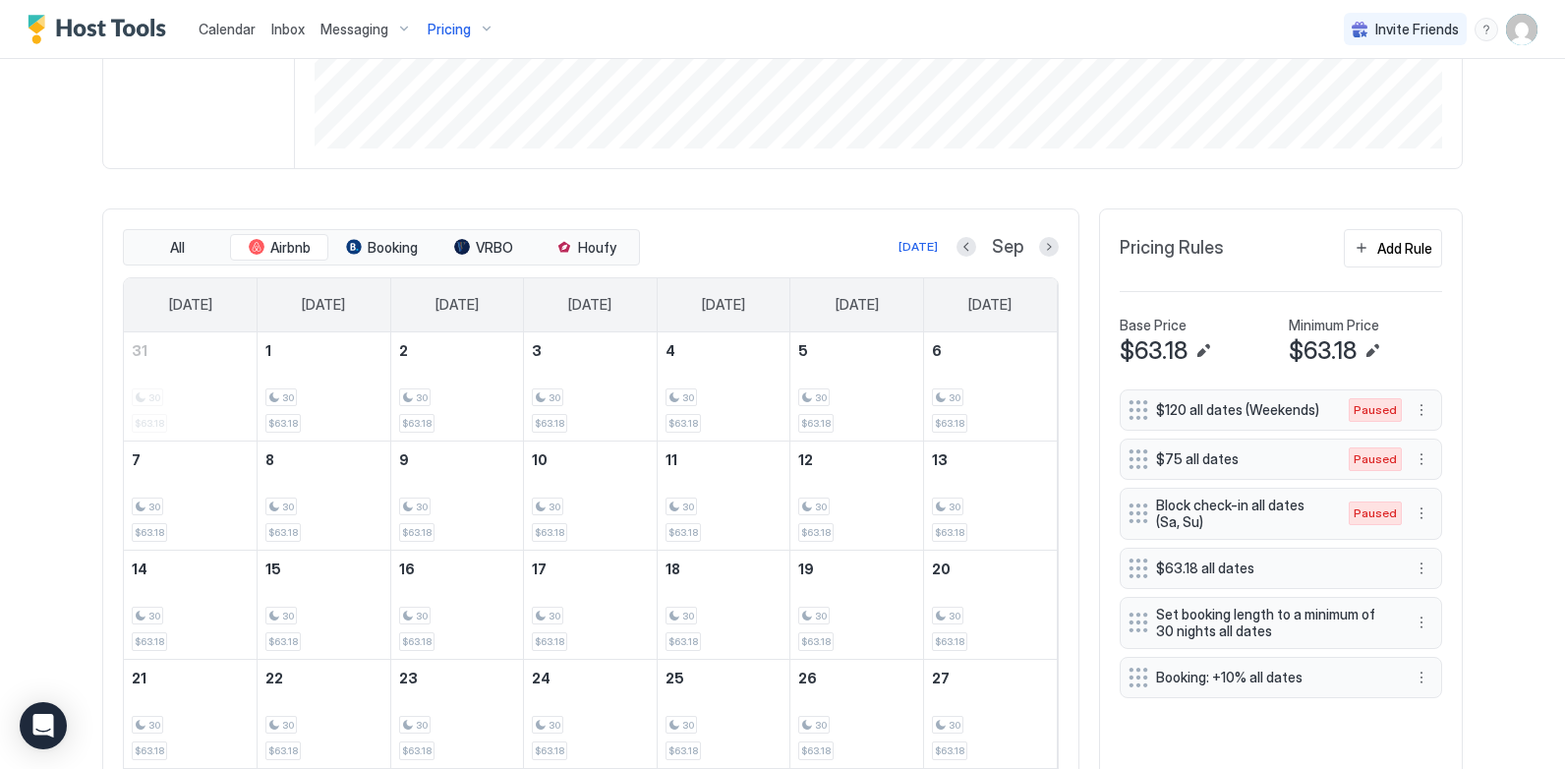
click at [1495, 465] on div "Calendar Inbox Messaging Pricing Invite Friends CL Home Pricing [PERSON_NAME][G…" at bounding box center [782, 384] width 1565 height 769
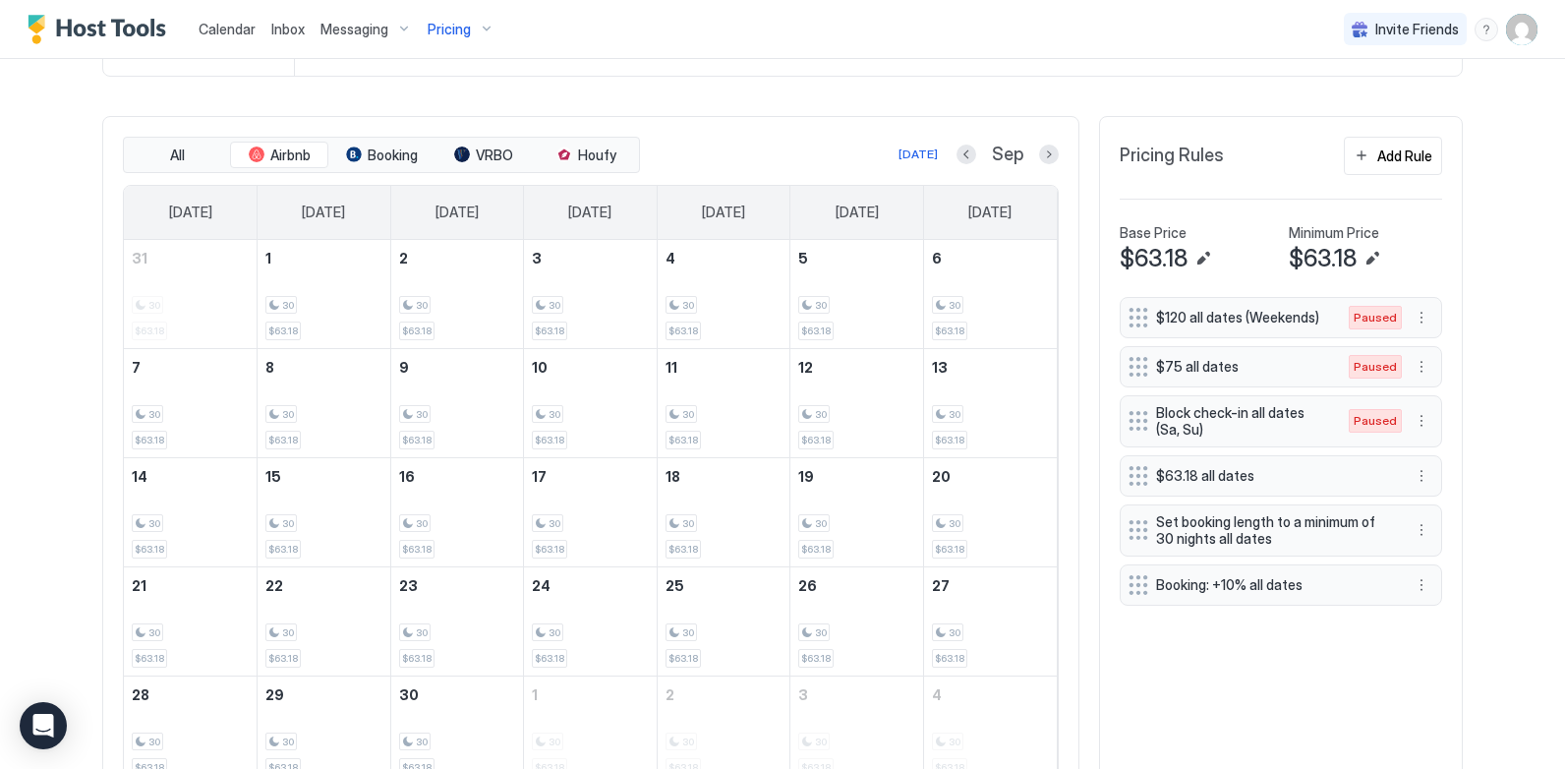
scroll to position [549, 0]
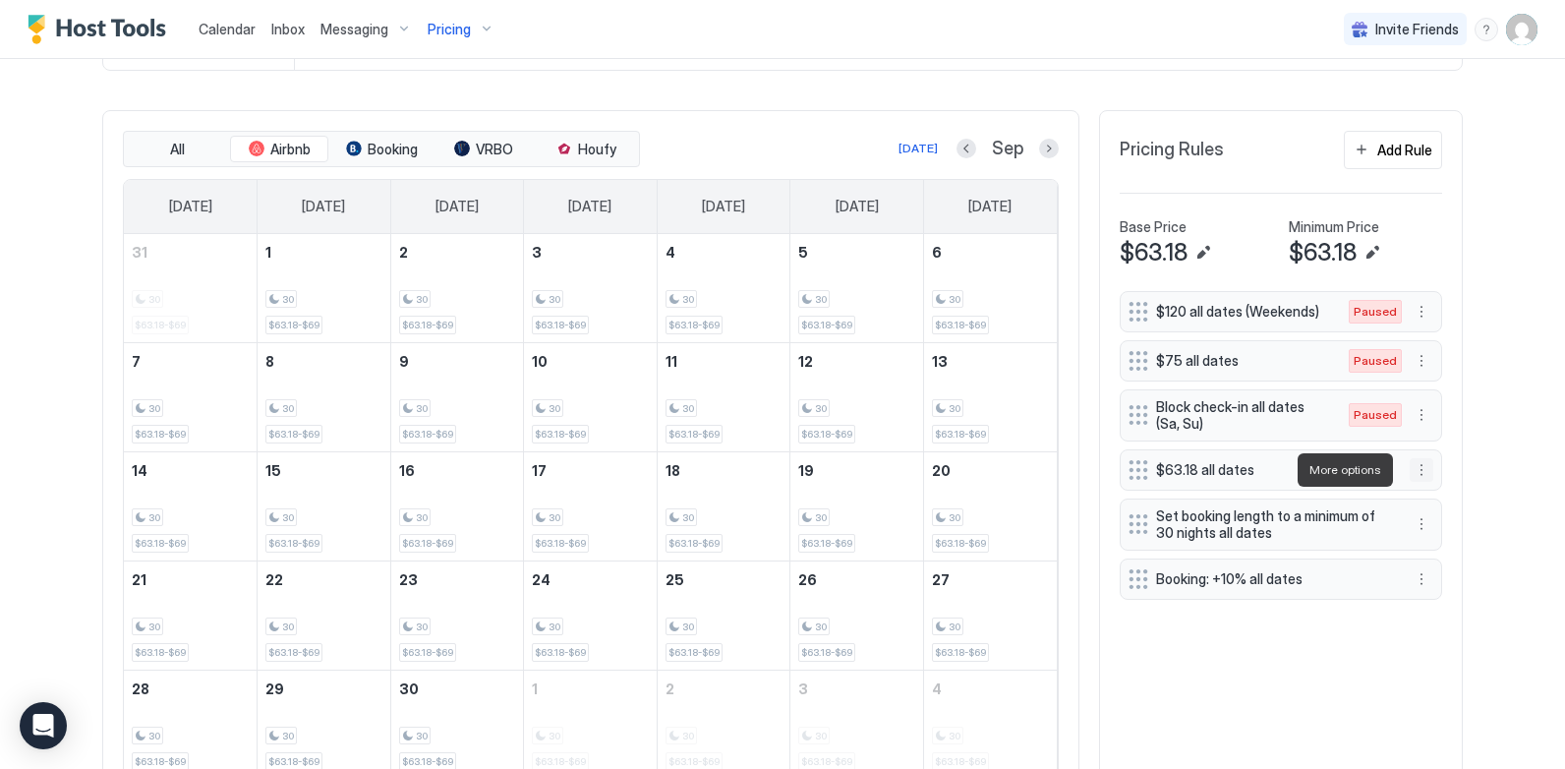
click at [1413, 470] on button "More options" at bounding box center [1421, 470] width 24 height 24
click at [1394, 533] on div "Pause" at bounding box center [1403, 528] width 57 height 15
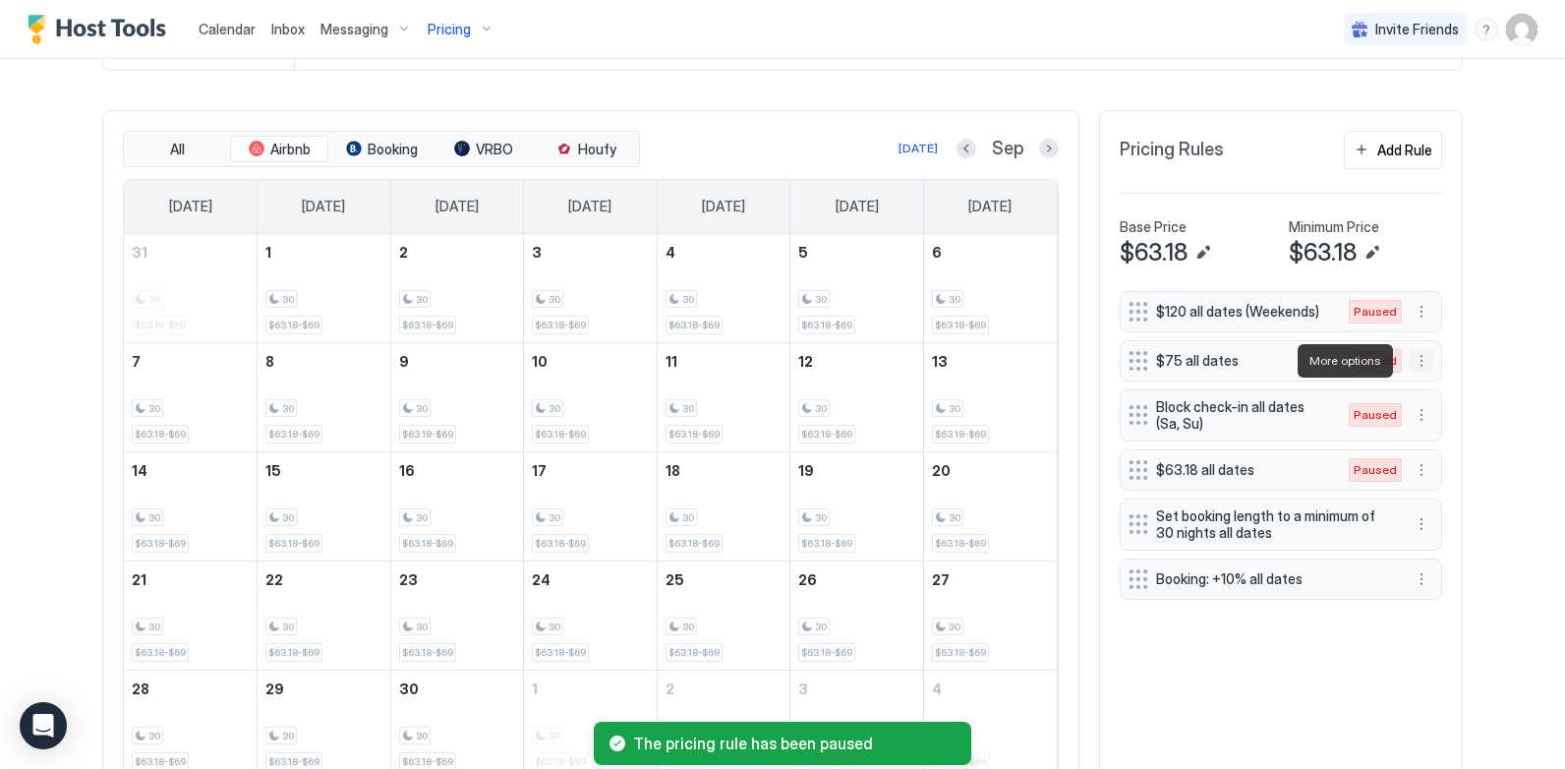
click at [1420, 360] on button "More options" at bounding box center [1421, 361] width 24 height 24
click at [1422, 423] on span "Enable" at bounding box center [1416, 419] width 38 height 15
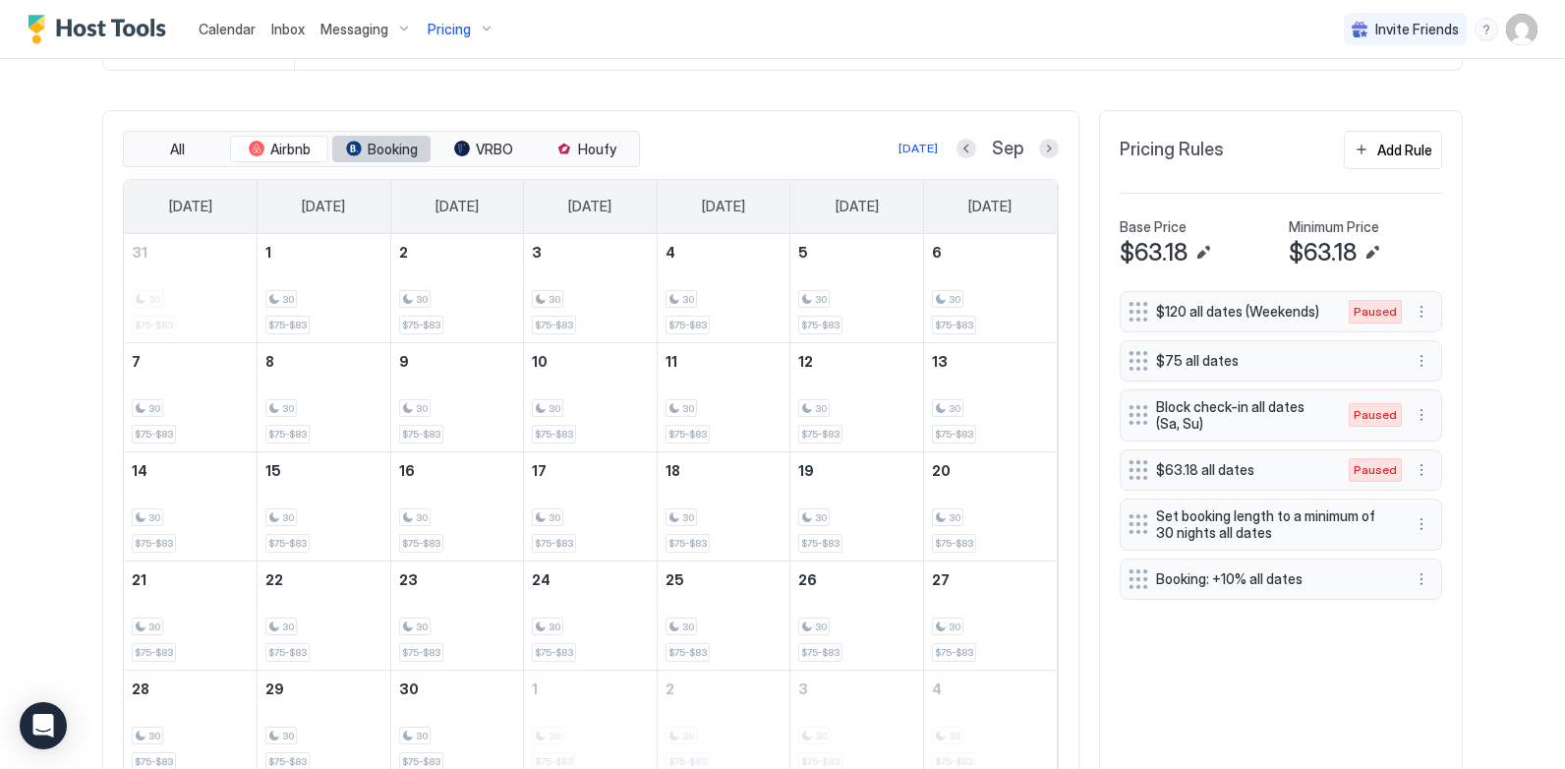
click at [368, 153] on span "Booking" at bounding box center [393, 150] width 50 height 18
click at [466, 151] on button "VRBO" at bounding box center [483, 150] width 98 height 28
click at [583, 154] on span "Houfy" at bounding box center [597, 150] width 38 height 18
click at [285, 154] on span "Airbnb" at bounding box center [290, 150] width 40 height 18
click at [765, 158] on div "[DATE] Sep" at bounding box center [851, 149] width 415 height 24
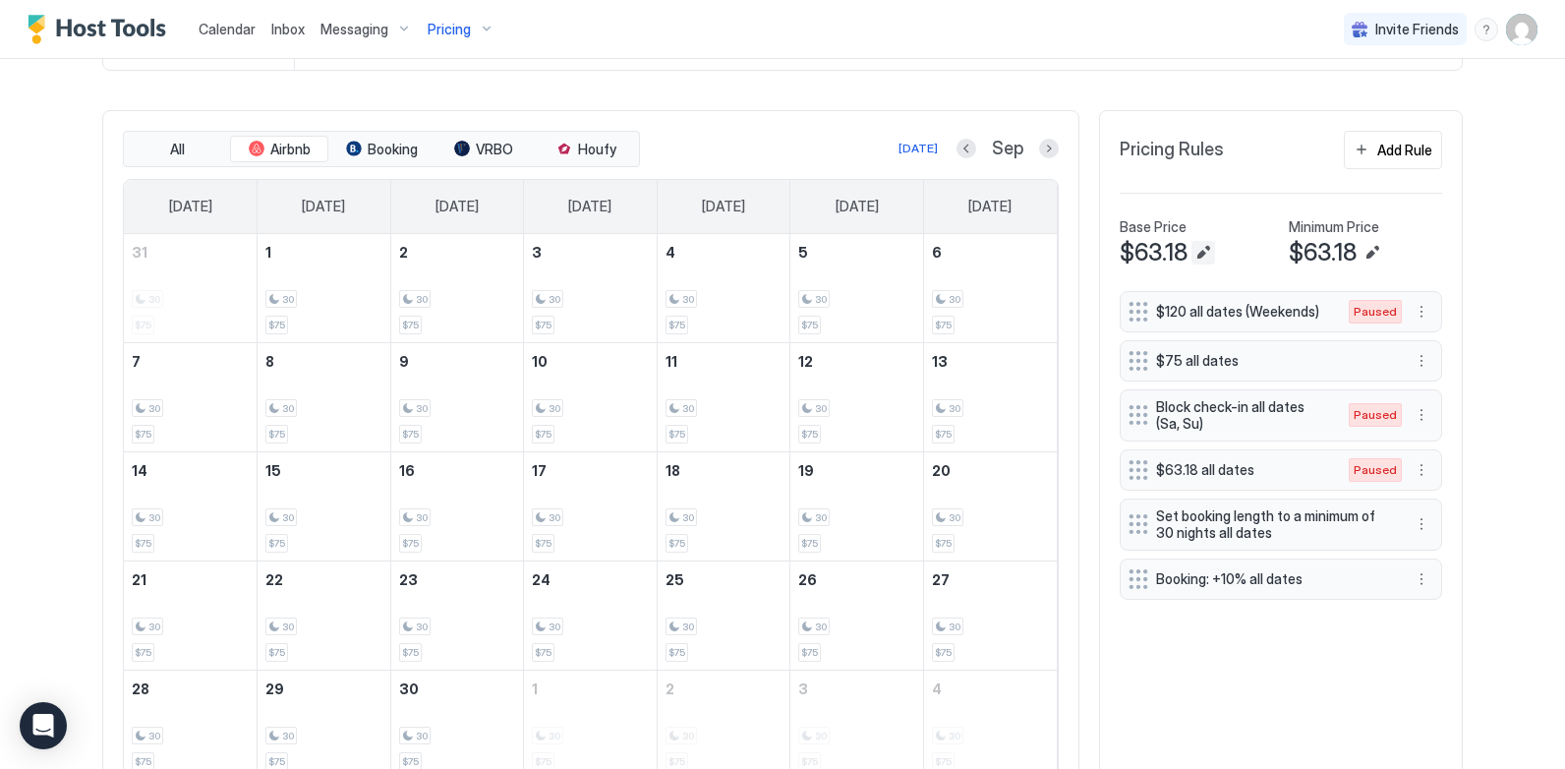
click at [1200, 248] on button "Edit" at bounding box center [1203, 253] width 24 height 24
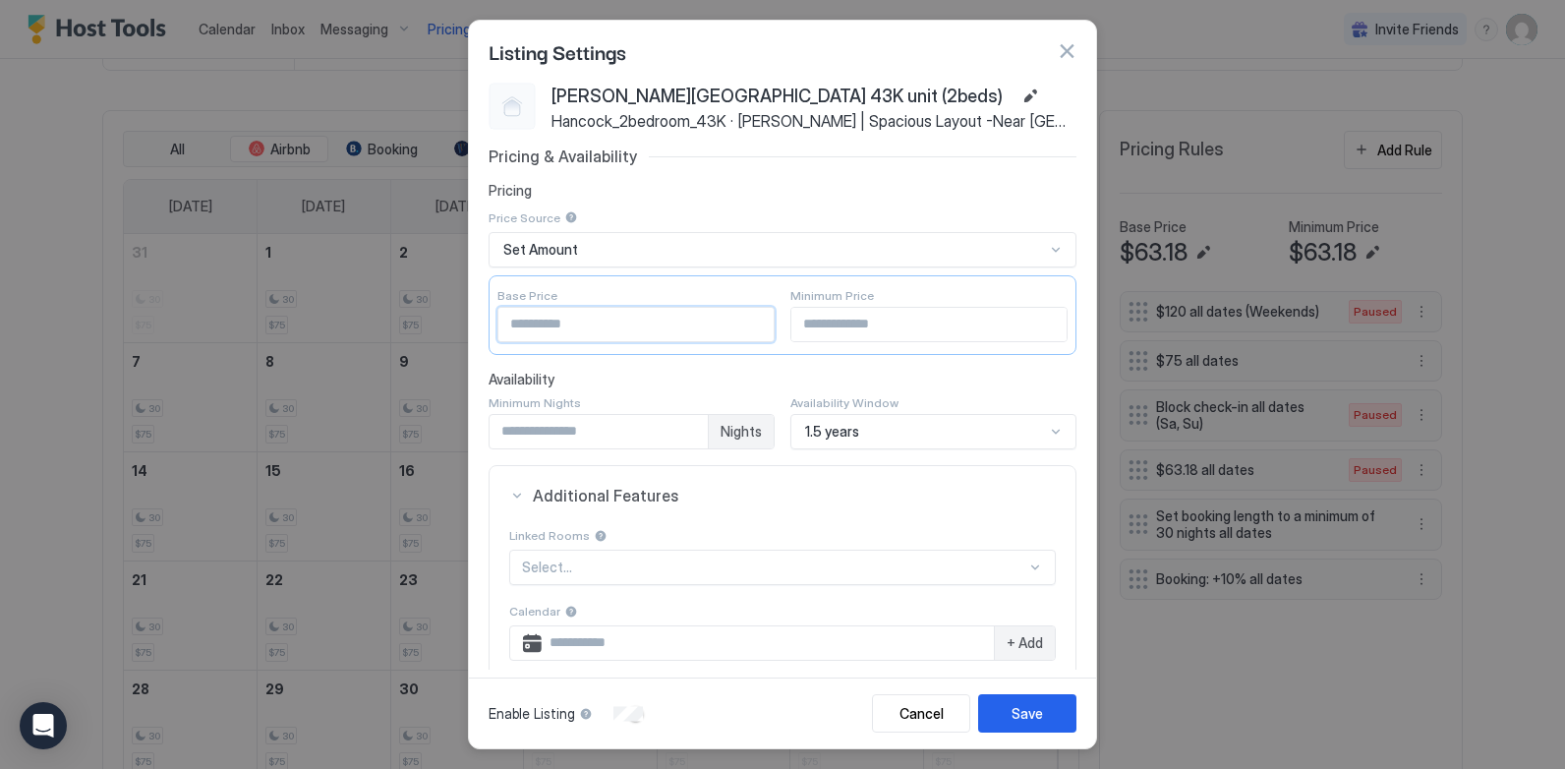
drag, startPoint x: 574, startPoint y: 322, endPoint x: 467, endPoint y: 320, distance: 107.1
click at [467, 320] on div "Listing Settings [PERSON_NAME][GEOGRAPHIC_DATA] 43K unit (2beds) Hancock_2bedro…" at bounding box center [782, 384] width 1565 height 769
type input "**"
click at [1028, 713] on div "Save" at bounding box center [1026, 713] width 31 height 21
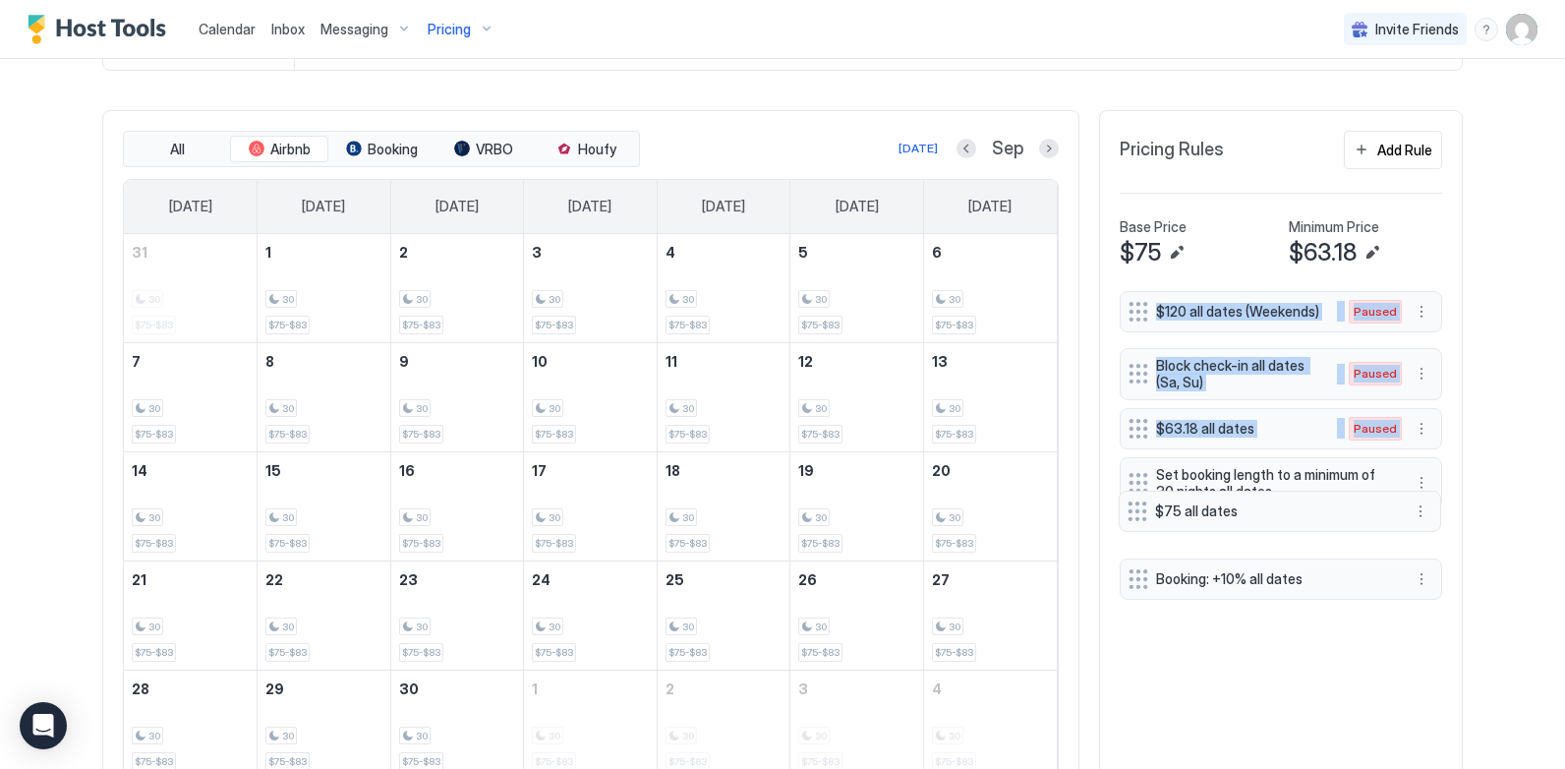
drag, startPoint x: 1127, startPoint y: 359, endPoint x: 1133, endPoint y: 509, distance: 150.5
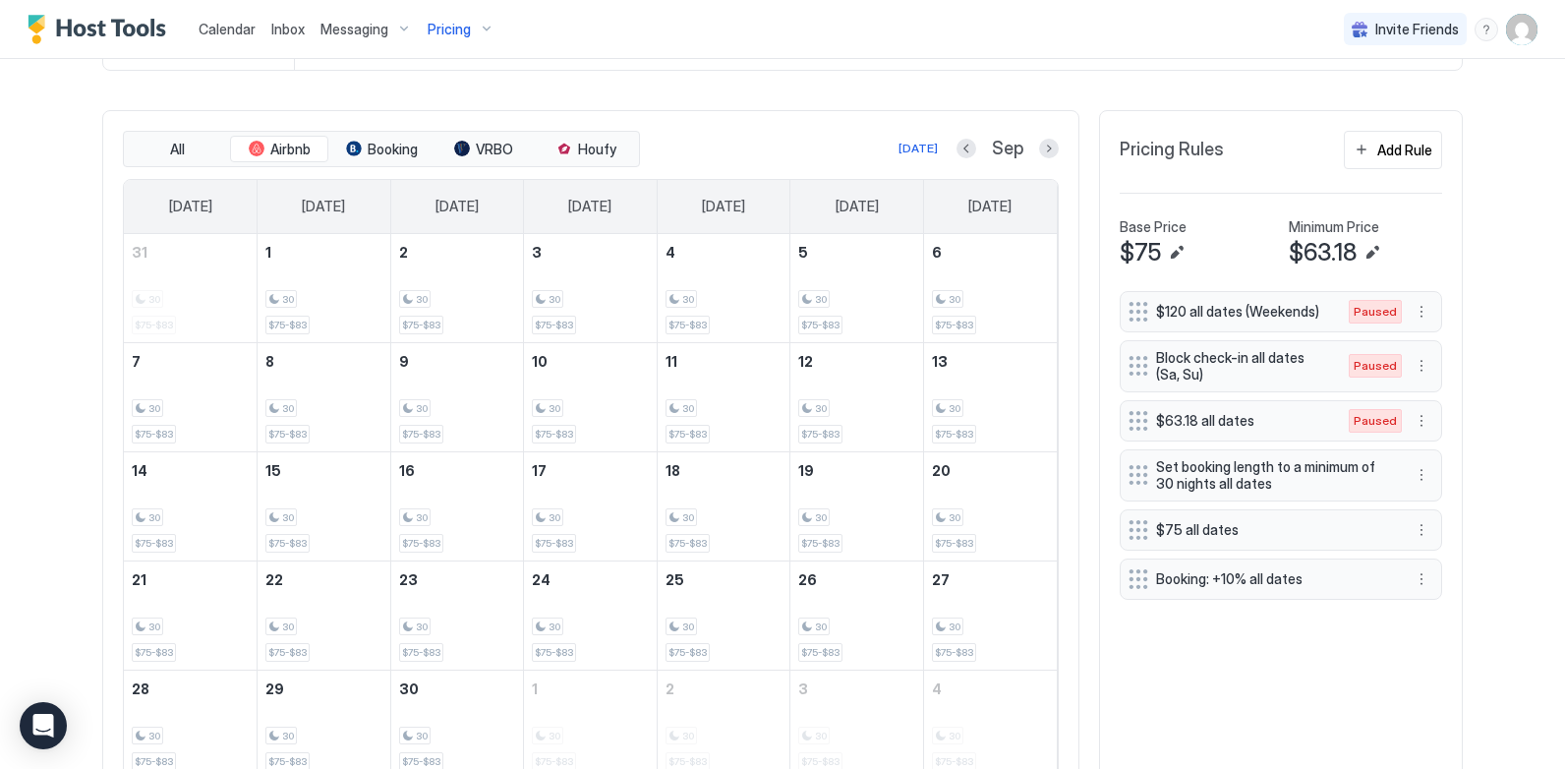
click at [1492, 450] on div "Calendar Inbox Messaging Pricing Invite Friends CL Home Pricing [PERSON_NAME][G…" at bounding box center [782, 384] width 1565 height 769
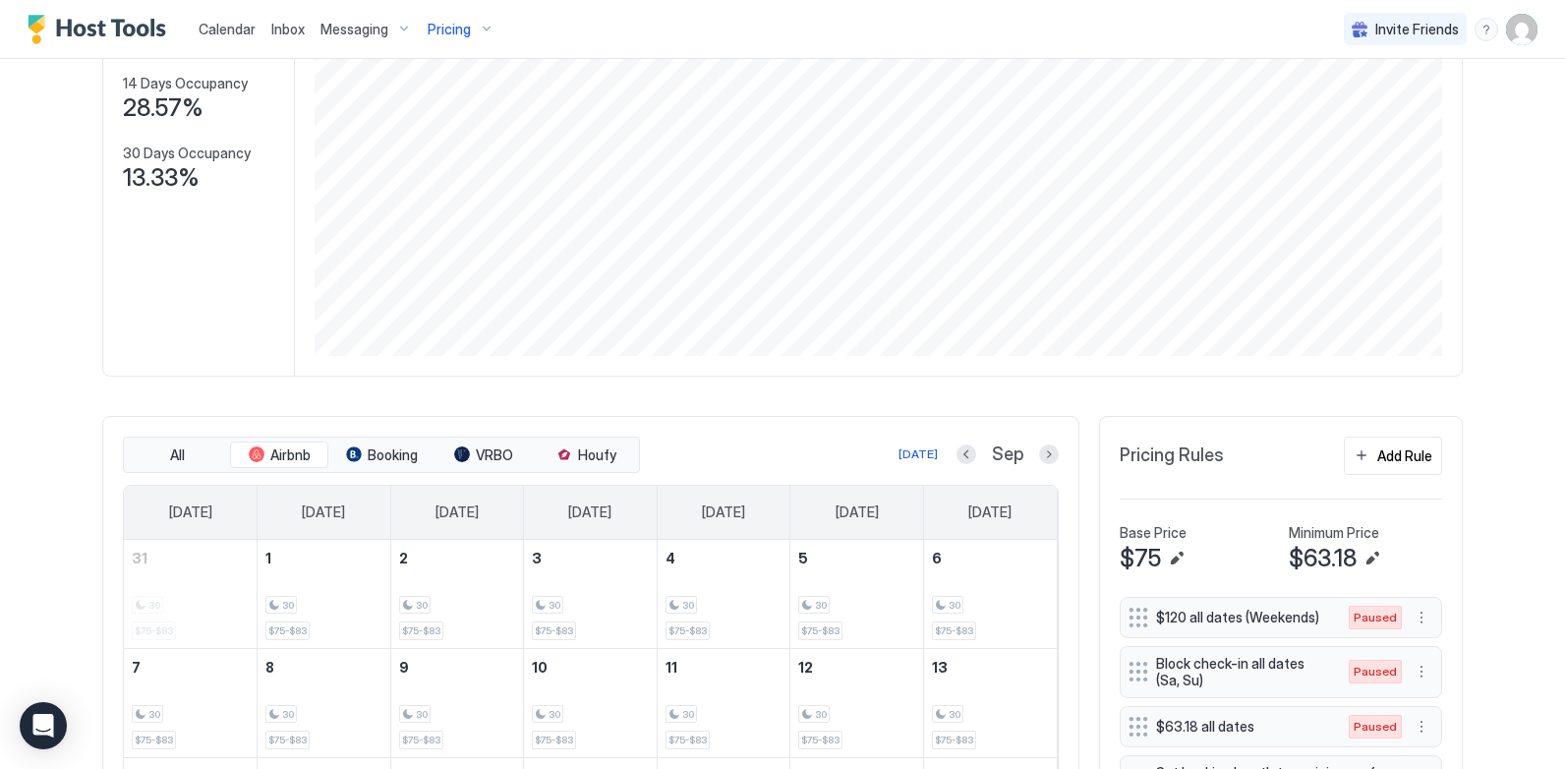
scroll to position [58, 0]
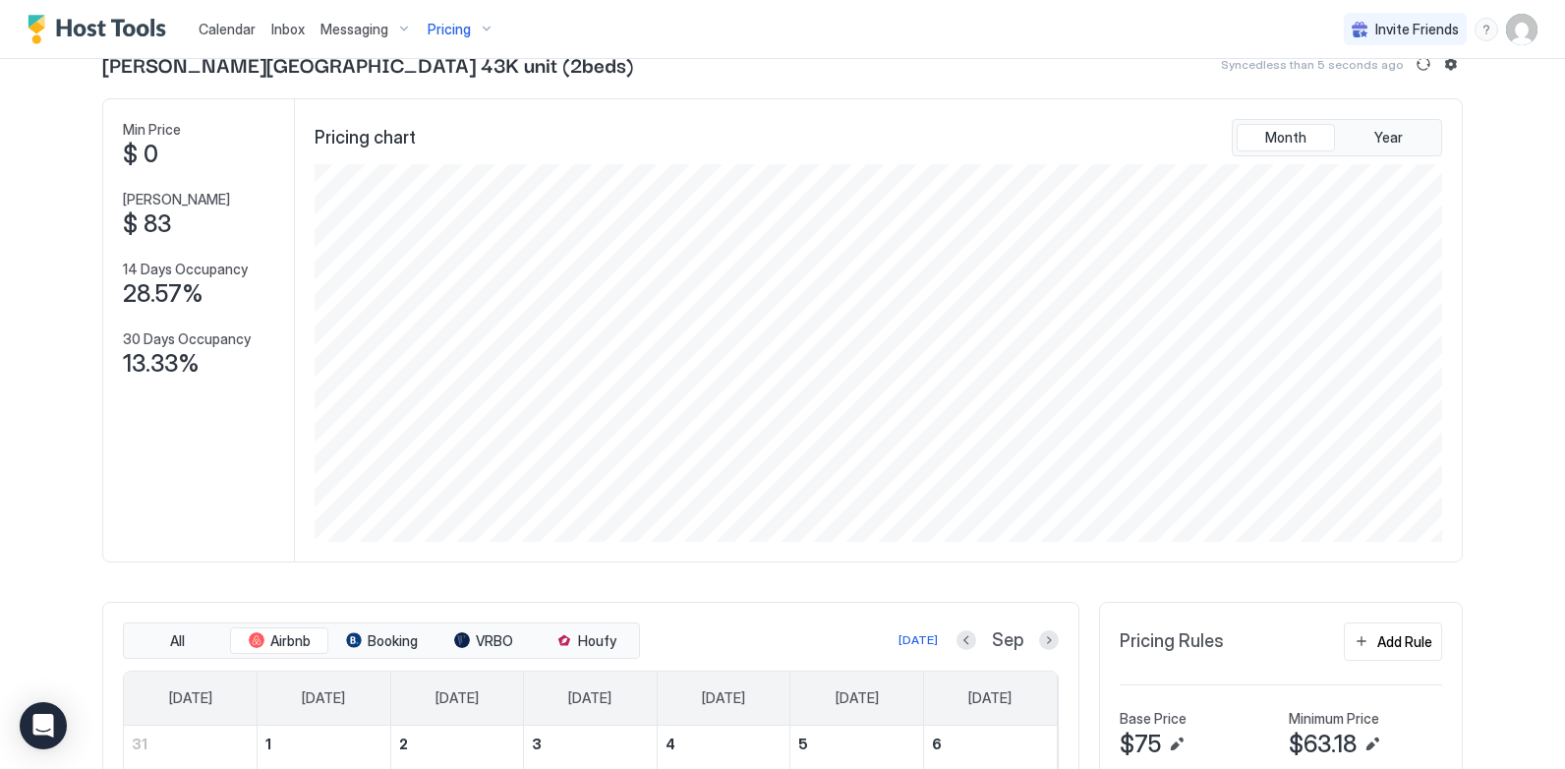
click at [475, 29] on div "Pricing" at bounding box center [461, 29] width 83 height 33
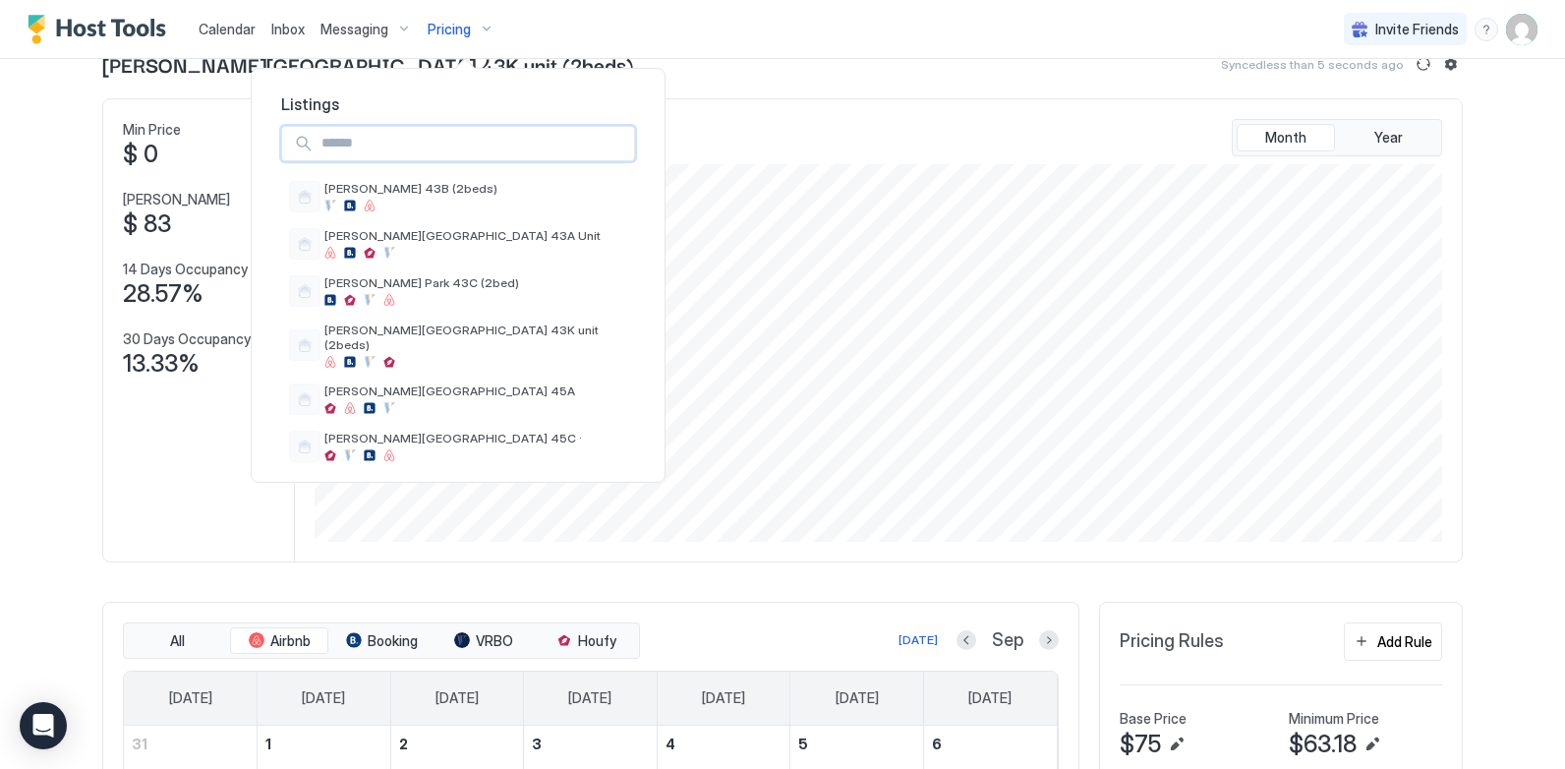
click at [373, 147] on input "Input Field" at bounding box center [474, 143] width 320 height 33
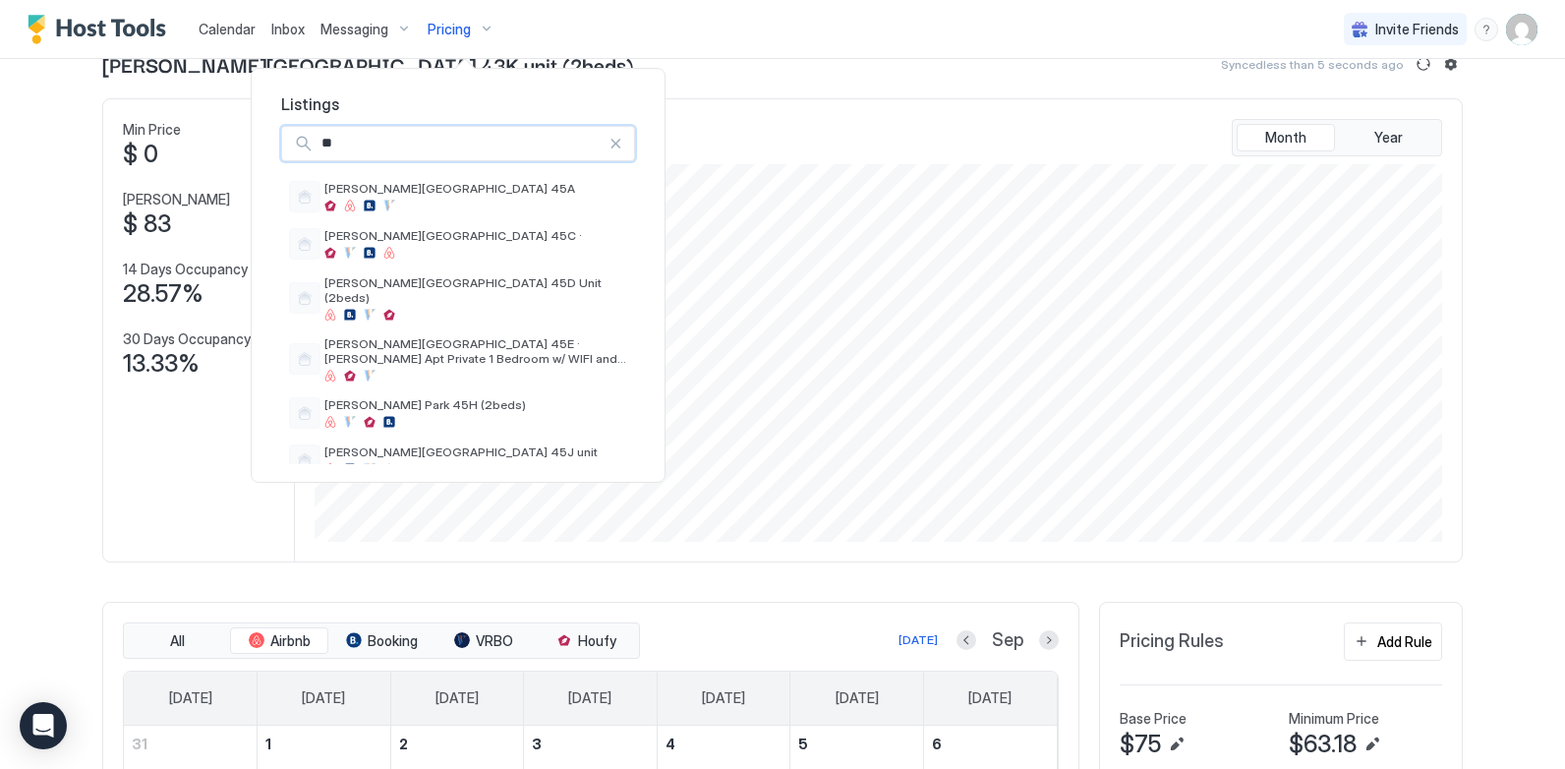
type input "***"
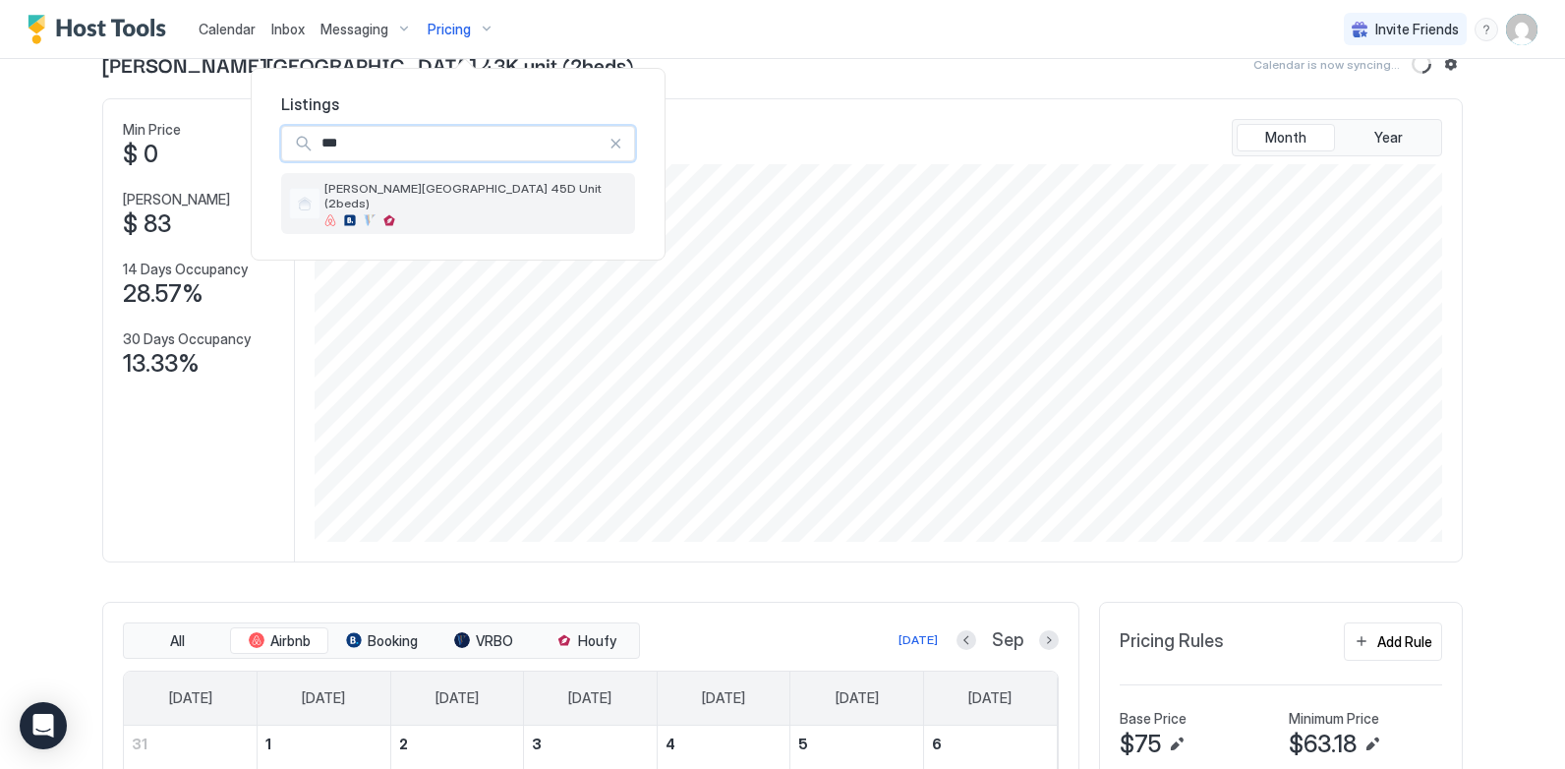
click at [396, 196] on span "[PERSON_NAME][GEOGRAPHIC_DATA] 45D Unit (2beds)" at bounding box center [475, 195] width 303 height 29
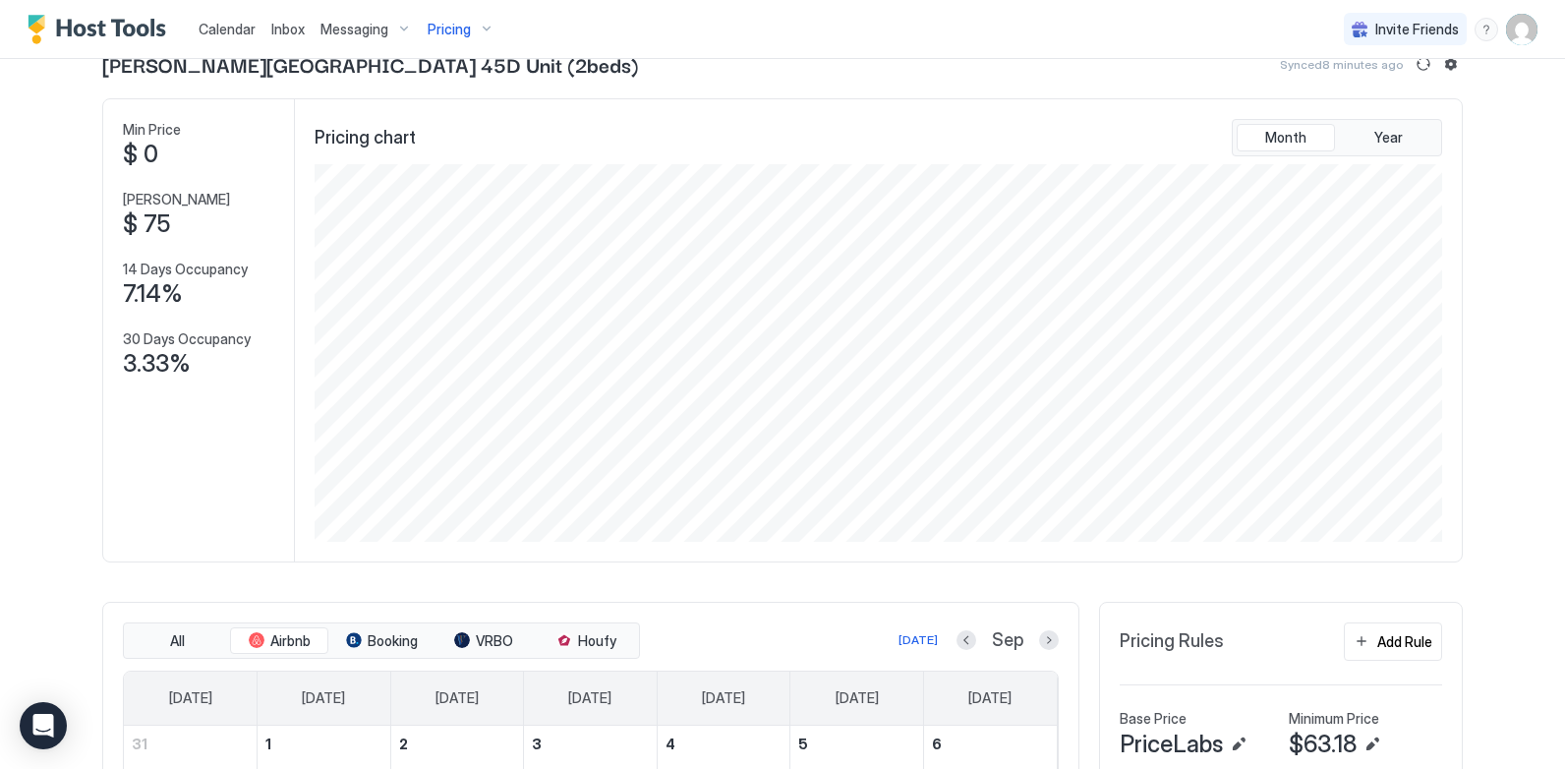
click at [912, 43] on div "Calendar Inbox Messaging Pricing Invite Friends CL" at bounding box center [782, 29] width 1565 height 59
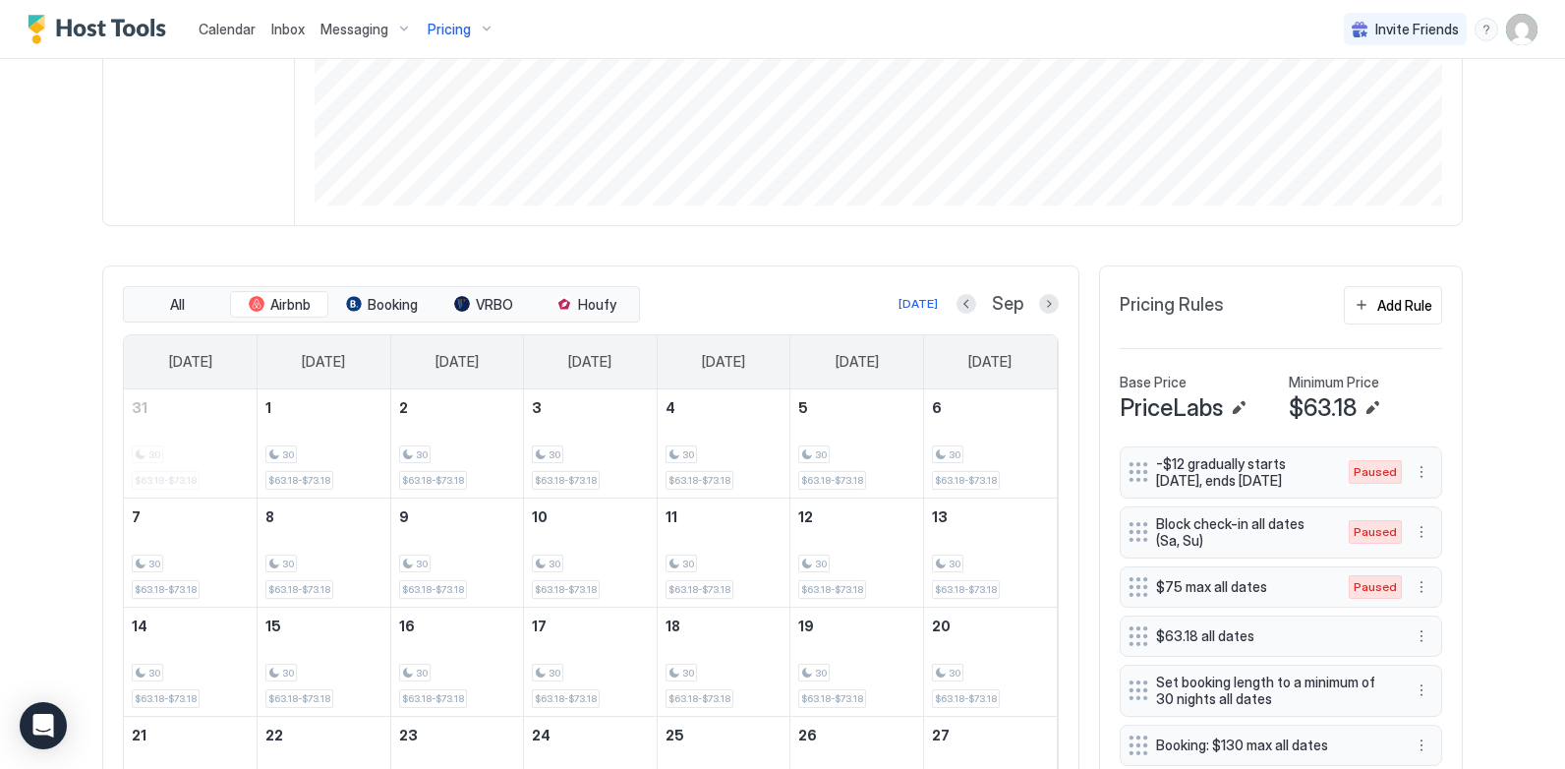
scroll to position [451, 0]
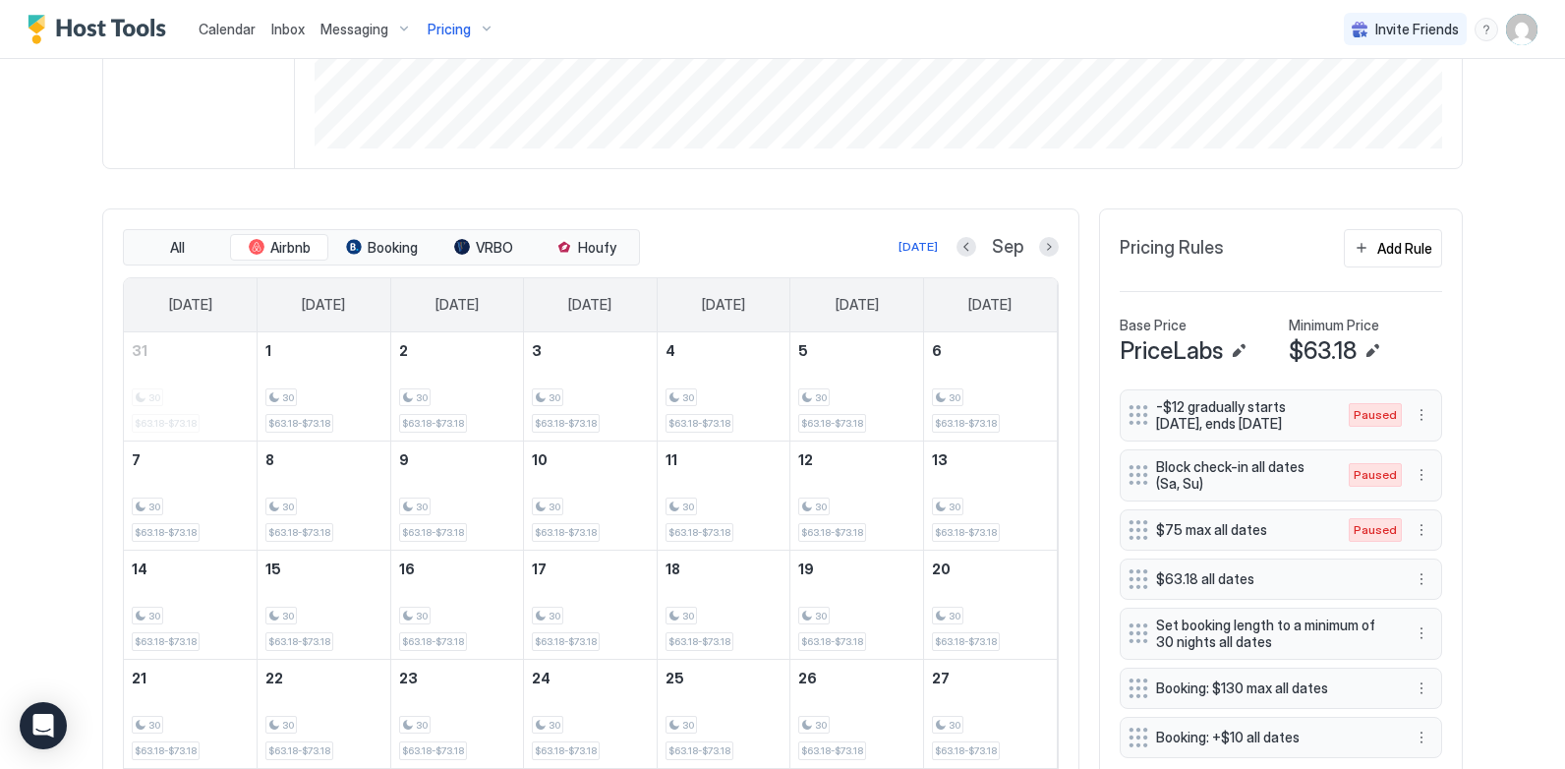
click at [886, 198] on div "[PERSON_NAME][GEOGRAPHIC_DATA] 45D Unit (2beds) Synced 9 minutes ago Min Price …" at bounding box center [782, 287] width 1360 height 1263
click at [929, 250] on div "[DATE]" at bounding box center [917, 247] width 39 height 18
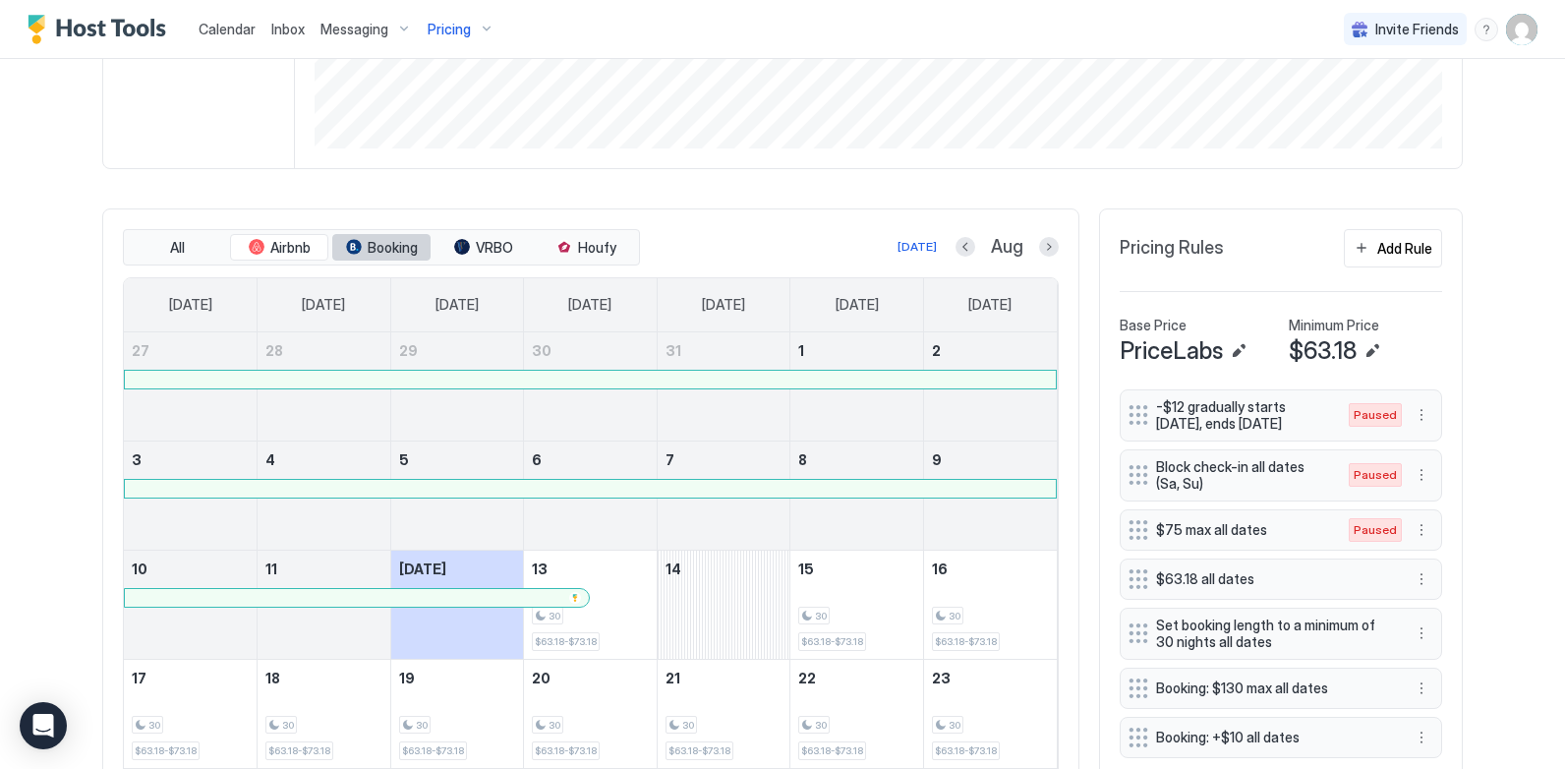
click at [373, 247] on span "Booking" at bounding box center [393, 248] width 50 height 18
click at [276, 247] on span "Airbnb" at bounding box center [290, 248] width 40 height 18
click at [485, 251] on span "VRBO" at bounding box center [494, 248] width 37 height 18
click at [606, 246] on span "Houfy" at bounding box center [597, 248] width 38 height 18
click at [781, 208] on div "All Airbnb Booking VRBO Houfy [DATE] Aug [DATE] [DATE] [DATE] [DATE] [DATE] [DA…" at bounding box center [590, 608] width 977 height 800
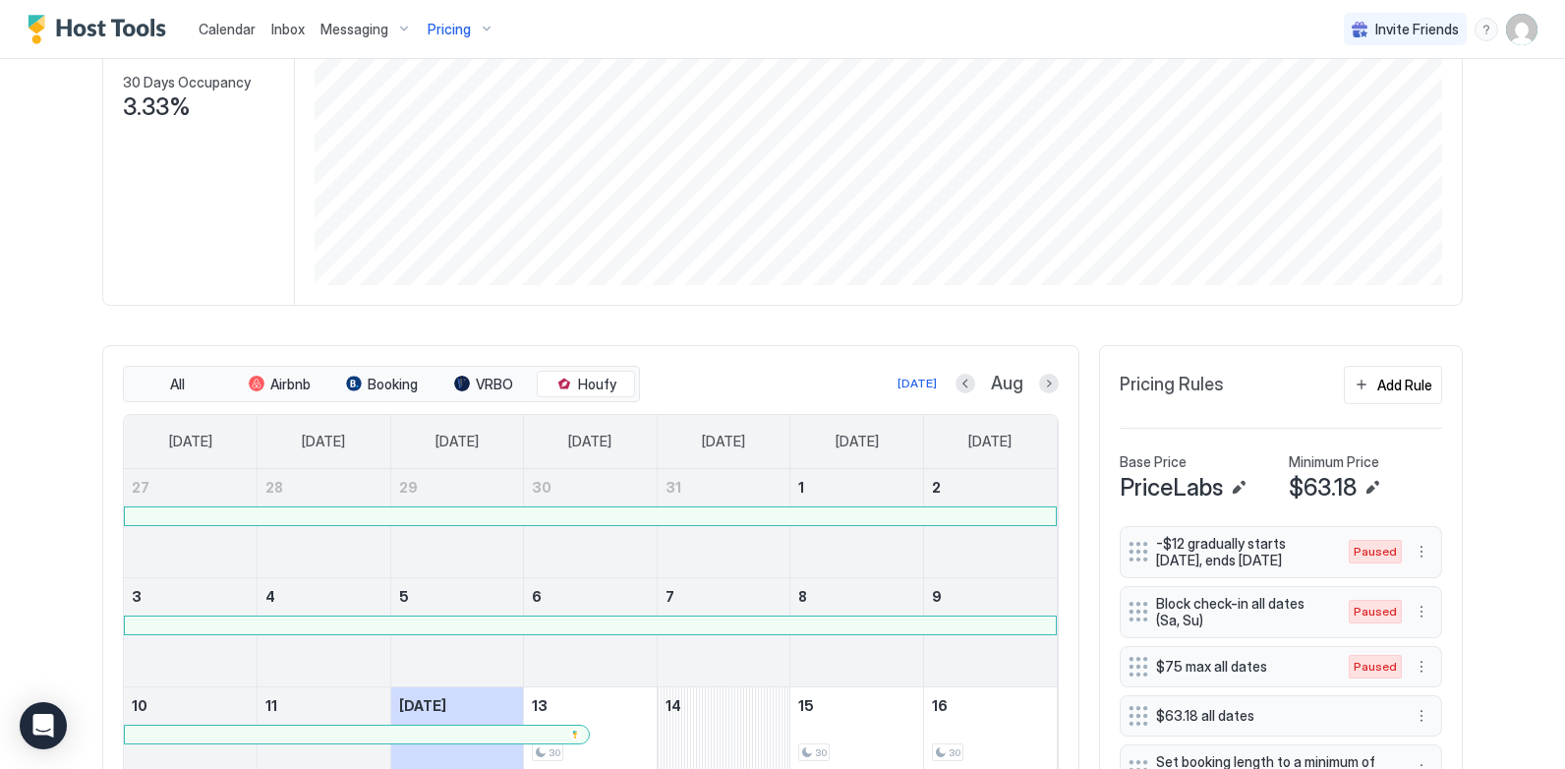
scroll to position [393, 0]
